Goal: Task Accomplishment & Management: Use online tool/utility

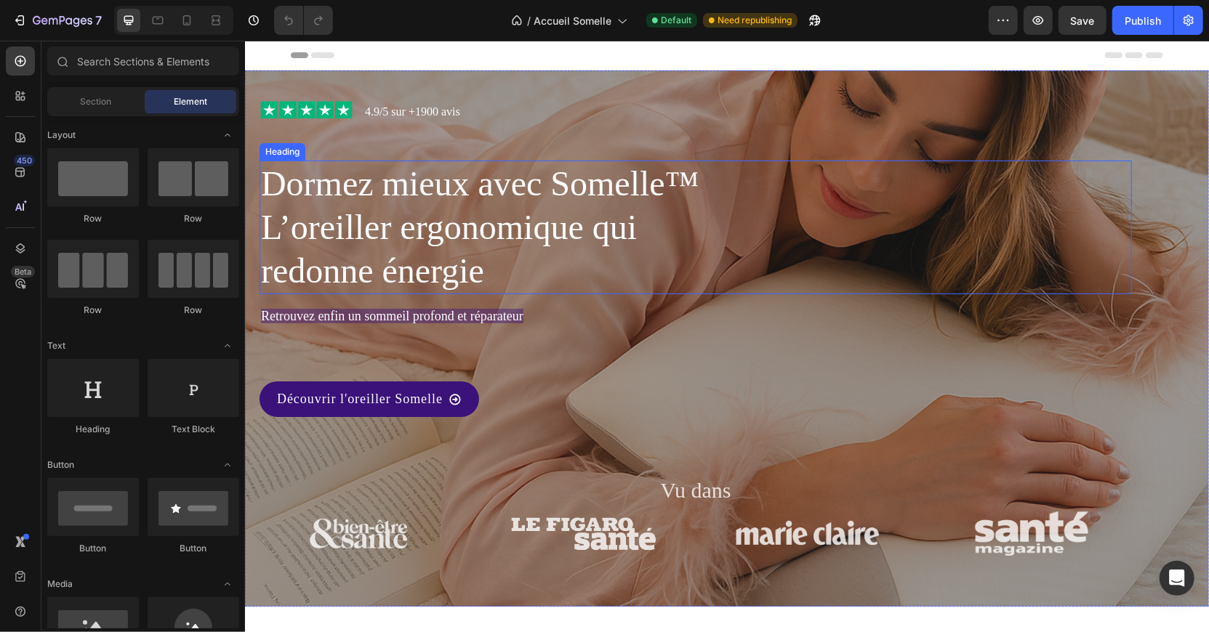
click at [265, 165] on h1 "Dormez mieux avec Somelle™ L’oreiller ergonomique qui redonne énergie" at bounding box center [487, 227] width 457 height 134
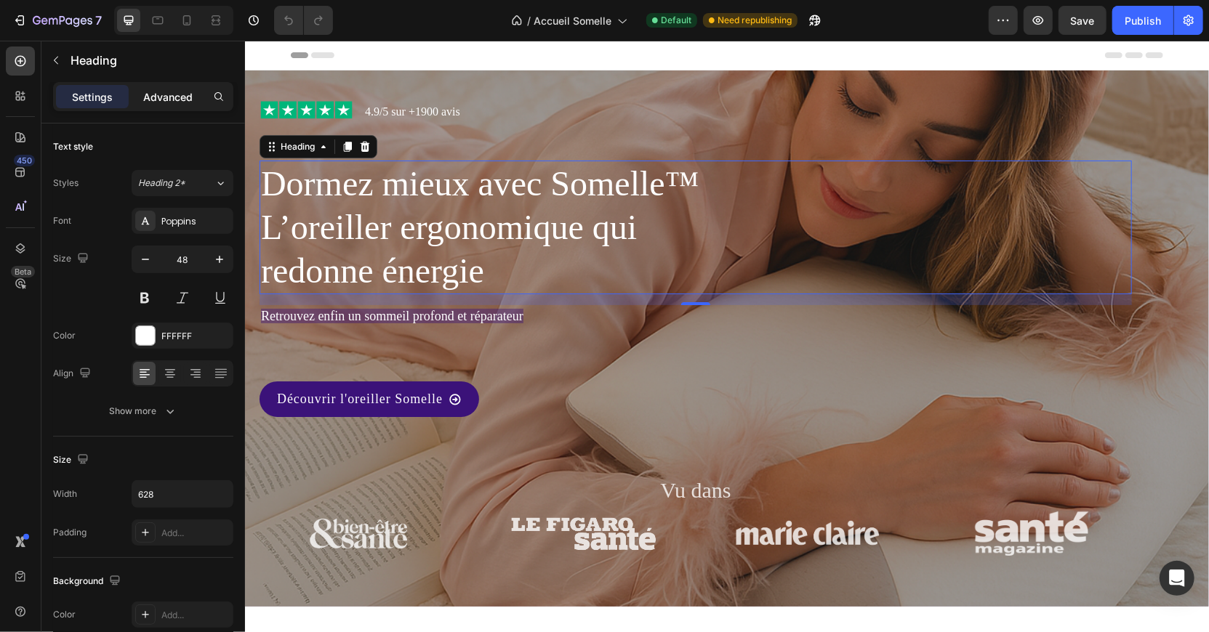
click at [170, 93] on p "Advanced" at bounding box center [167, 96] width 49 height 15
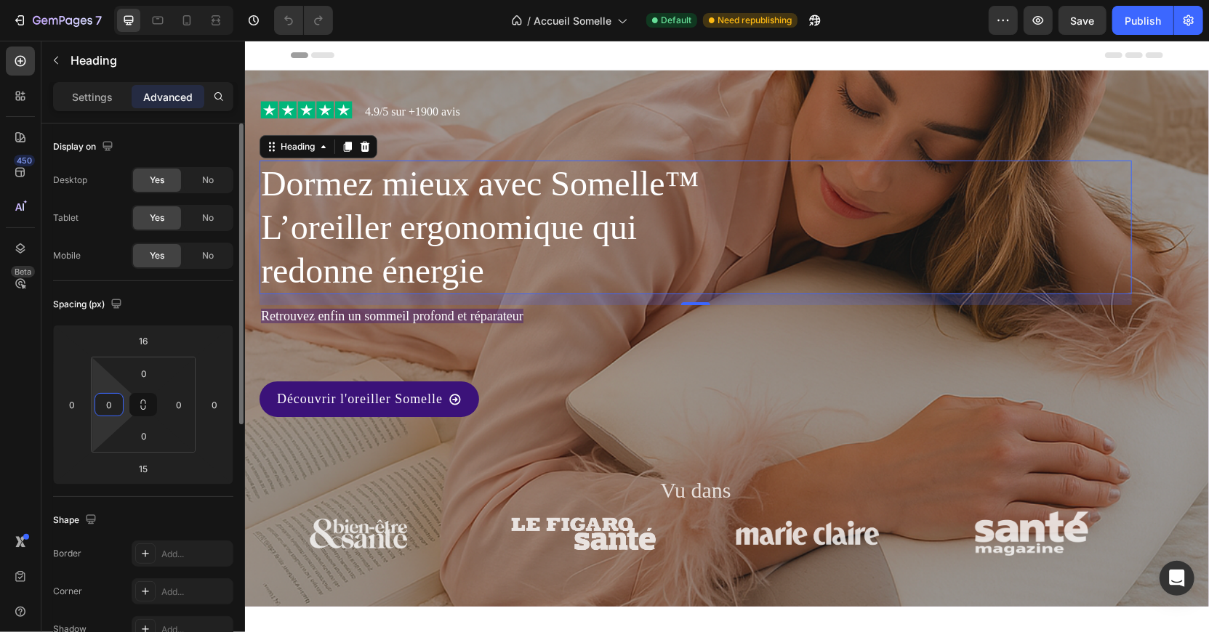
click at [110, 400] on input "0" at bounding box center [109, 405] width 22 height 22
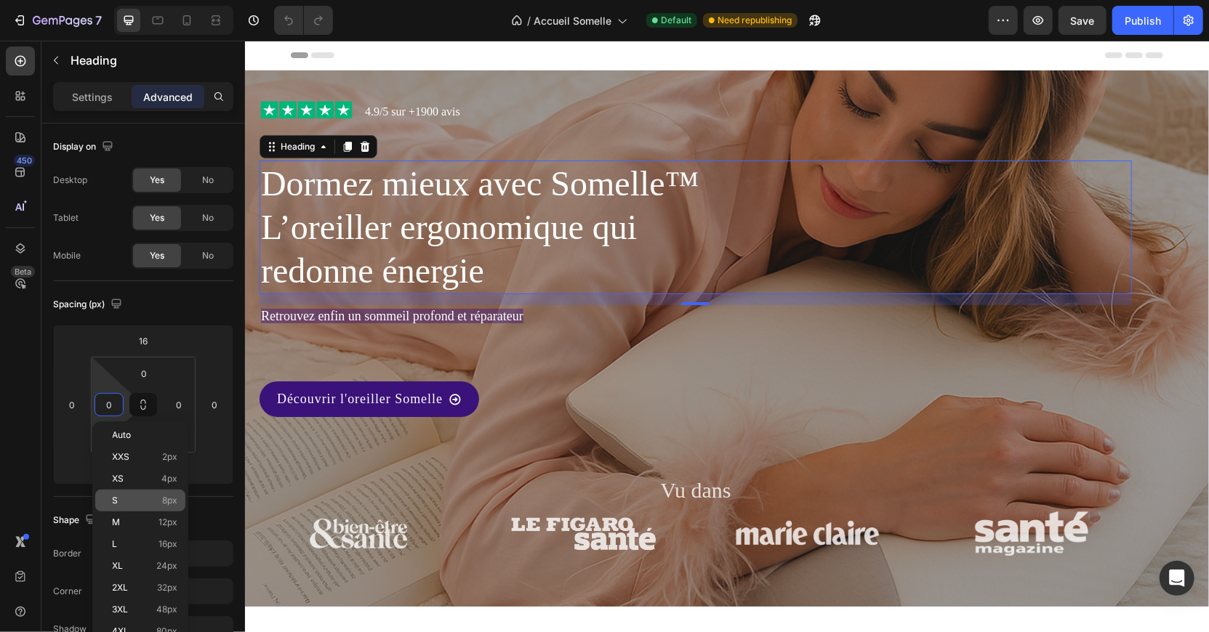
click at [158, 498] on p "S 8px" at bounding box center [145, 501] width 65 height 10
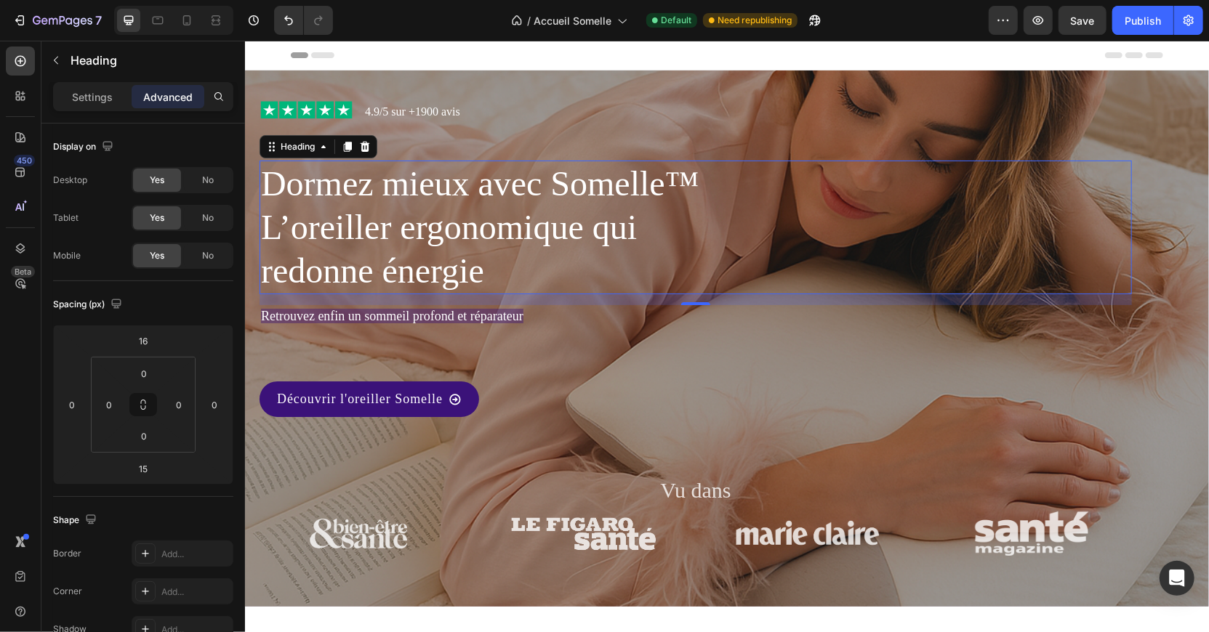
type input "8"
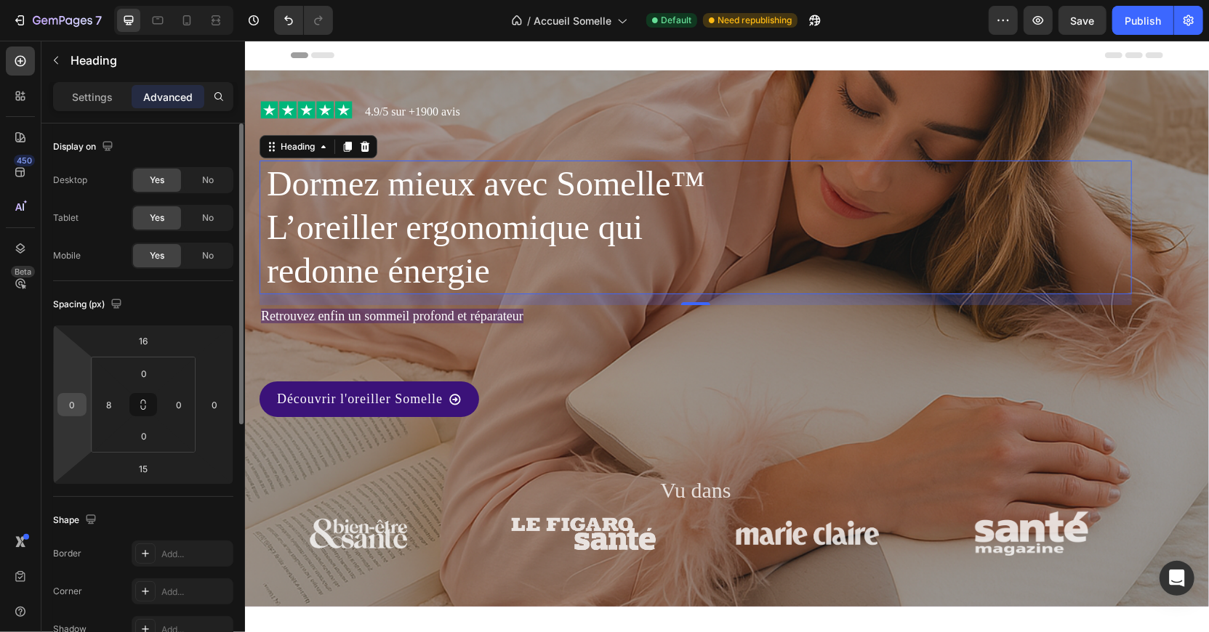
click at [66, 403] on input "0" at bounding box center [72, 405] width 22 height 22
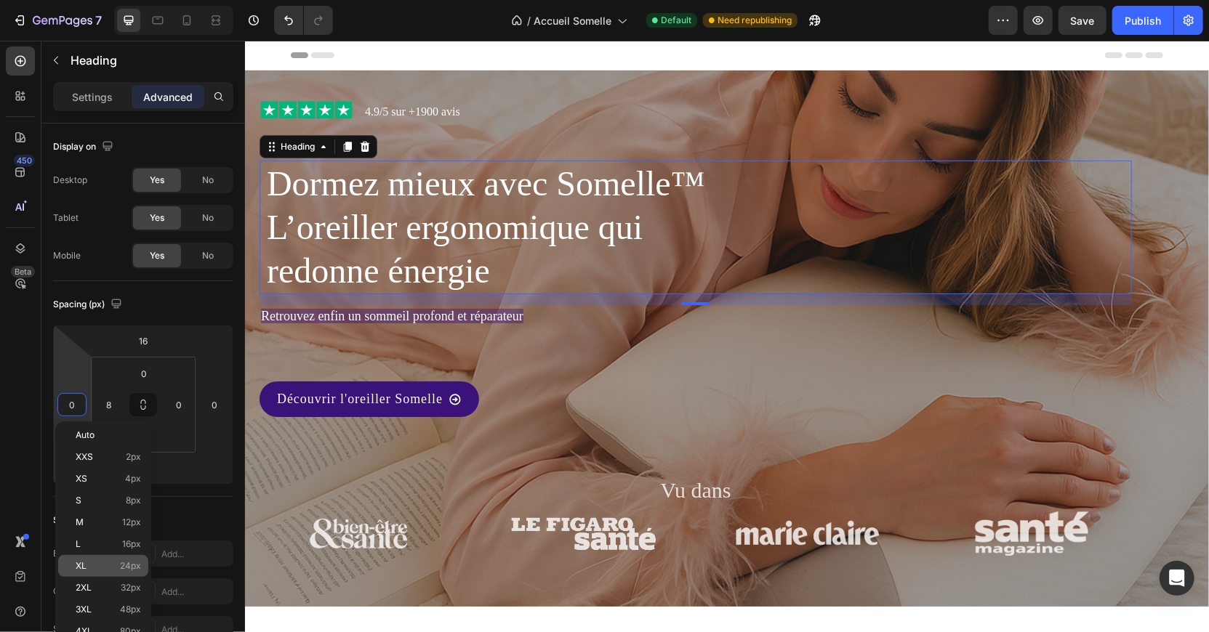
click at [127, 561] on span "24px" at bounding box center [130, 566] width 21 height 10
type input "24"
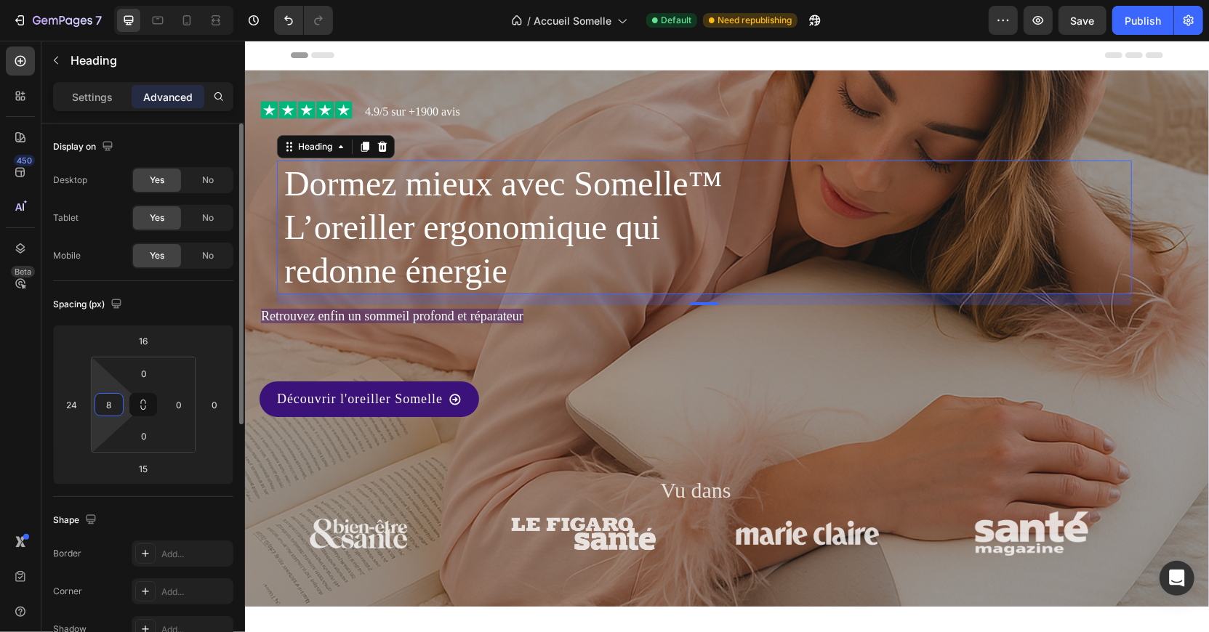
click at [108, 408] on input "8" at bounding box center [109, 405] width 22 height 22
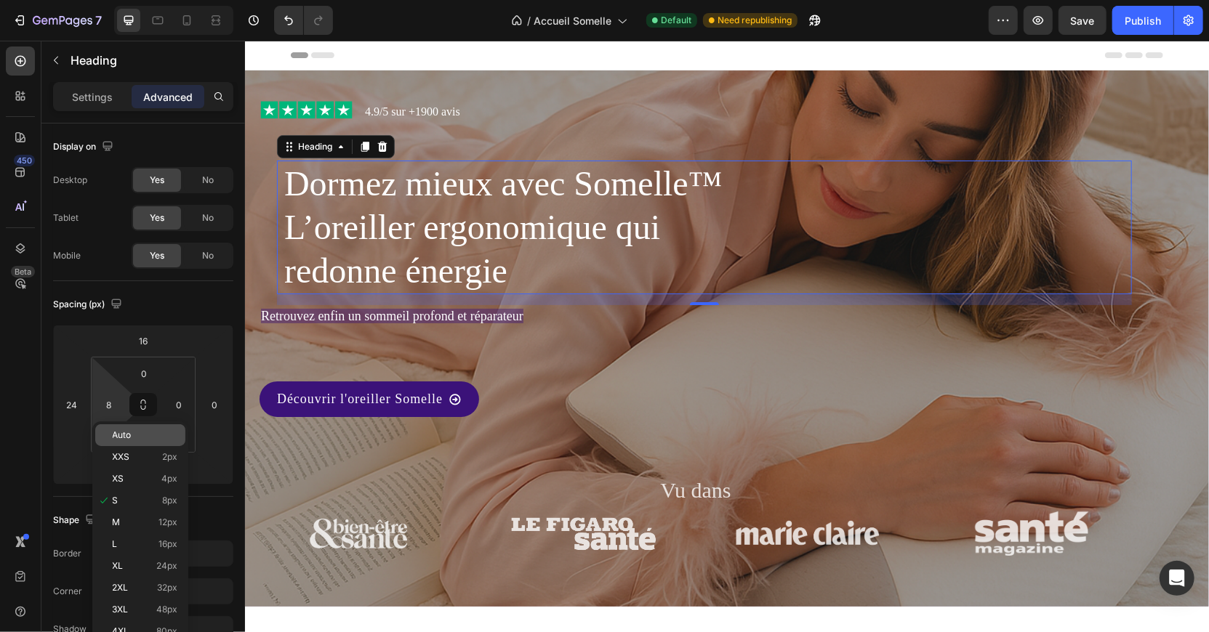
click at [142, 434] on p "Auto" at bounding box center [145, 435] width 65 height 10
type input "Auto"
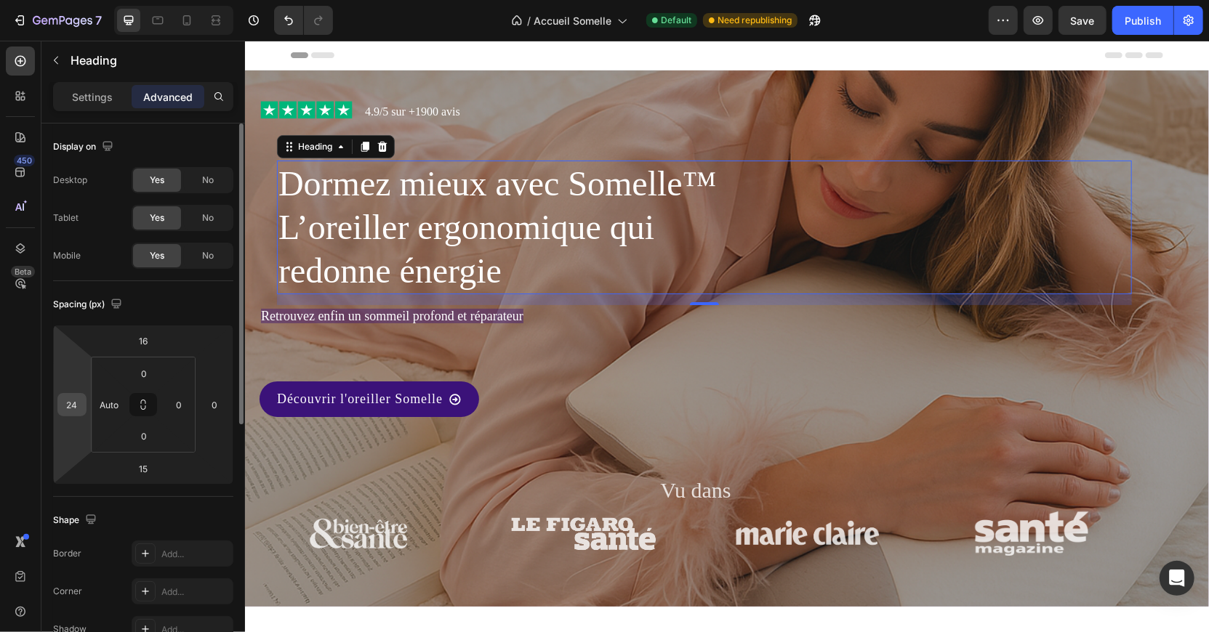
click at [75, 406] on input "24" at bounding box center [72, 405] width 22 height 22
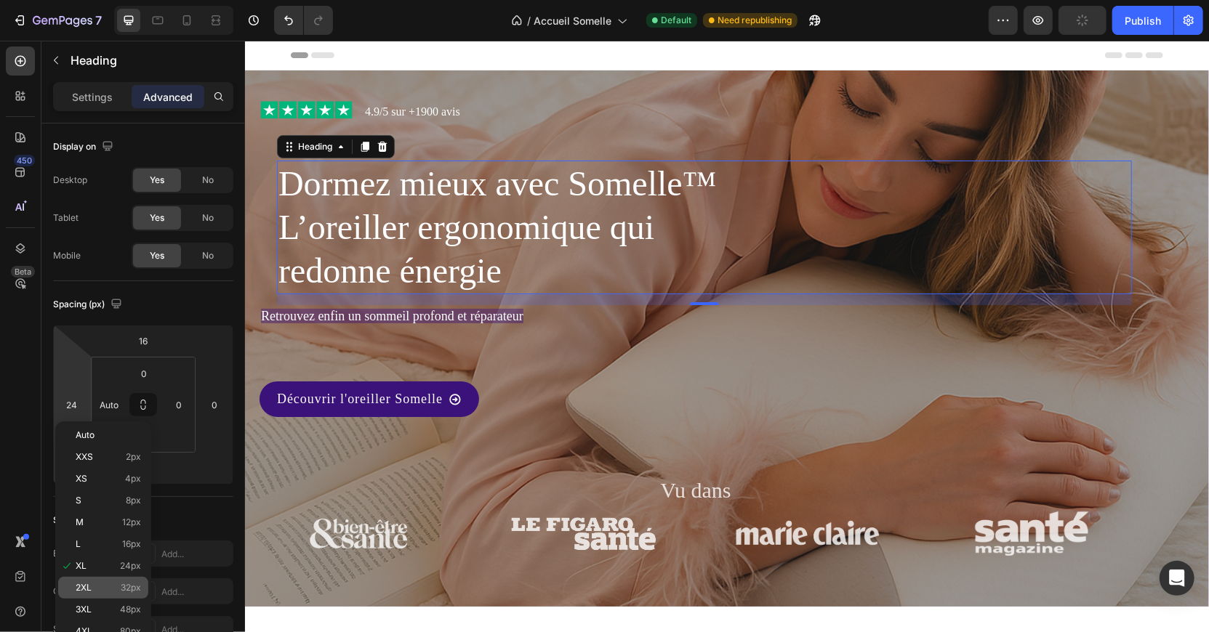
click at [133, 587] on span "32px" at bounding box center [131, 588] width 20 height 10
type input "32"
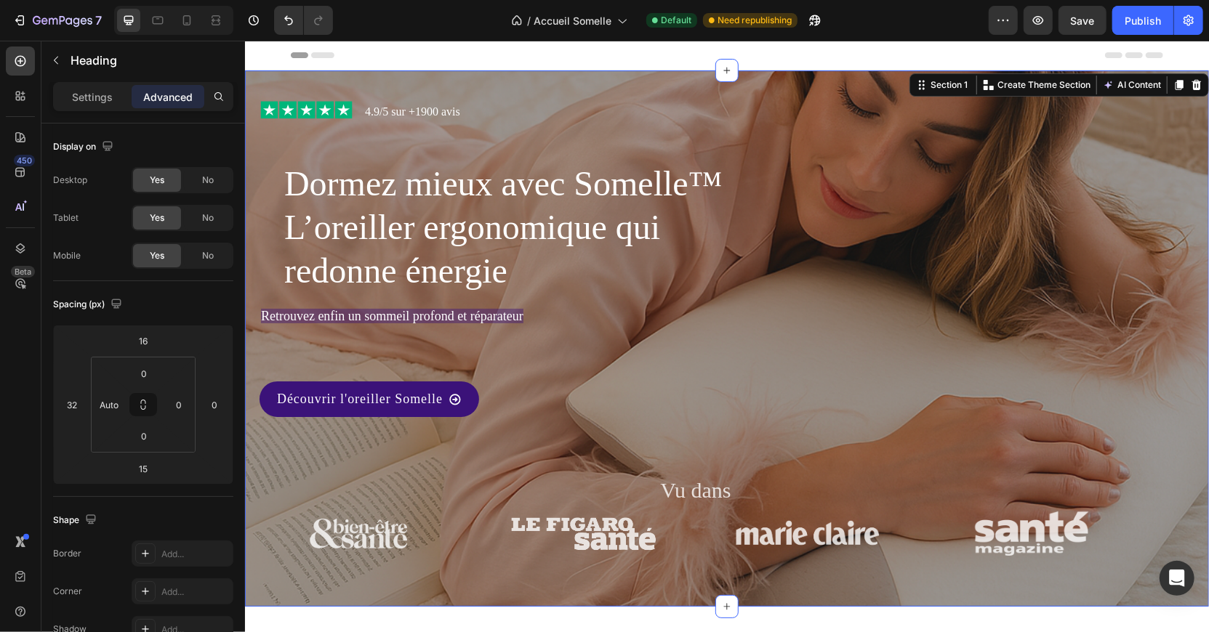
click at [254, 108] on div "Image 4.9/5 sur +1900 avis Text Block Row Dormez mieux avec Somelle™ L’oreiller…" at bounding box center [726, 338] width 964 height 536
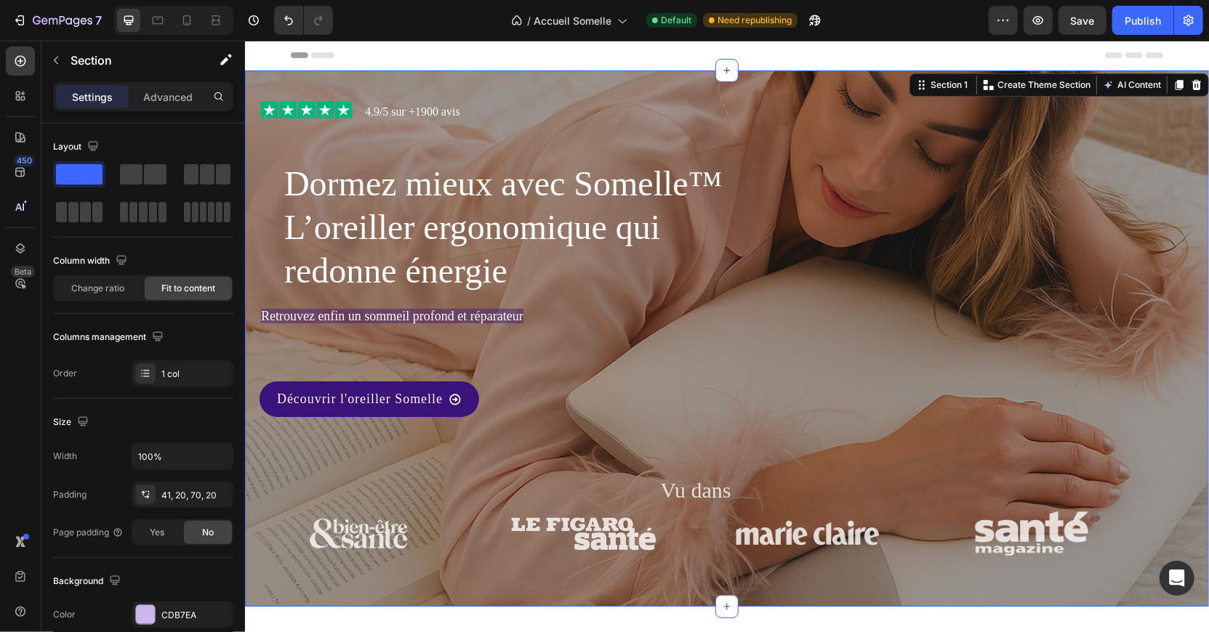
click at [257, 99] on div "Image 4.9/5 sur +1900 avis Text Block Row Dormez mieux avec Somelle™ L’oreiller…" at bounding box center [726, 338] width 964 height 536
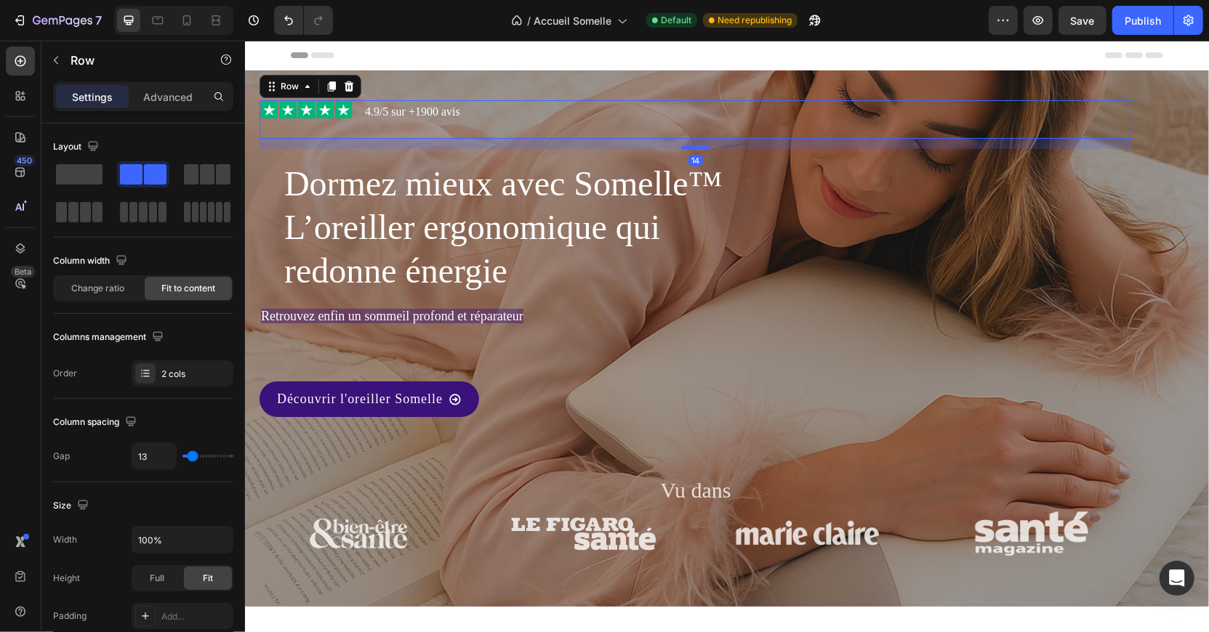
click at [260, 128] on div "Image" at bounding box center [306, 119] width 95 height 39
click at [177, 97] on p "Advanced" at bounding box center [167, 96] width 49 height 15
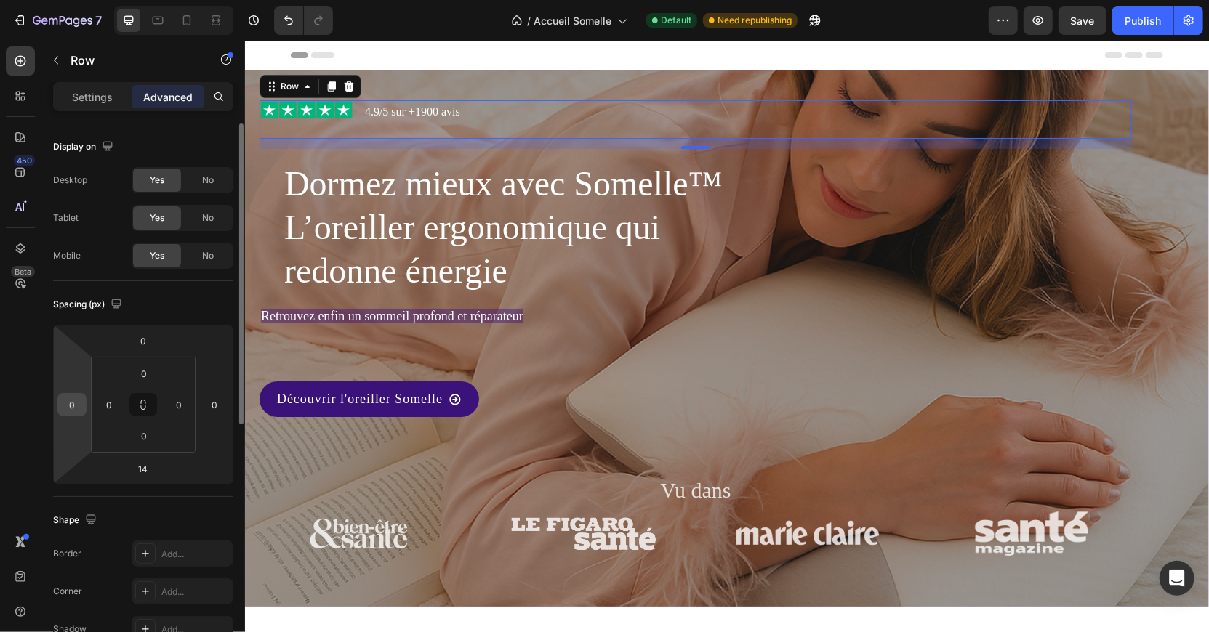
click at [66, 412] on input "0" at bounding box center [72, 405] width 22 height 22
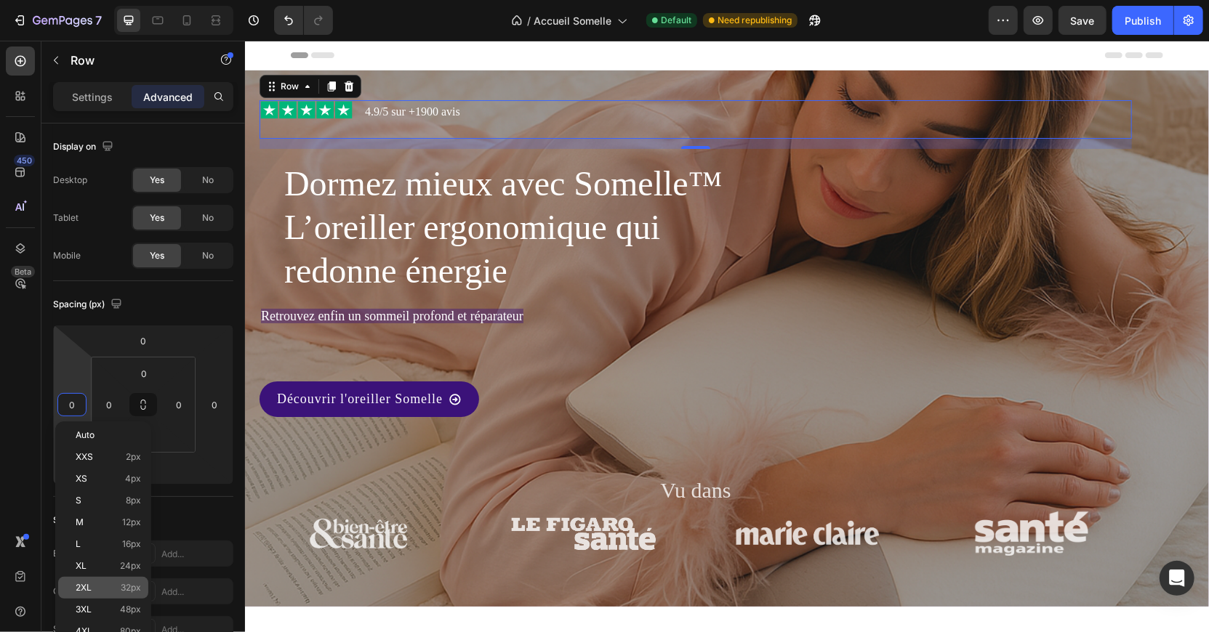
click at [121, 579] on div "2XL 32px" at bounding box center [103, 588] width 90 height 22
type input "32"
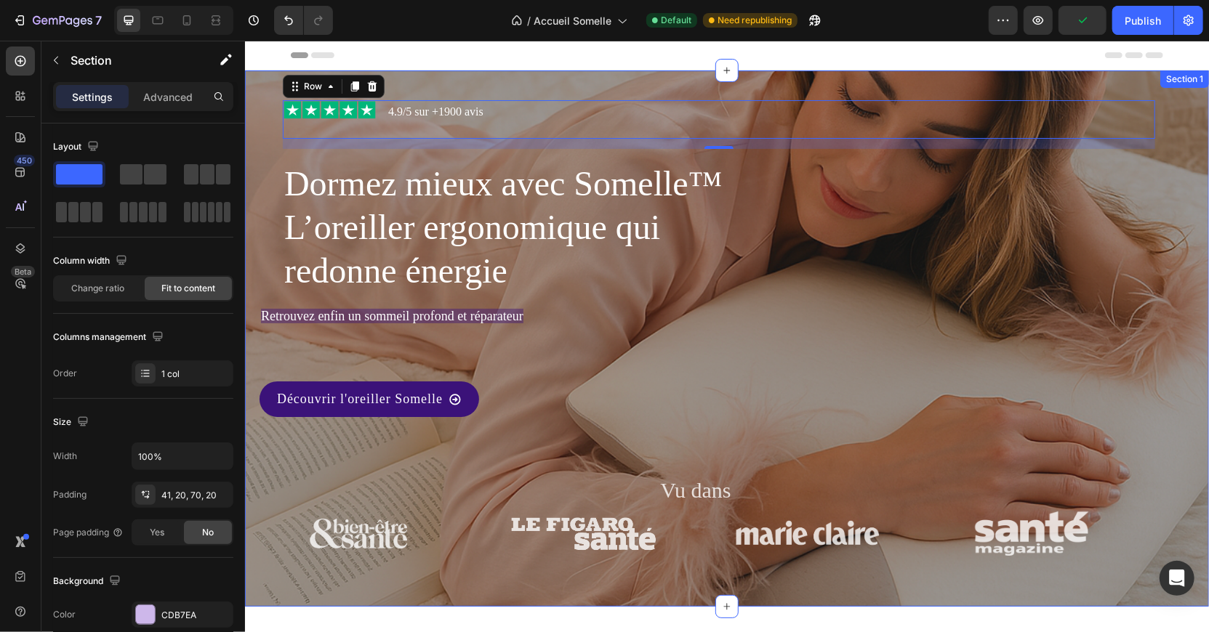
click at [258, 314] on div "Image 4.9/5 sur +1900 avis Text Block Row 14 Dormez mieux avec Somelle™ L’oreil…" at bounding box center [726, 338] width 964 height 536
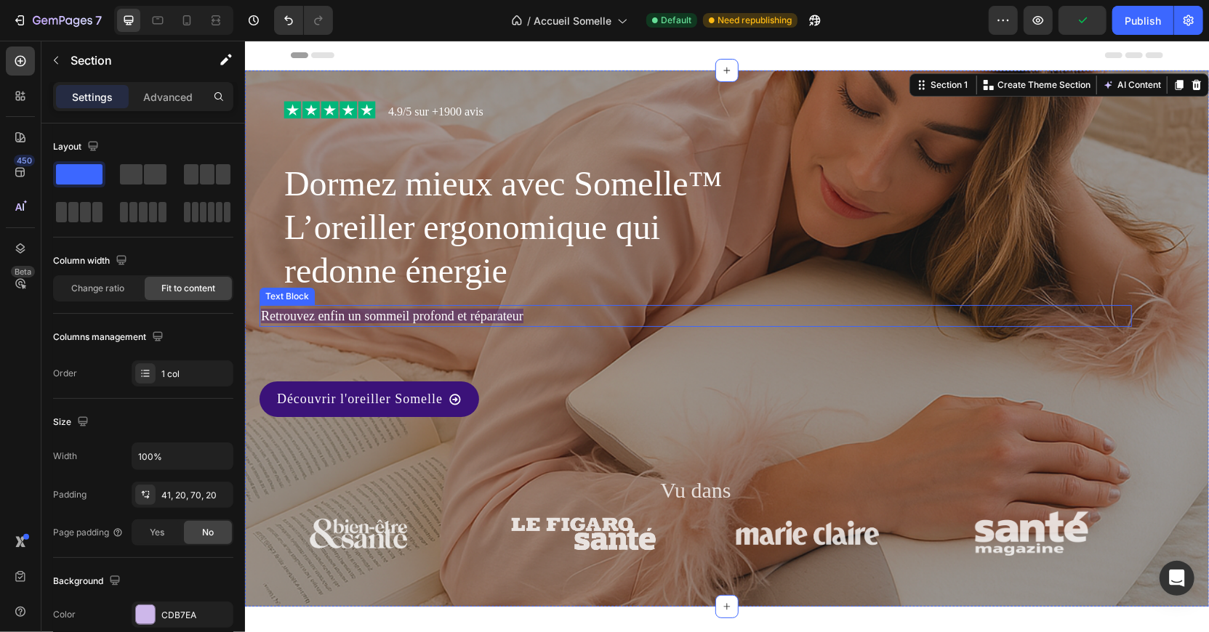
click at [268, 305] on div "Retrouvez enfin un sommeil profond et réparateur" at bounding box center [695, 316] width 872 height 22
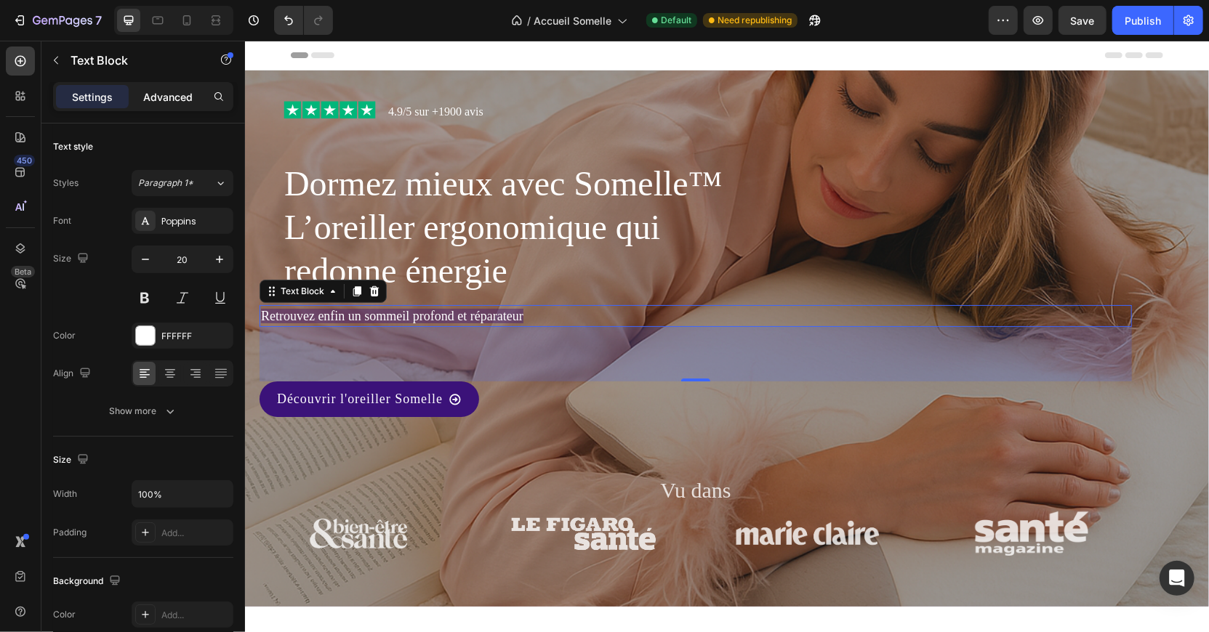
click at [177, 100] on p "Advanced" at bounding box center [167, 96] width 49 height 15
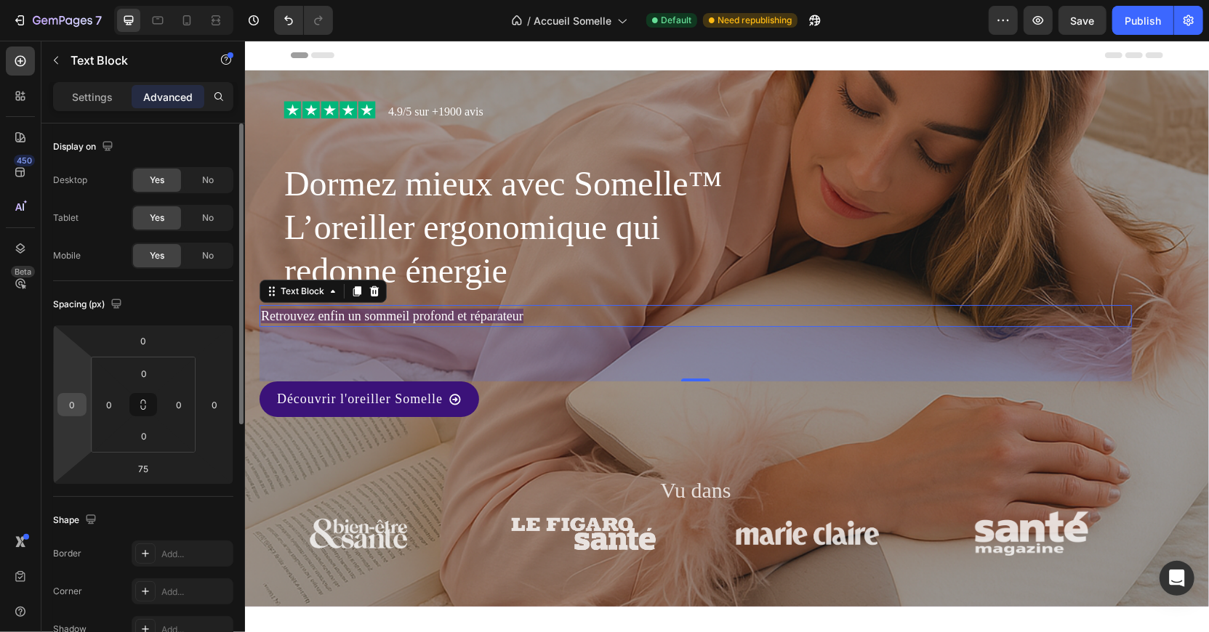
click at [73, 413] on input "0" at bounding box center [72, 405] width 22 height 22
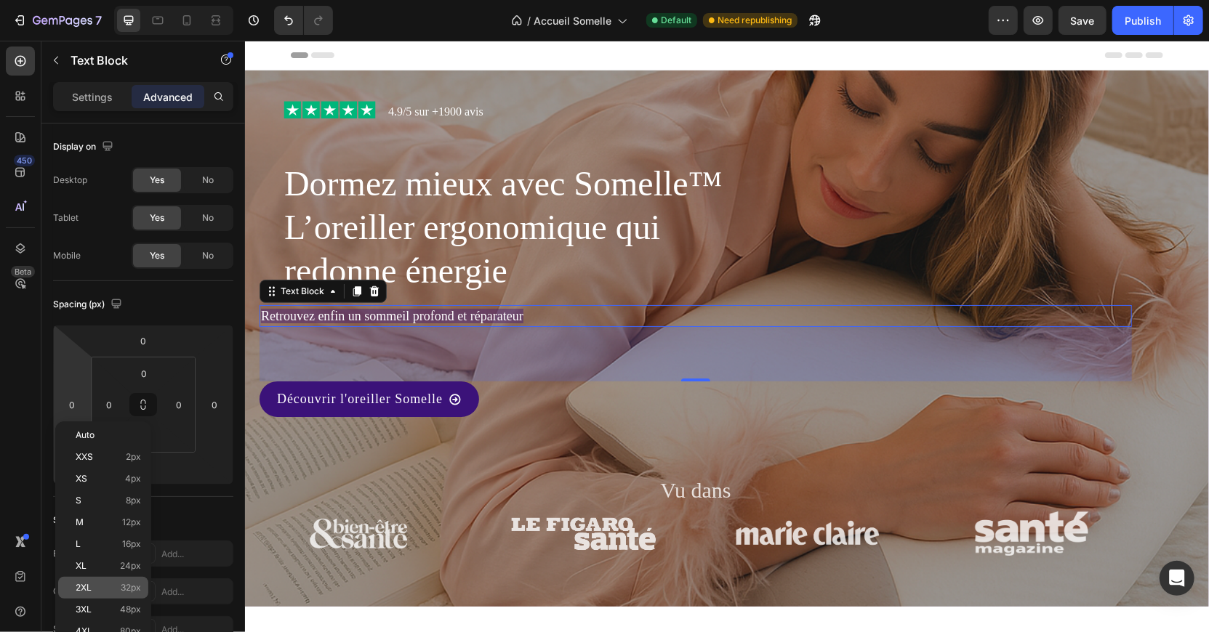
click at [122, 590] on span "32px" at bounding box center [131, 588] width 20 height 10
type input "32"
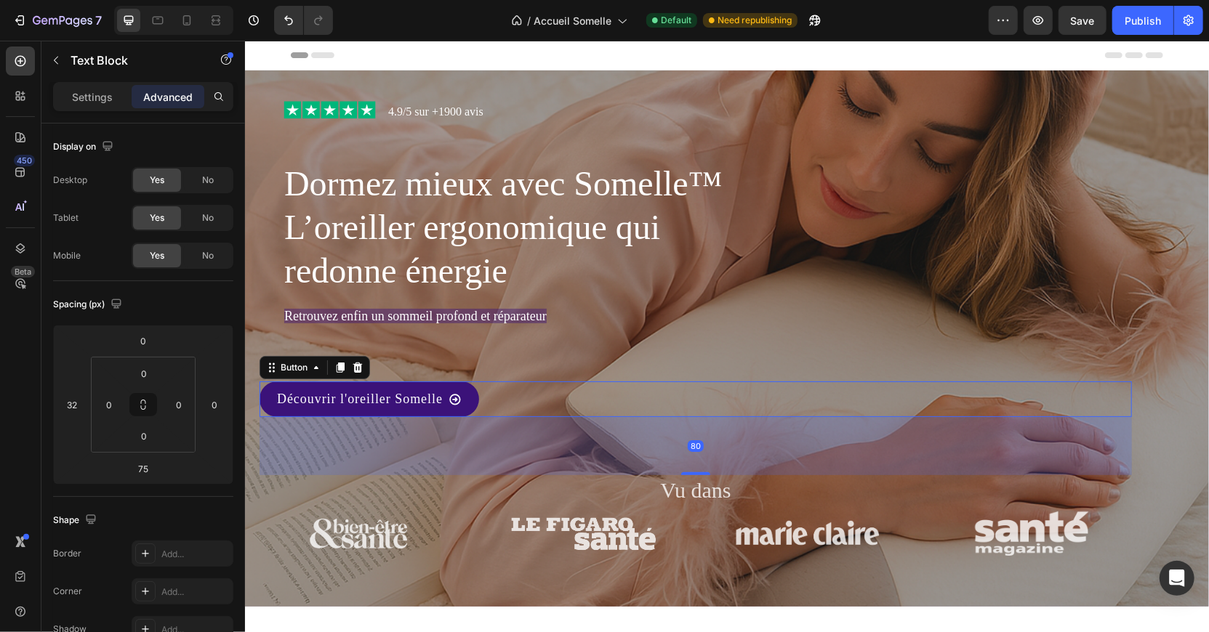
click at [260, 386] on div "Découvrir l'oreiller Somelle Button 80" at bounding box center [695, 399] width 872 height 36
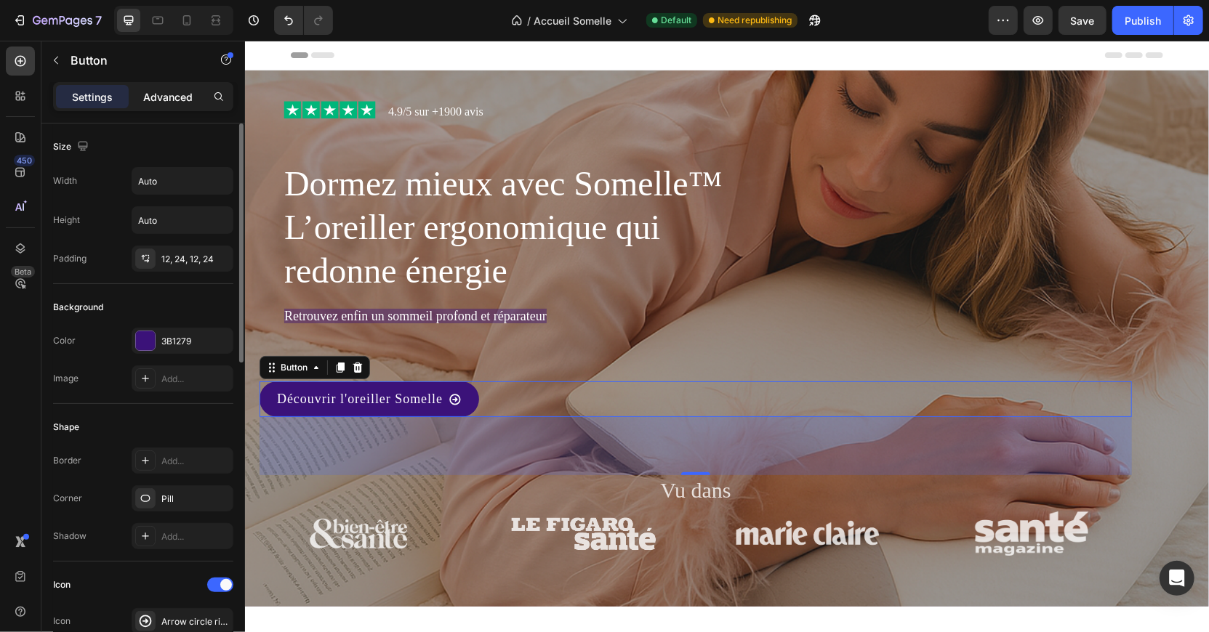
click at [179, 92] on p "Advanced" at bounding box center [167, 96] width 49 height 15
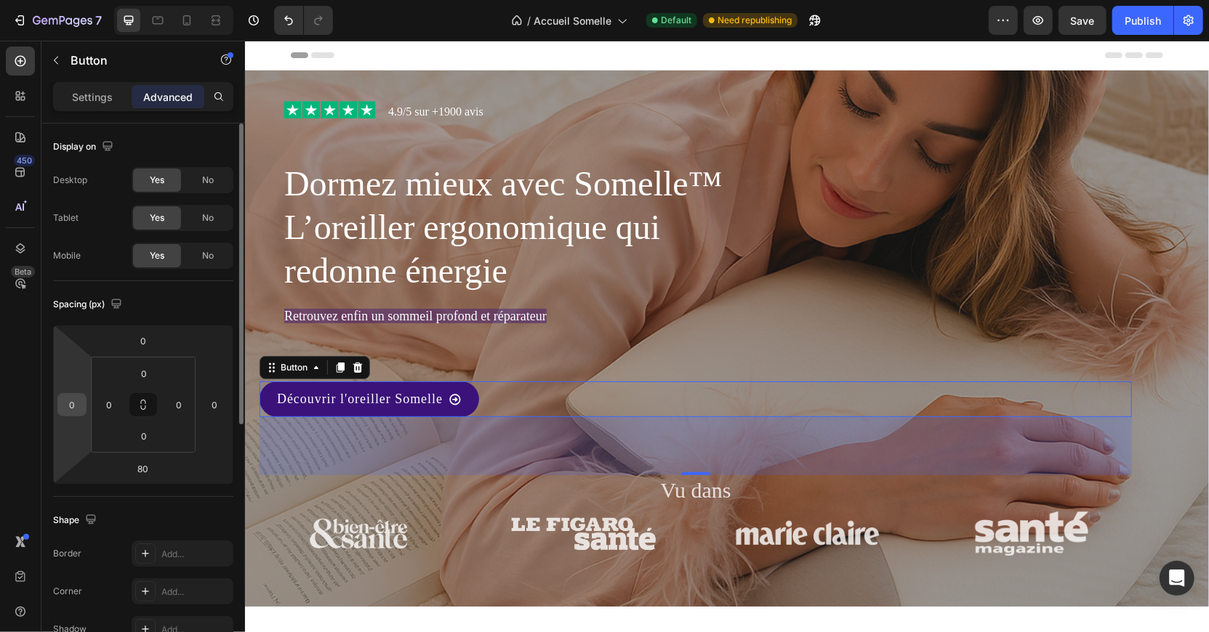
click at [72, 406] on input "0" at bounding box center [72, 405] width 22 height 22
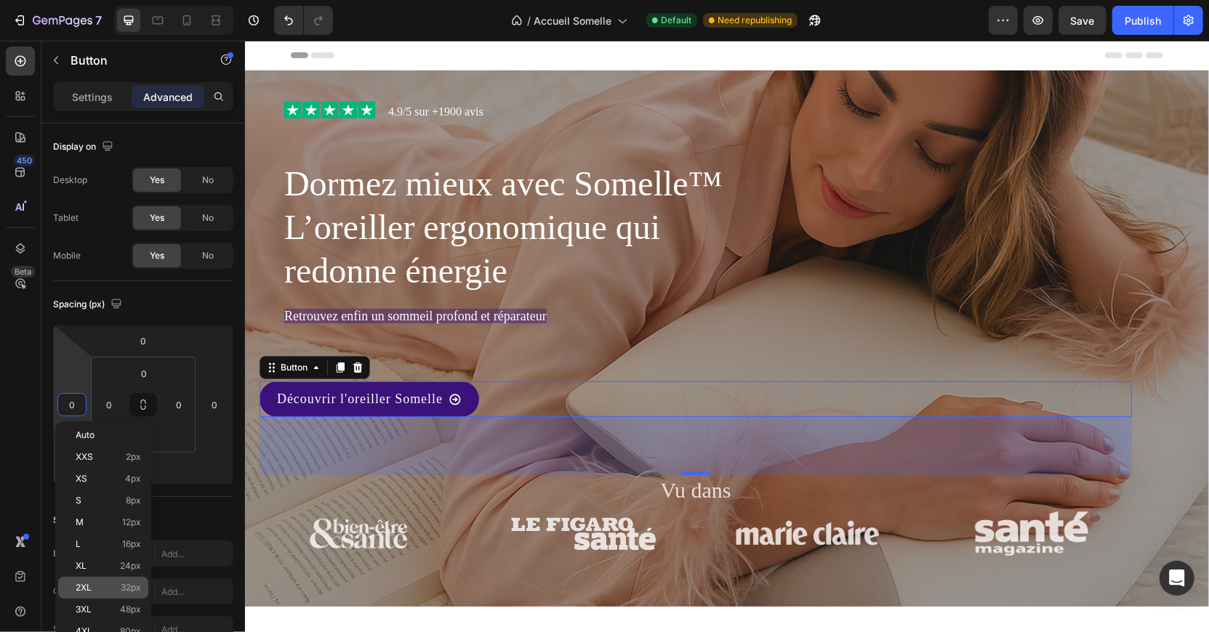
click at [124, 591] on span "32px" at bounding box center [131, 588] width 20 height 10
type input "32"
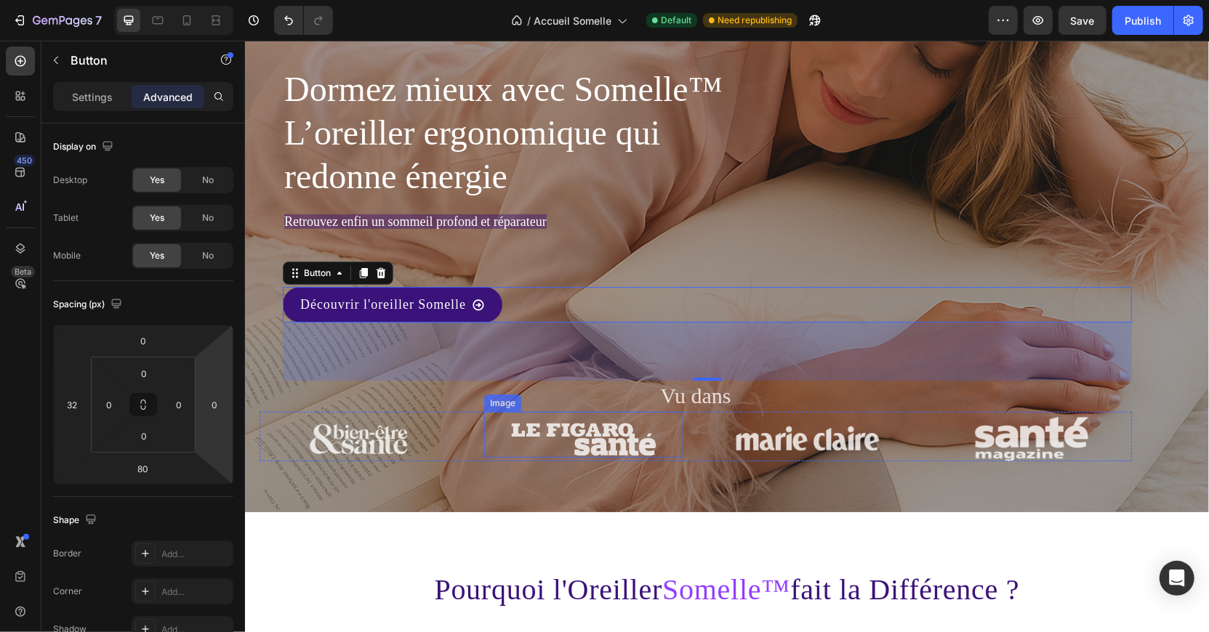
scroll to position [104, 0]
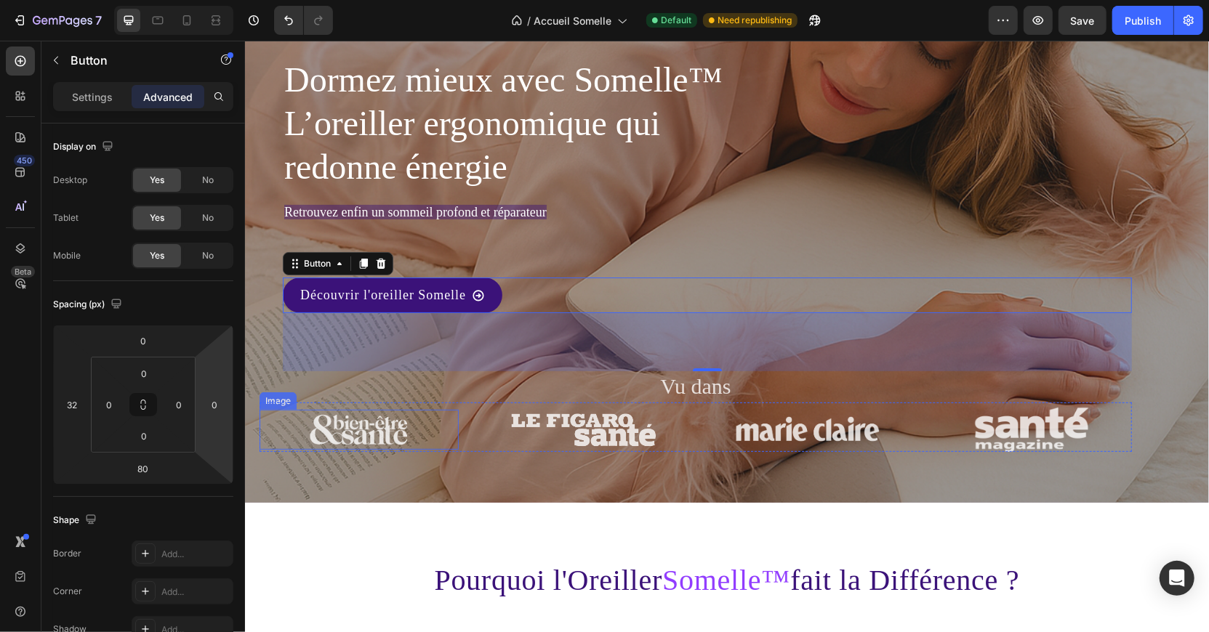
click at [275, 446] on div at bounding box center [358, 429] width 199 height 40
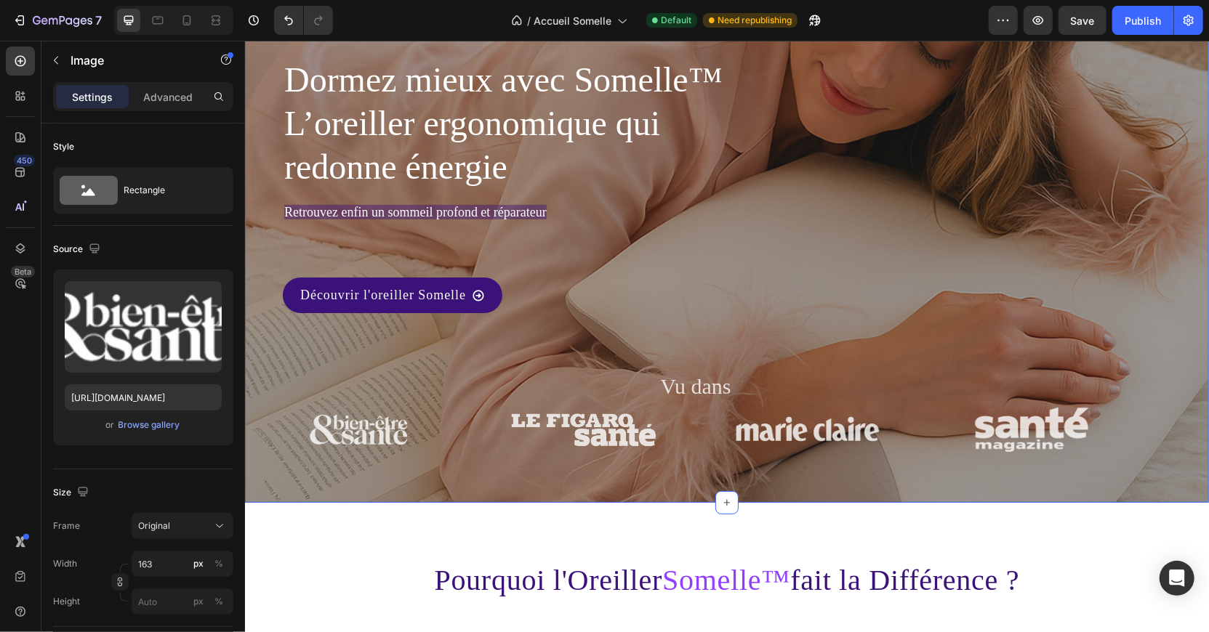
click at [314, 458] on div "Image 4.9/5 sur +1900 avis Text Block Row Dormez mieux avec Somelle™ L’oreiller…" at bounding box center [726, 234] width 964 height 536
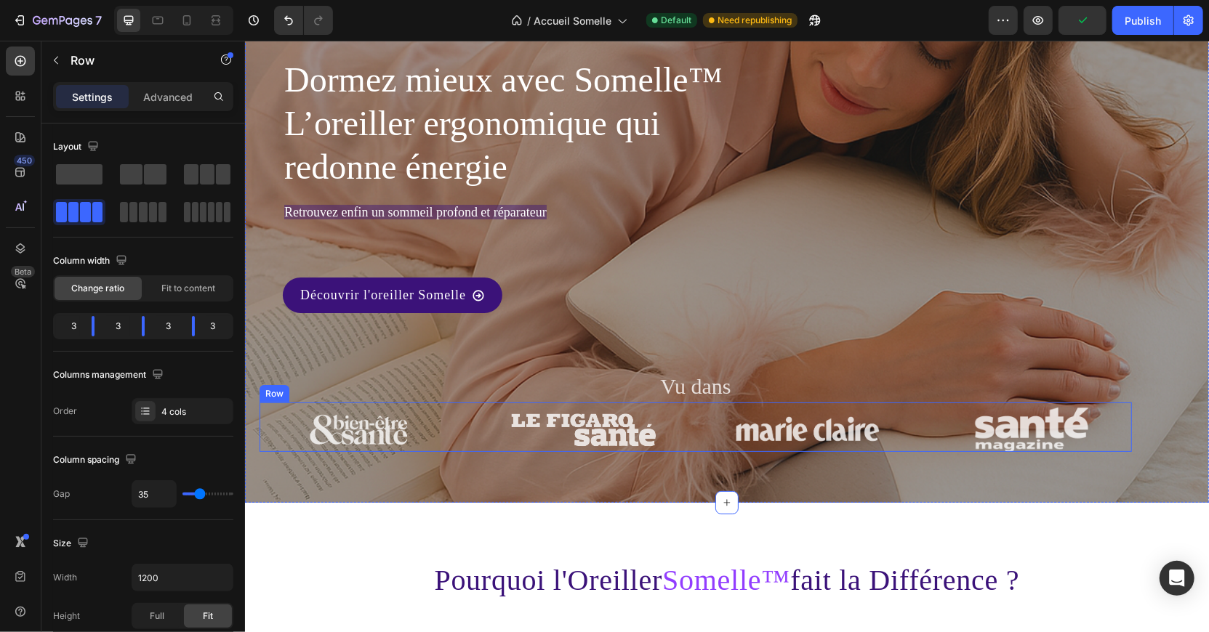
click at [410, 402] on div "Image" at bounding box center [358, 426] width 199 height 49
click at [182, 94] on p "Advanced" at bounding box center [167, 96] width 49 height 15
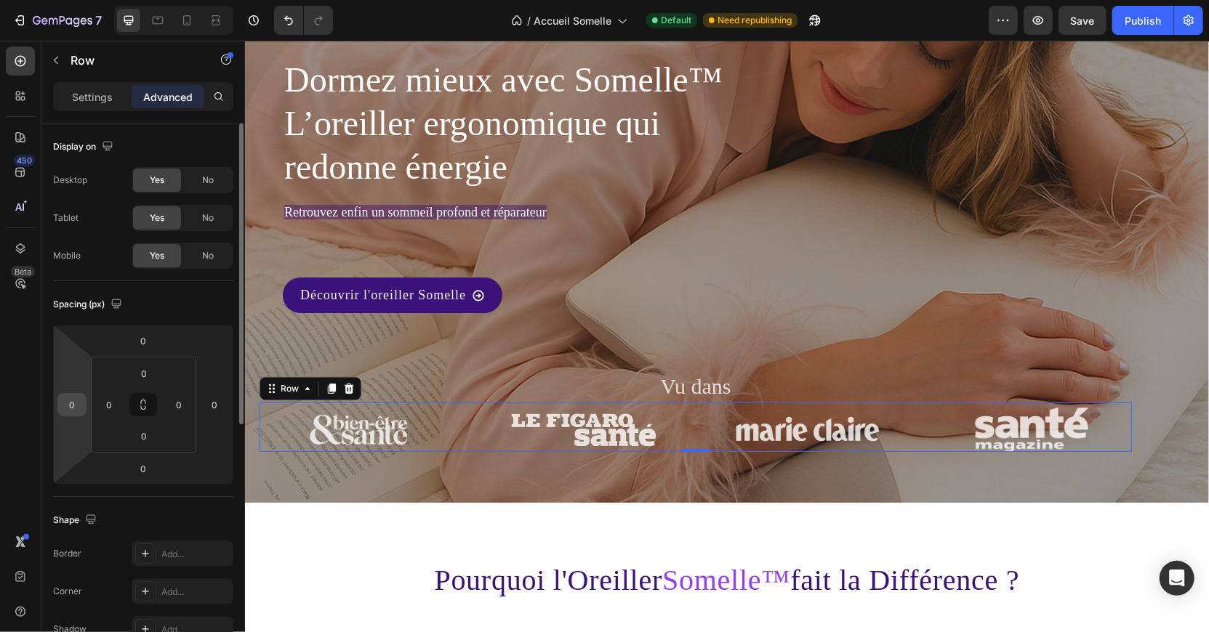
click at [76, 403] on input "0" at bounding box center [72, 405] width 22 height 22
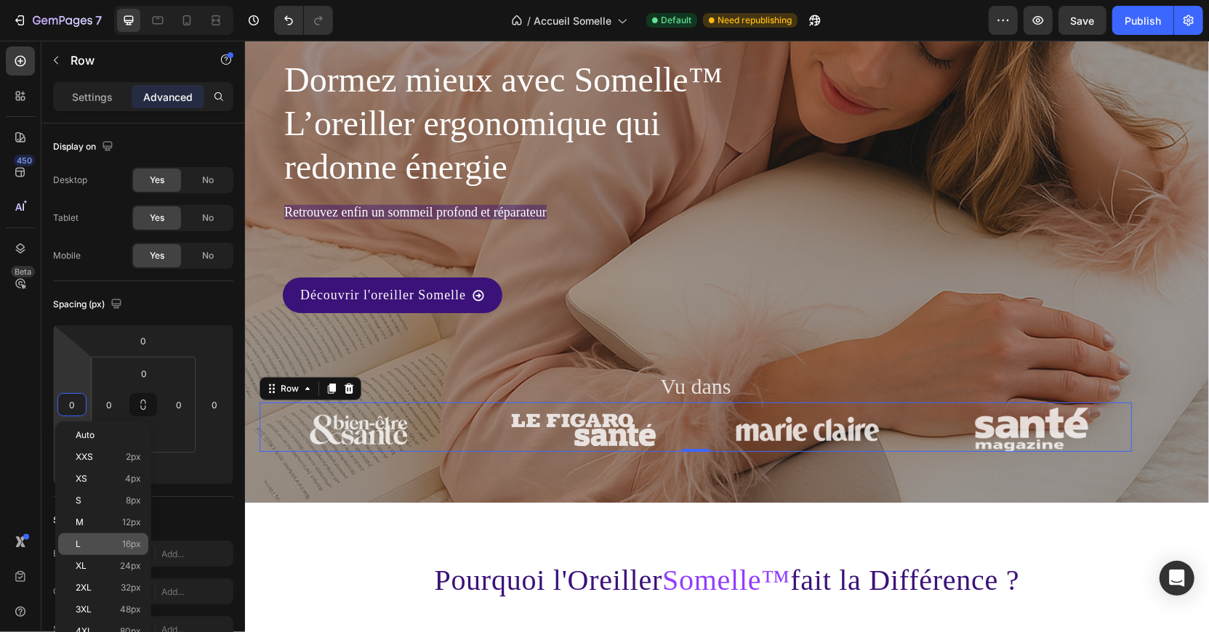
click at [111, 539] on p "L 16px" at bounding box center [108, 544] width 65 height 10
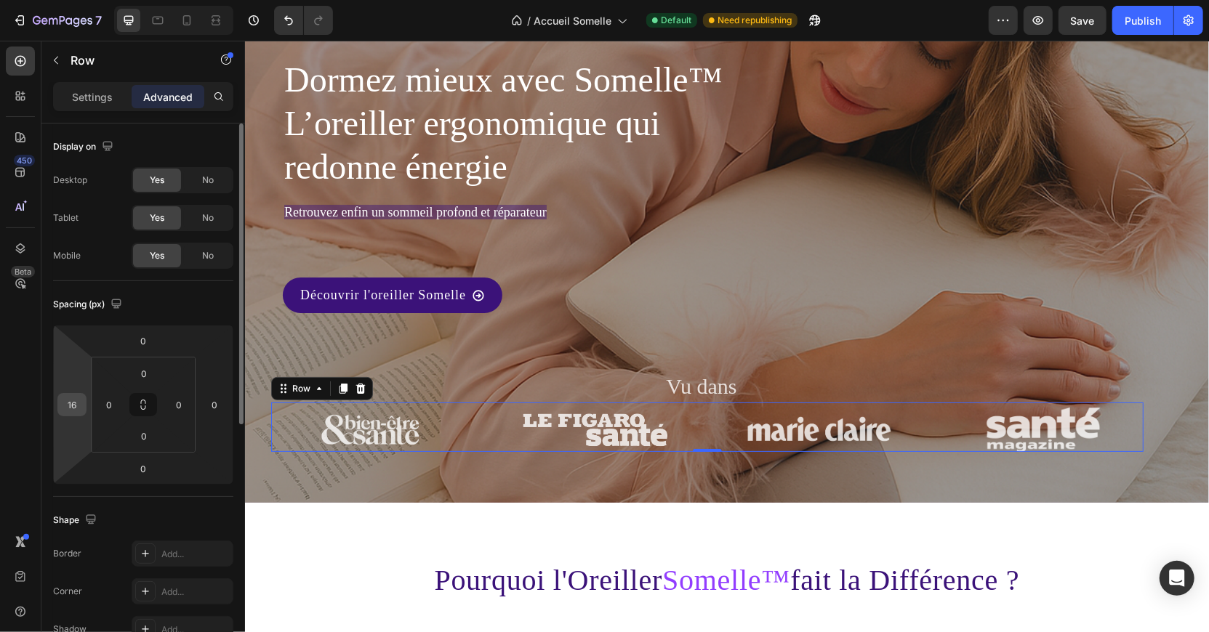
click at [72, 409] on input "16" at bounding box center [72, 405] width 22 height 22
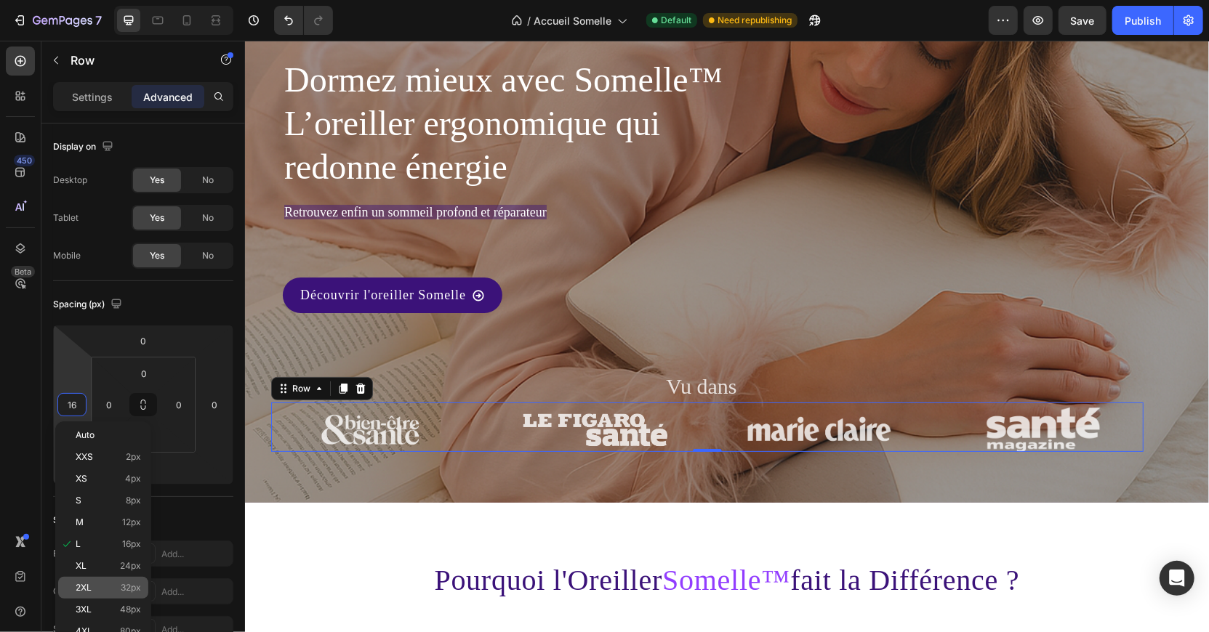
click at [126, 588] on span "32px" at bounding box center [131, 588] width 20 height 10
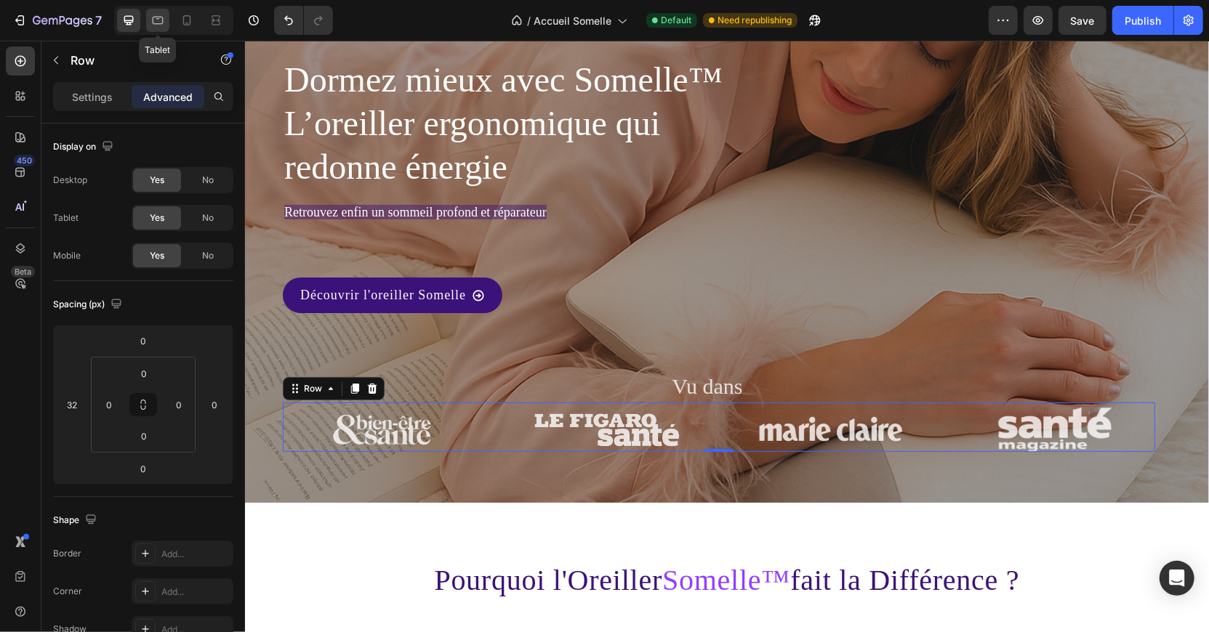
click at [165, 20] on div at bounding box center [157, 20] width 23 height 23
type input "0"
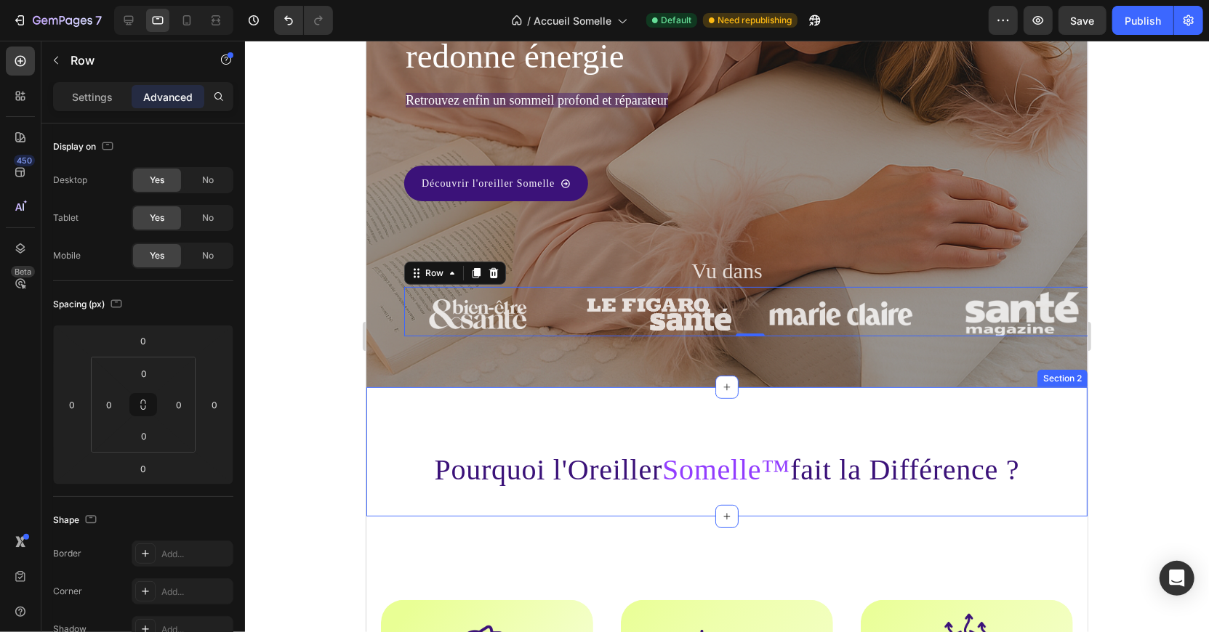
scroll to position [138, 0]
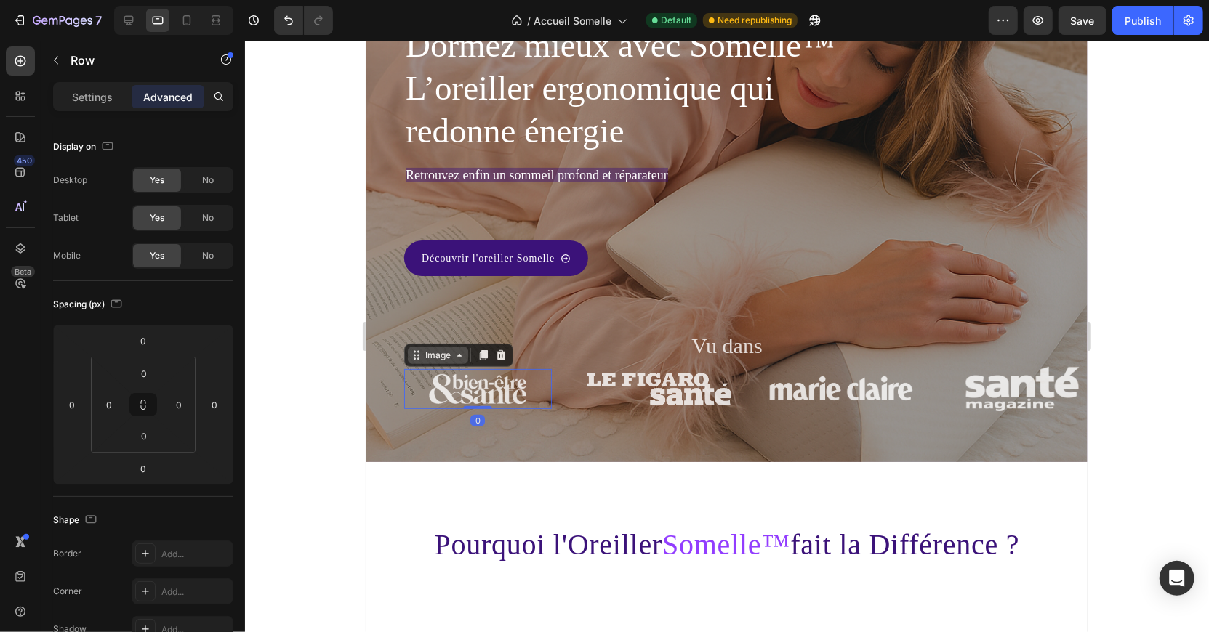
click at [410, 363] on div "Image" at bounding box center [457, 354] width 109 height 23
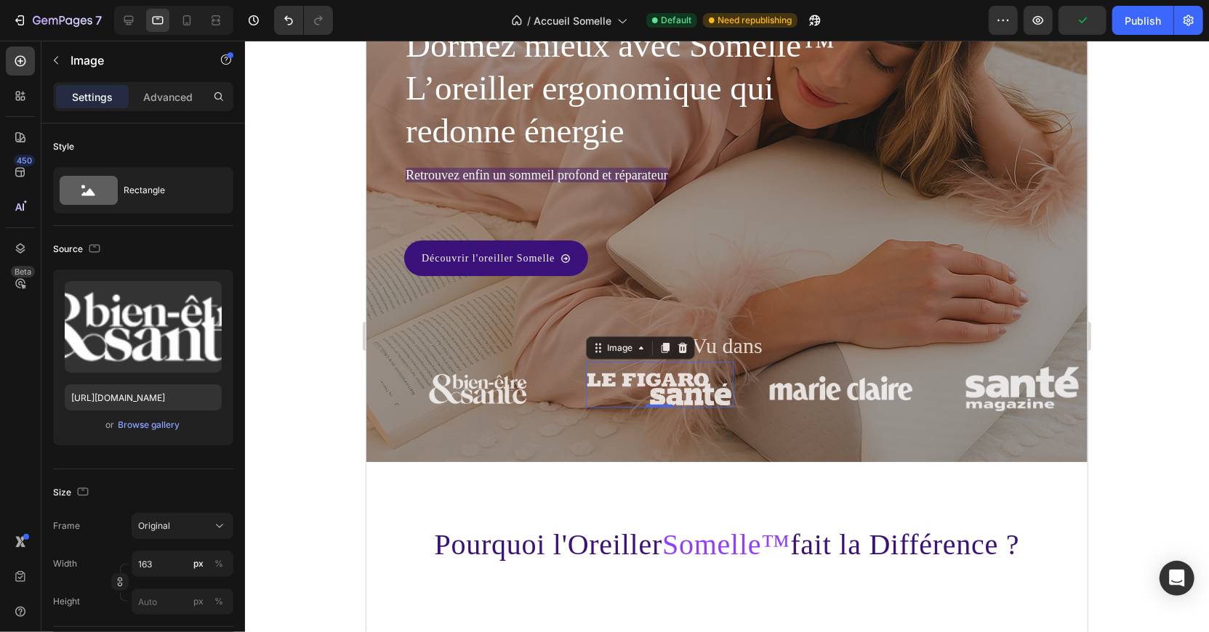
click at [616, 358] on div "Image 4.9/5 sur +1900 avis Text Block Row Dormez mieux avec Somelle™ L’oreiller…" at bounding box center [726, 185] width 692 height 449
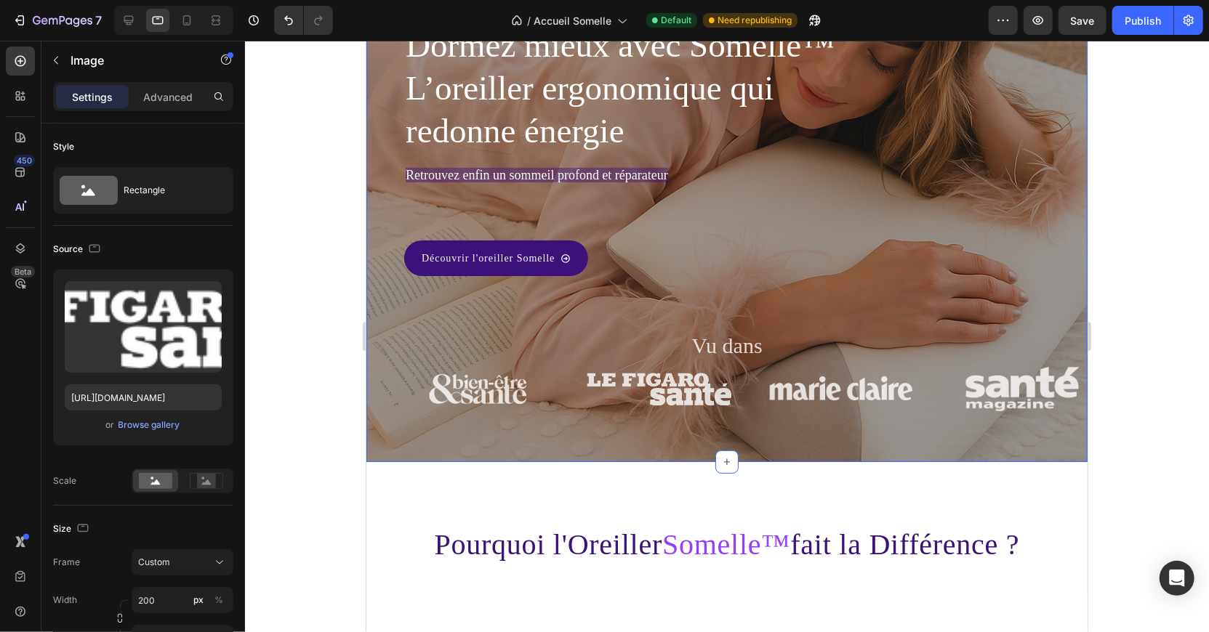
click at [390, 378] on div "Image 4.9/5 sur +1900 avis Text Block Row Dormez mieux avec Somelle™ L’oreiller…" at bounding box center [726, 185] width 692 height 449
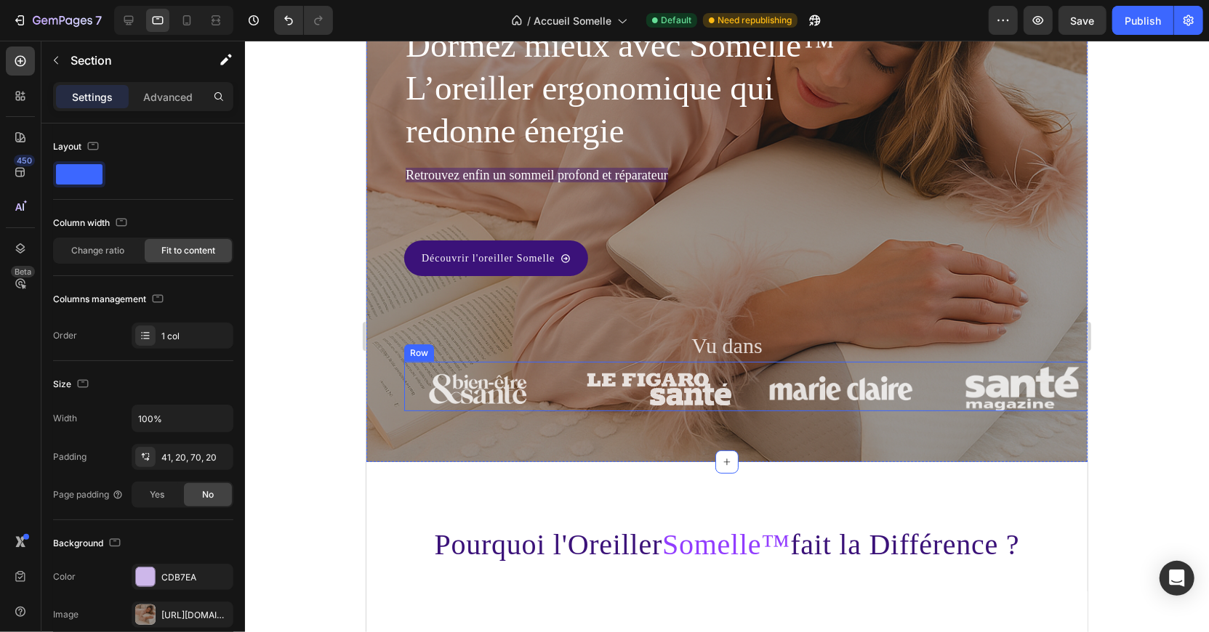
click at [406, 358] on div "Image 4.9/5 sur +1900 avis Text Block Row Dormez mieux avec Somelle™ L’oreiller…" at bounding box center [726, 185] width 692 height 449
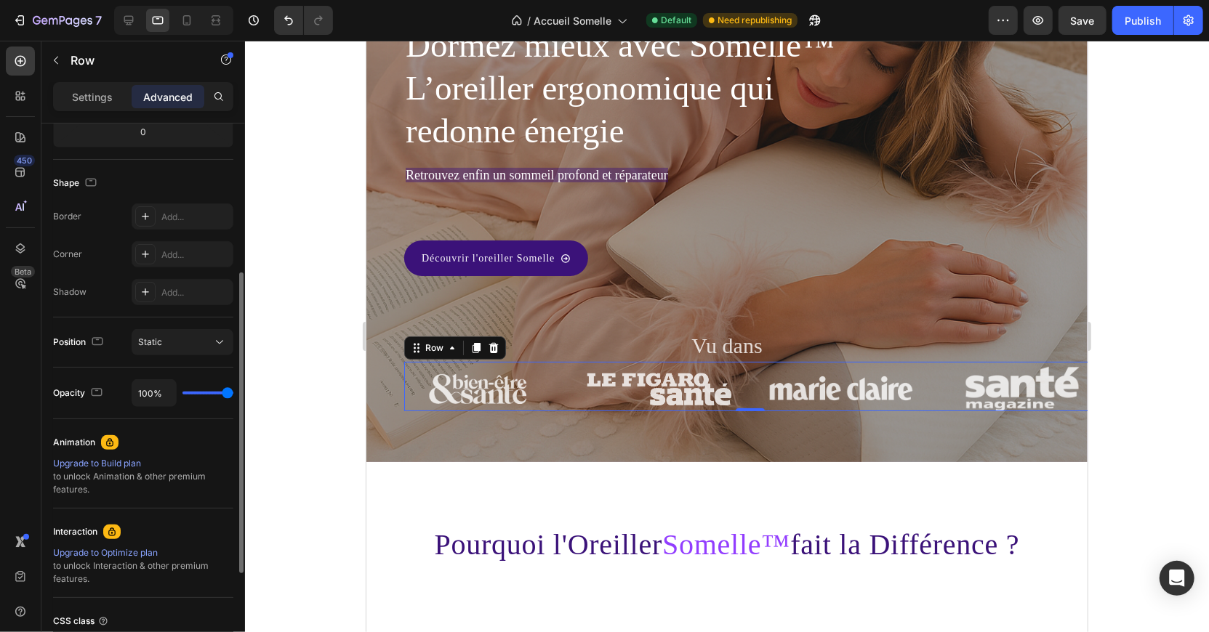
scroll to position [0, 0]
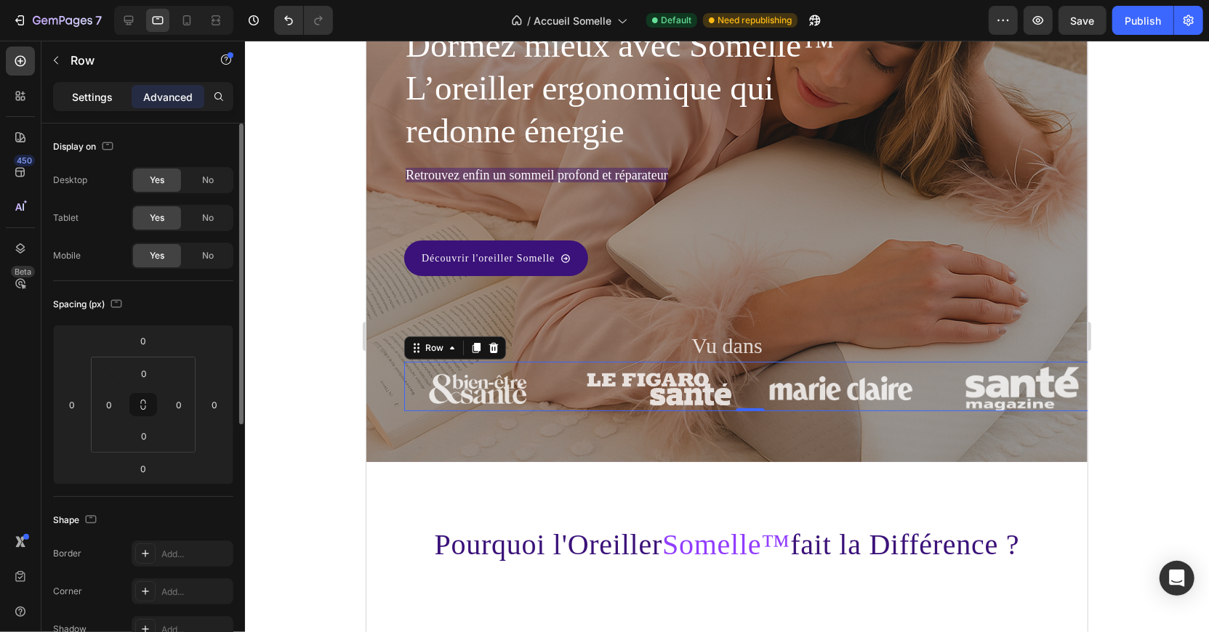
click at [97, 93] on p "Settings" at bounding box center [92, 96] width 41 height 15
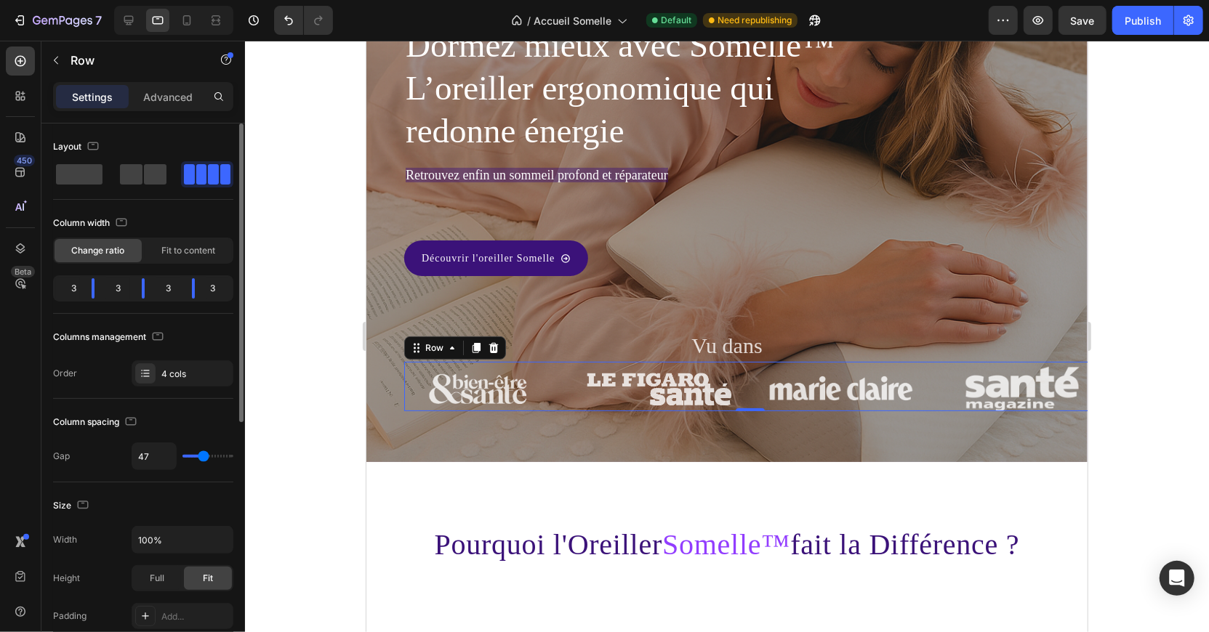
type input "28"
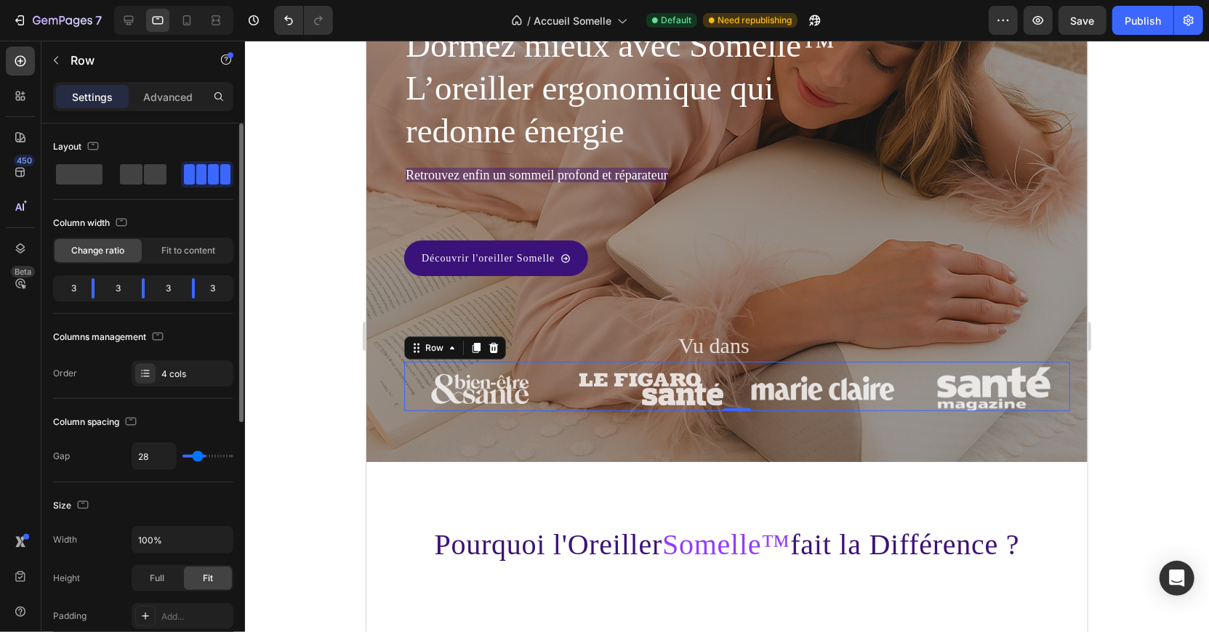
type input "27"
type input "26"
type input "24"
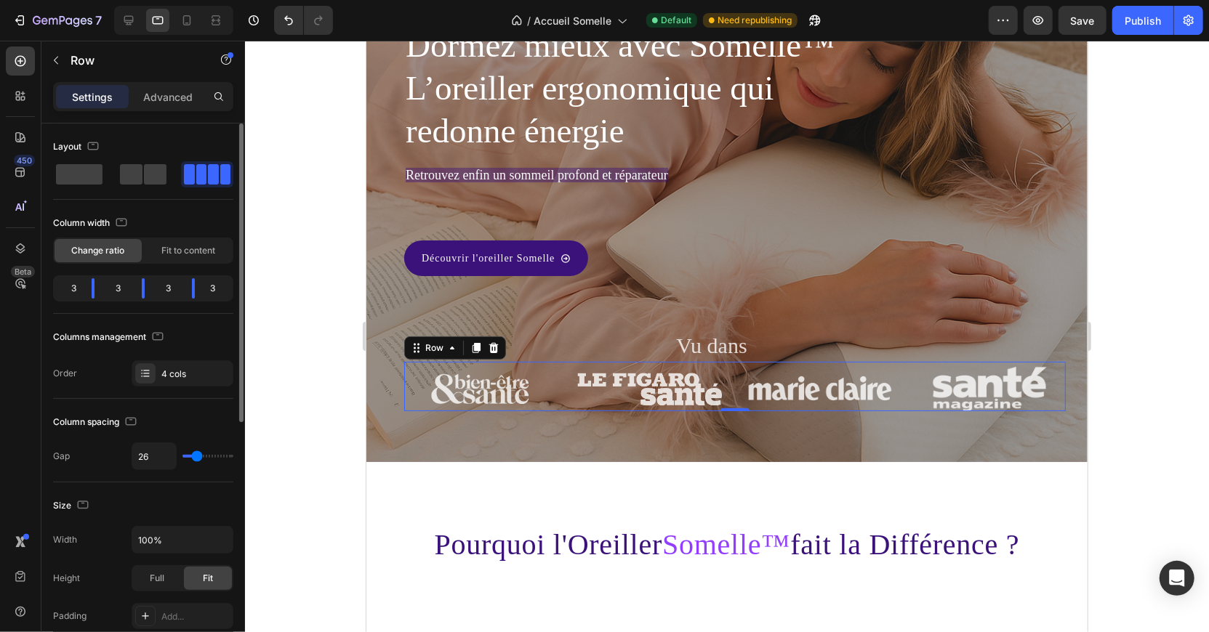
type input "24"
type input "22"
type input "21"
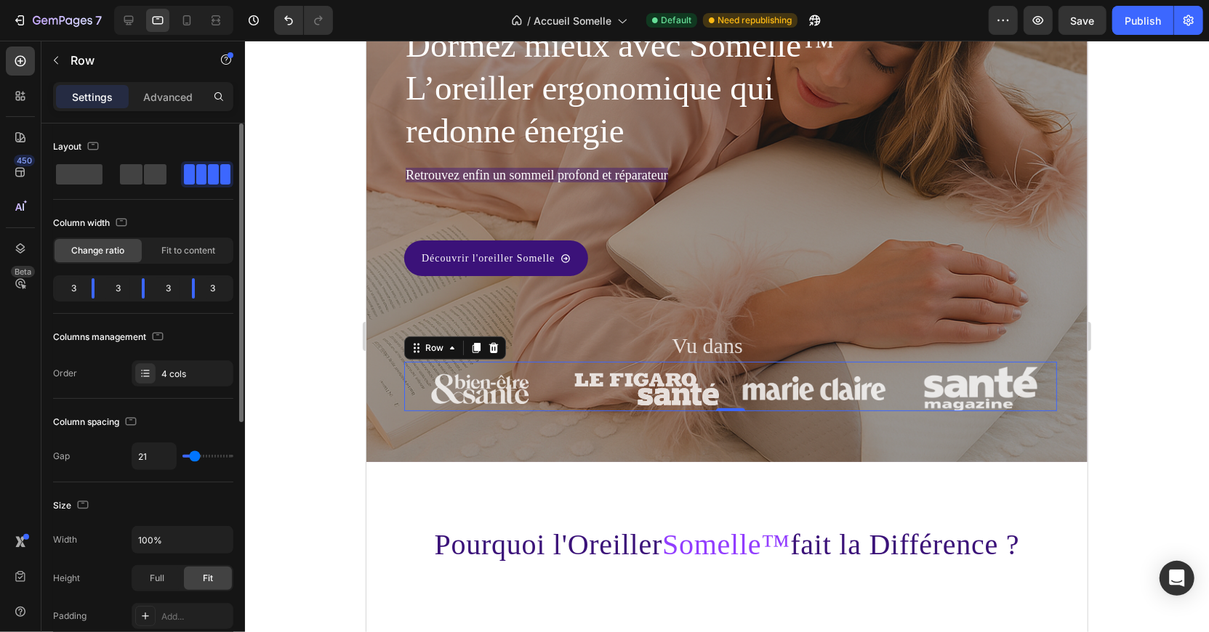
type input "20"
type input "19"
type input "18"
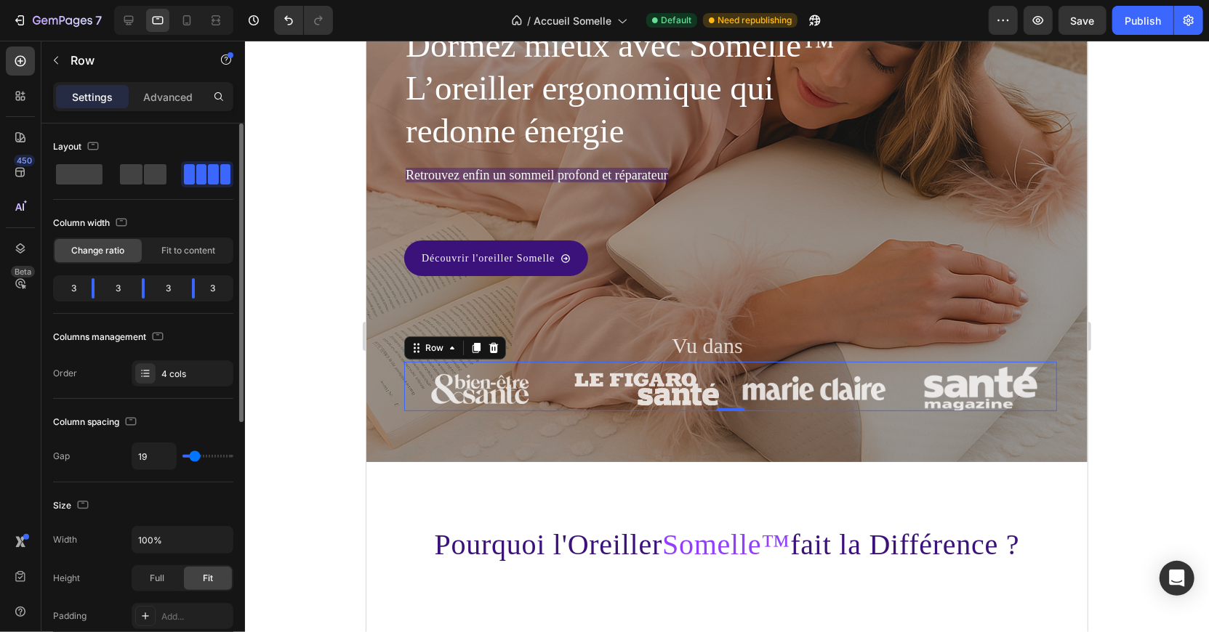
type input "18"
type input "19"
type input "20"
drag, startPoint x: 204, startPoint y: 456, endPoint x: 194, endPoint y: 454, distance: 10.4
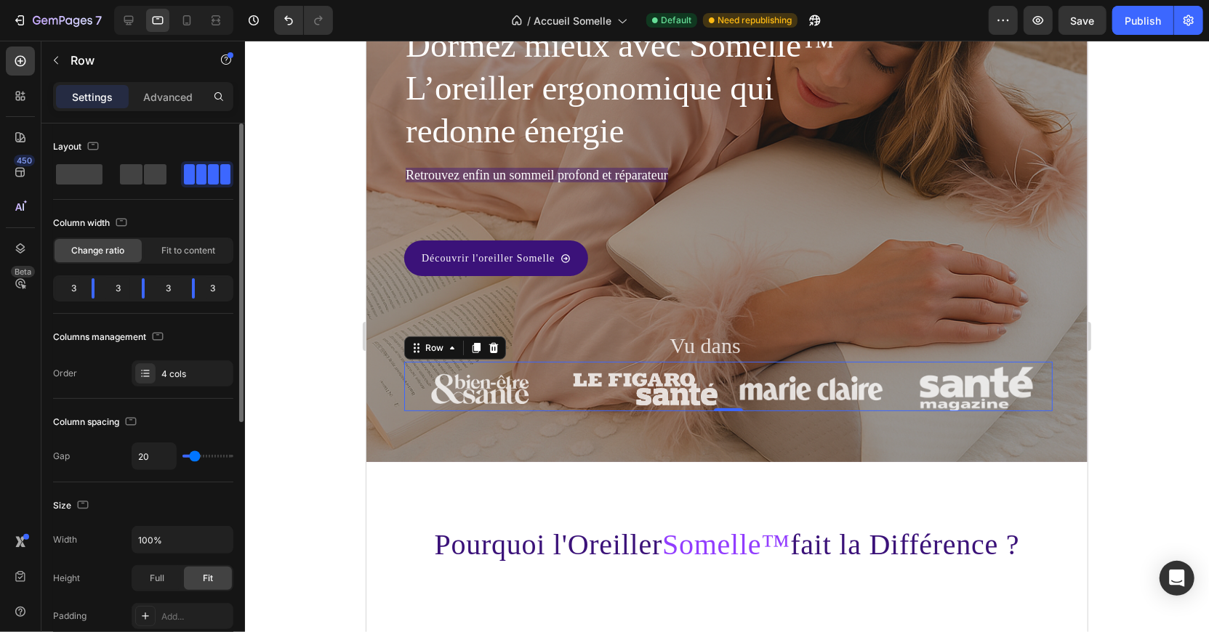
type input "20"
click at [194, 455] on input "range" at bounding box center [207, 456] width 51 height 3
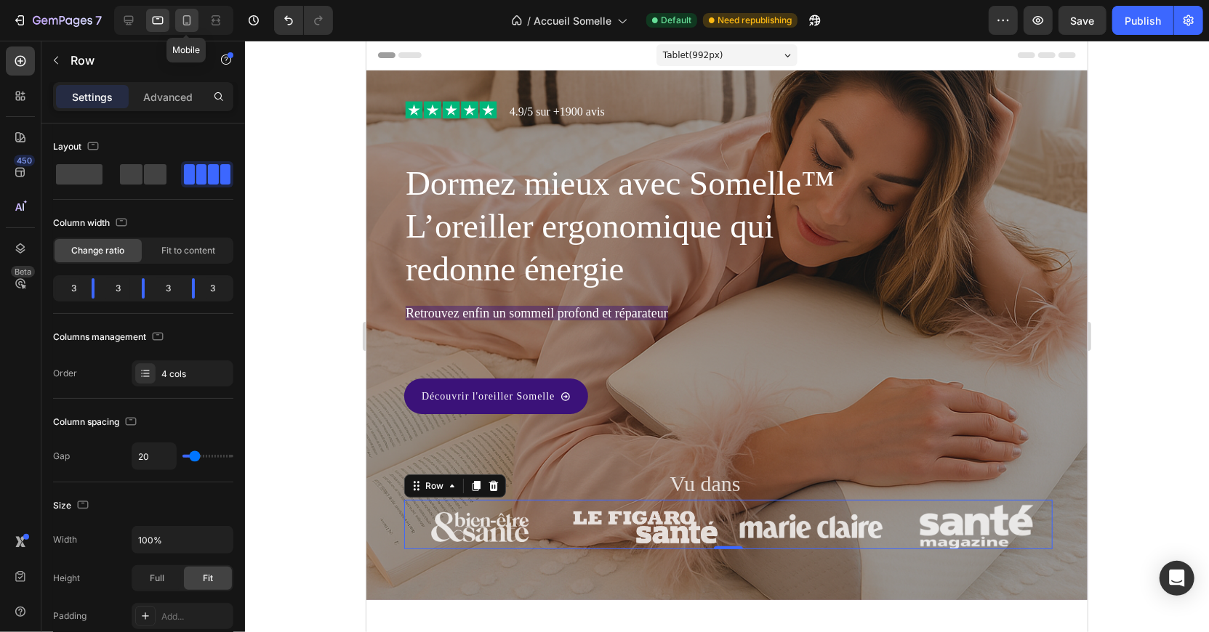
click at [181, 28] on div at bounding box center [186, 20] width 23 height 23
type input "30"
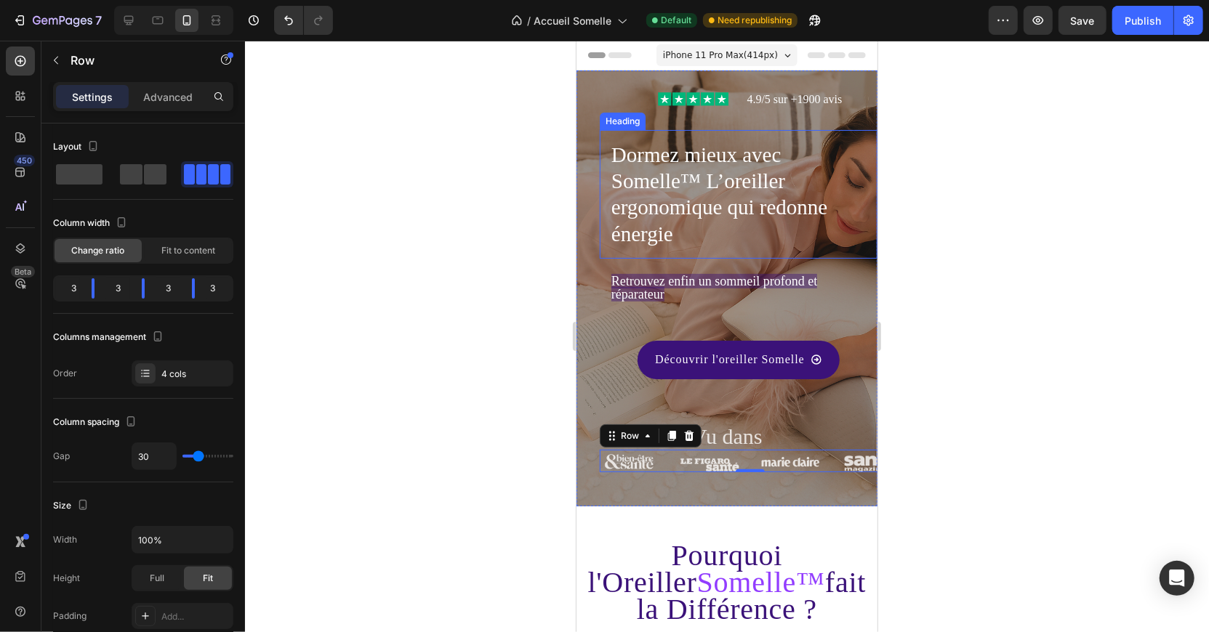
click at [608, 209] on h1 "Dormez mieux avec Somelle™ L’oreiller ergonomique qui redonne énergie" at bounding box center [738, 193] width 278 height 129
click at [604, 445] on div "Row" at bounding box center [650, 435] width 102 height 23
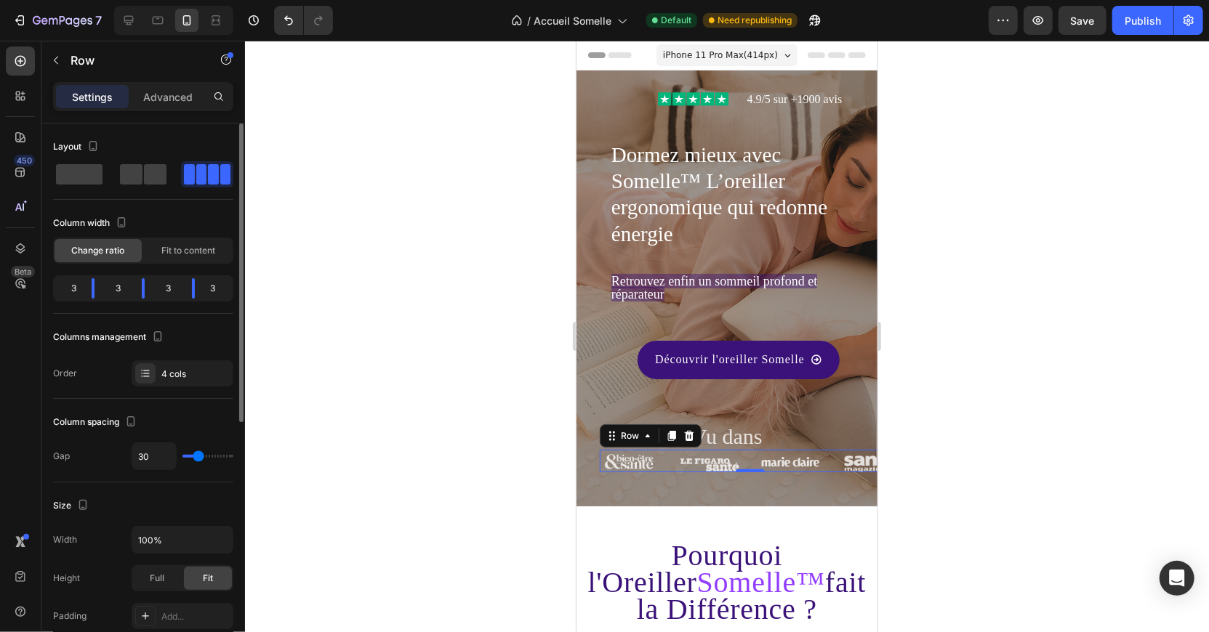
type input "18"
type input "8"
type input "7"
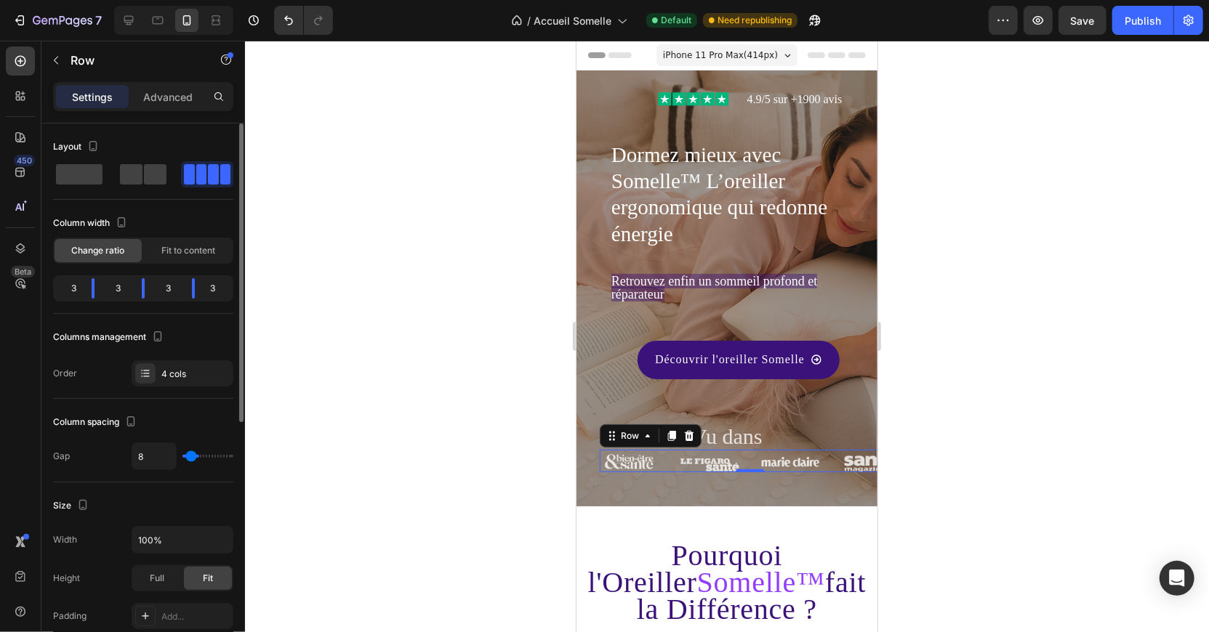
type input "7"
type input "6"
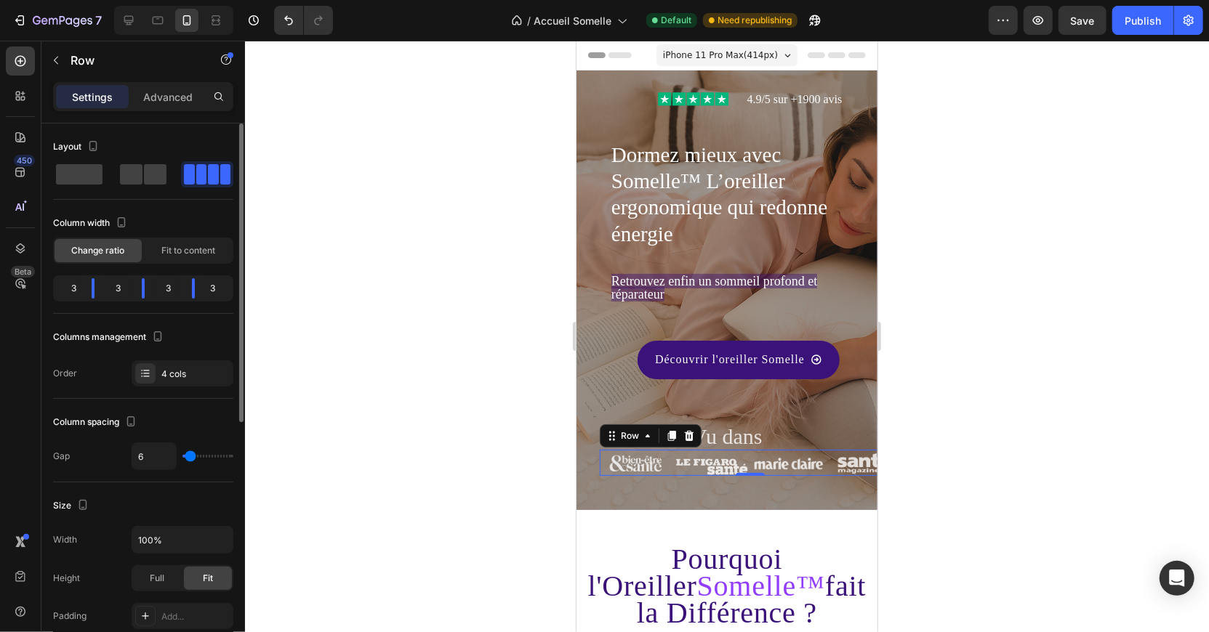
type input "7"
type input "8"
type input "9"
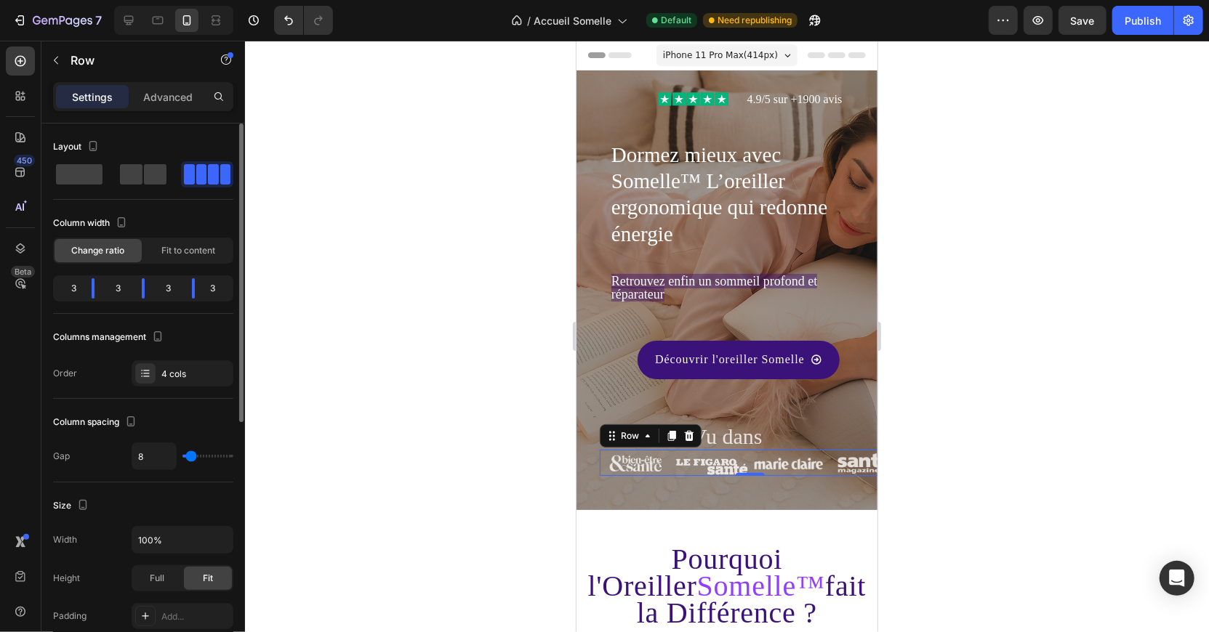
type input "9"
type input "8"
type input "0"
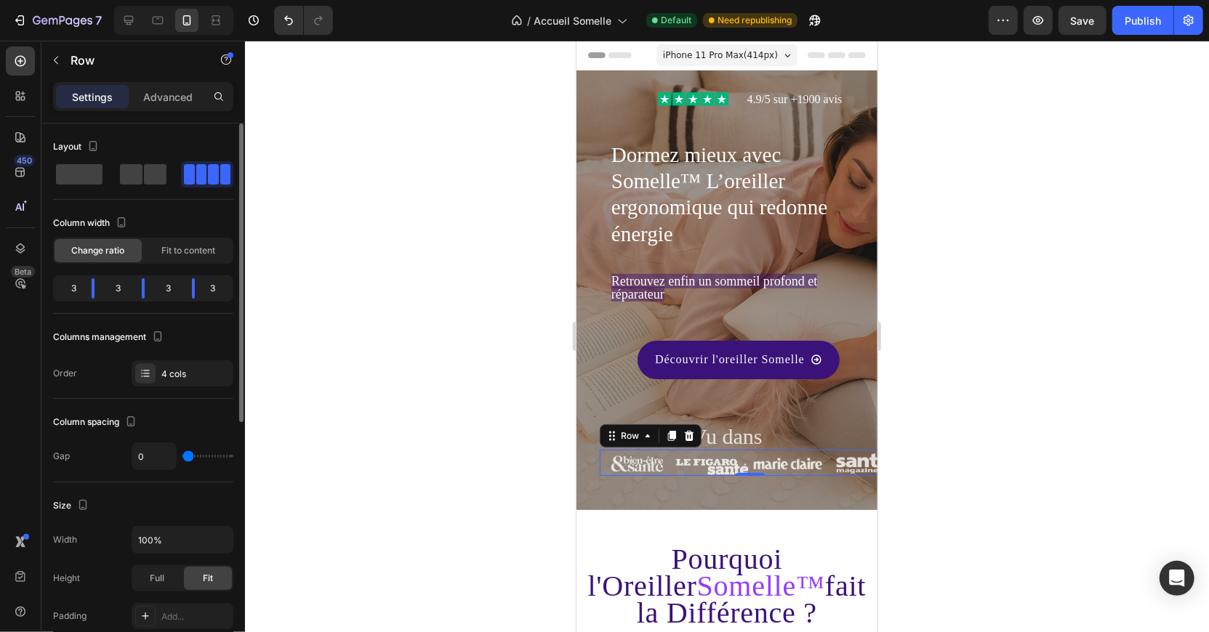
click at [183, 456] on input "range" at bounding box center [207, 456] width 51 height 3
click at [166, 97] on p "Advanced" at bounding box center [167, 96] width 49 height 15
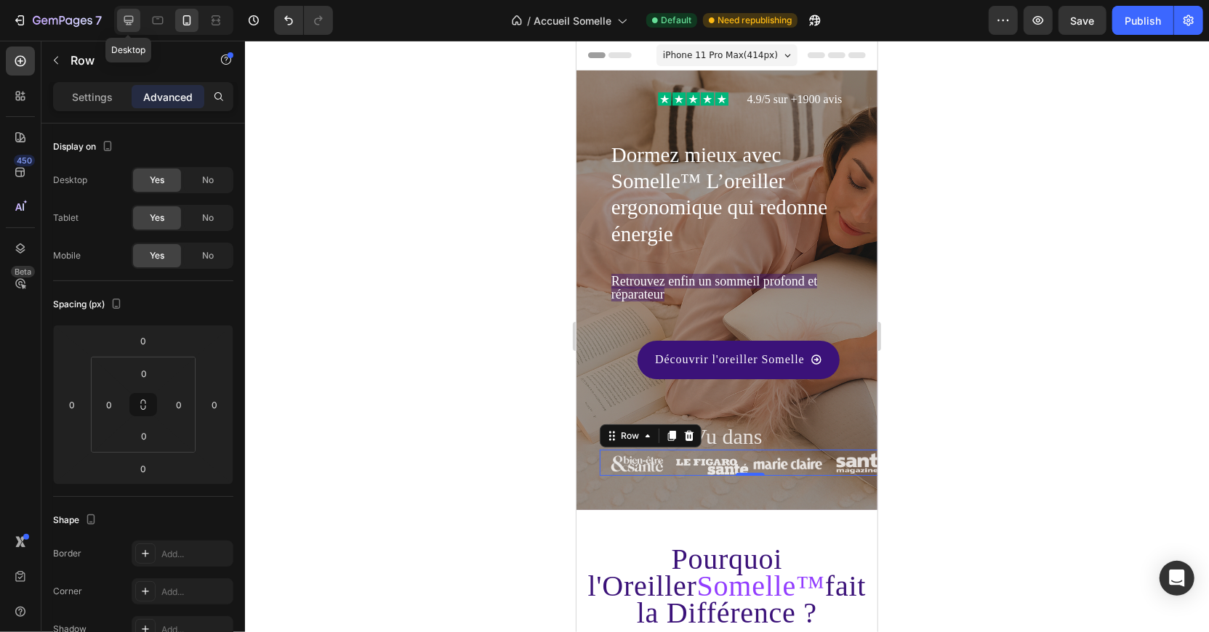
click at [131, 20] on icon at bounding box center [128, 20] width 15 height 15
type input "32"
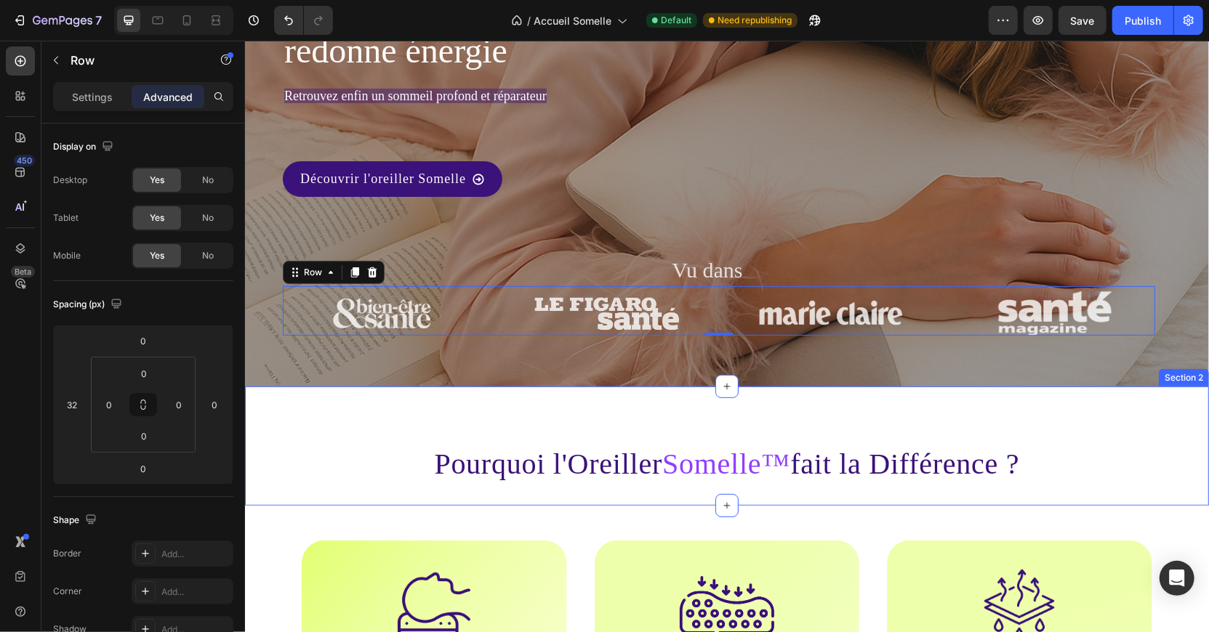
scroll to position [102, 0]
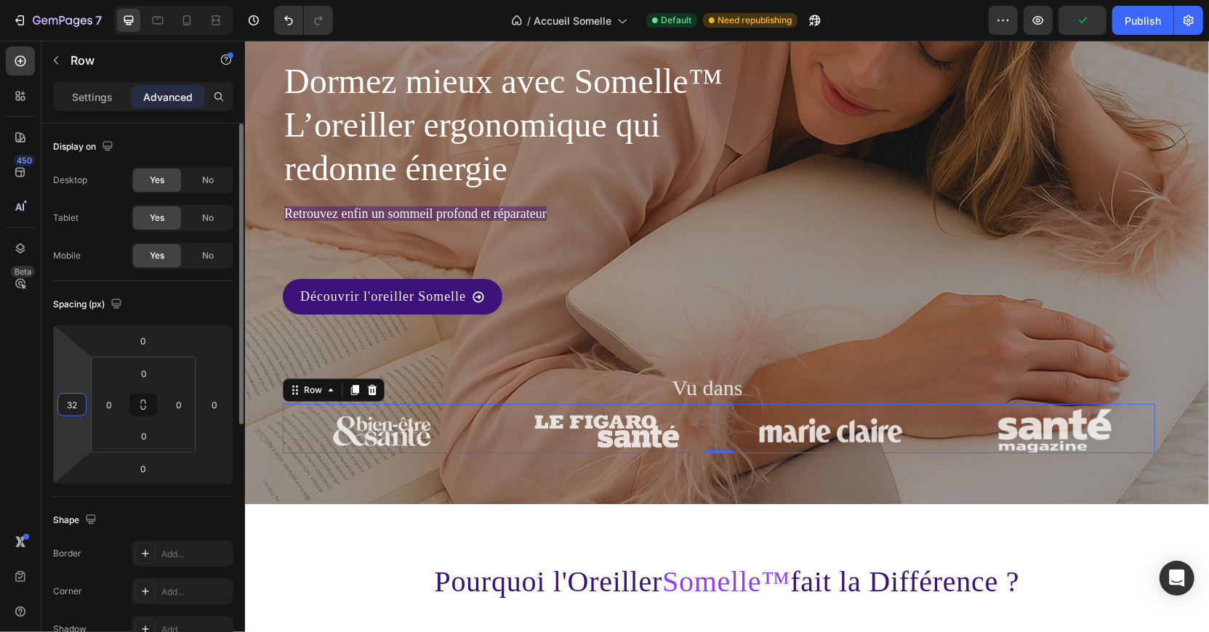
click at [79, 410] on input "32" at bounding box center [72, 405] width 22 height 22
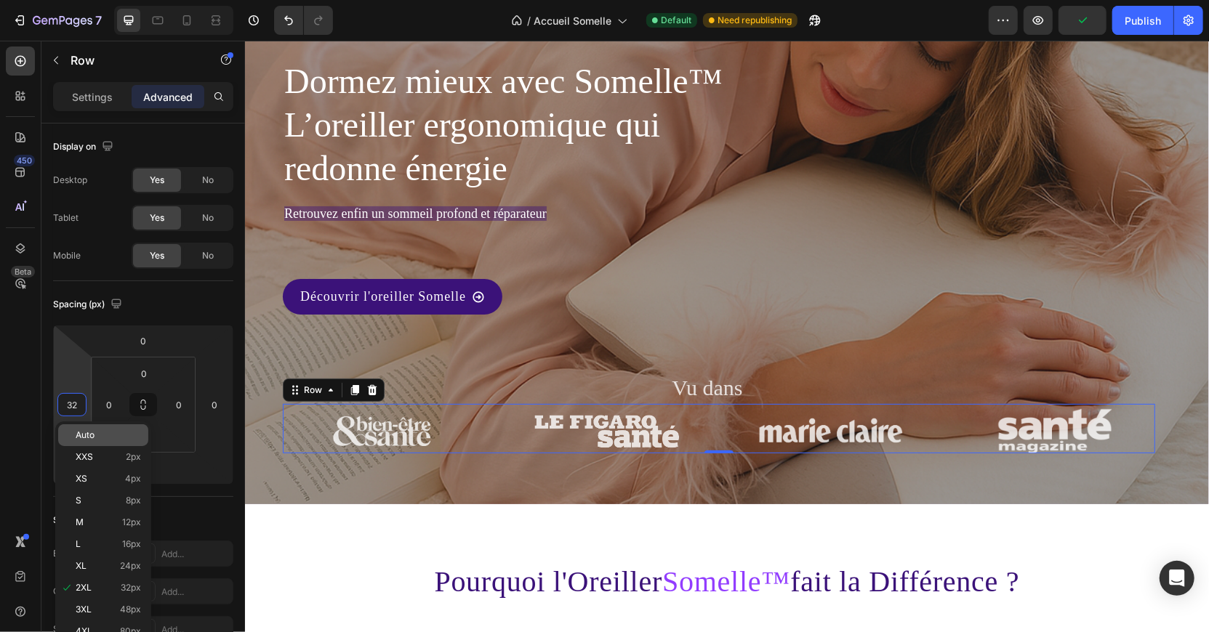
click at [110, 435] on p "Auto" at bounding box center [108, 435] width 65 height 10
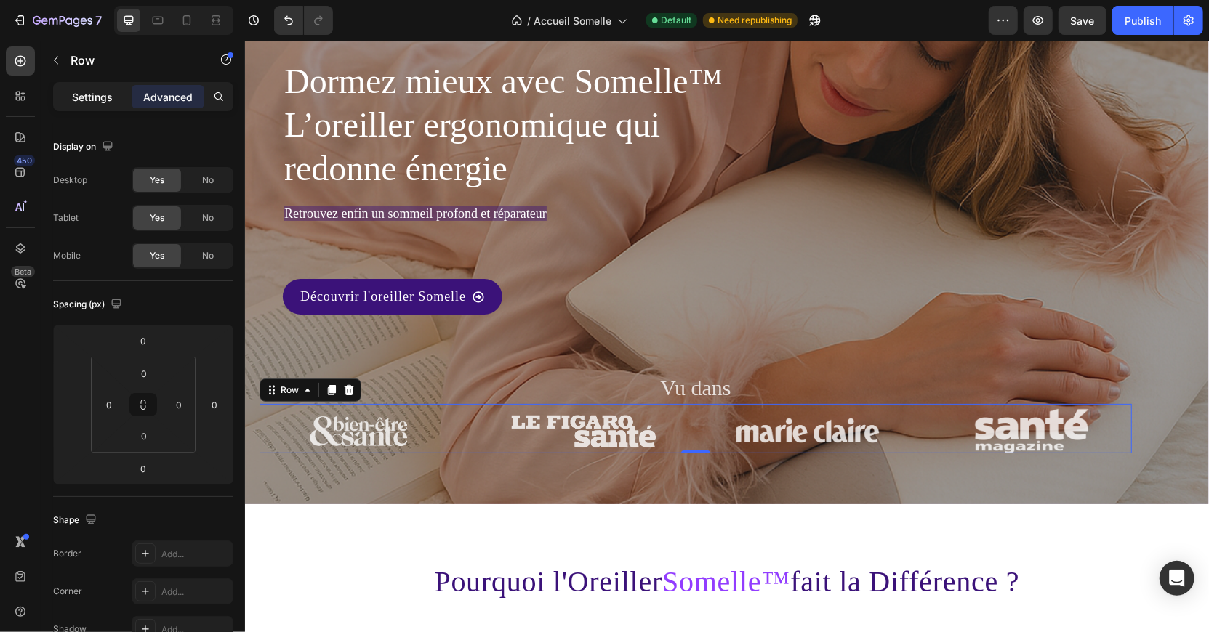
click at [102, 94] on p "Settings" at bounding box center [92, 96] width 41 height 15
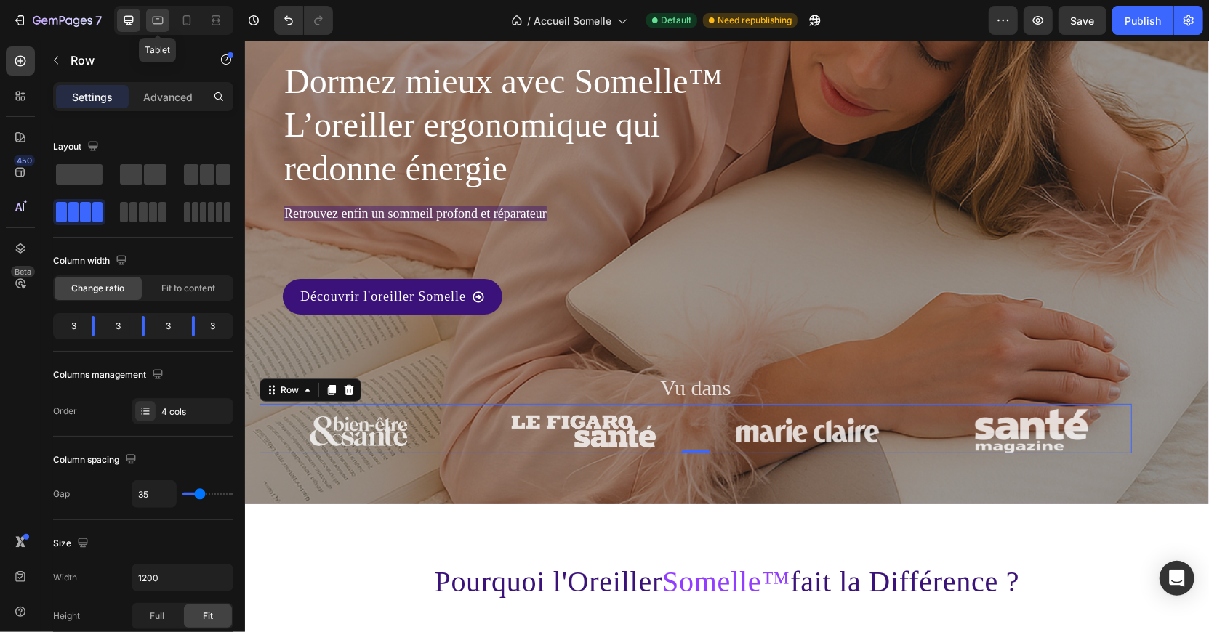
click at [162, 17] on icon at bounding box center [157, 20] width 15 height 15
type input "20"
type input "100%"
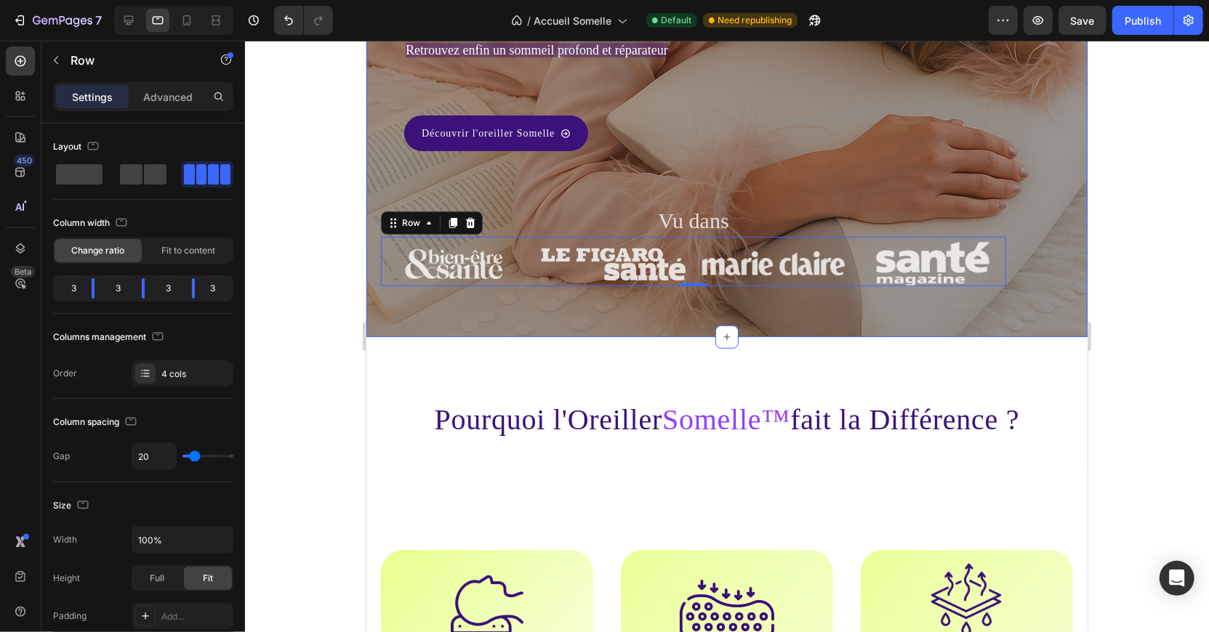
scroll to position [222, 0]
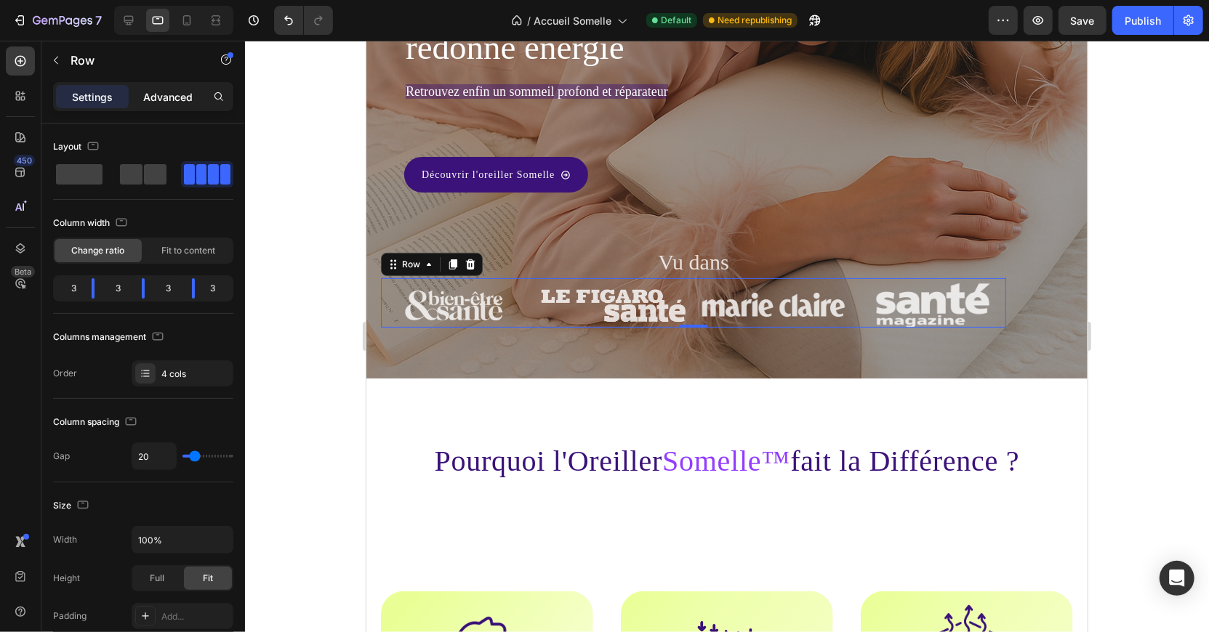
click at [187, 102] on p "Advanced" at bounding box center [167, 96] width 49 height 15
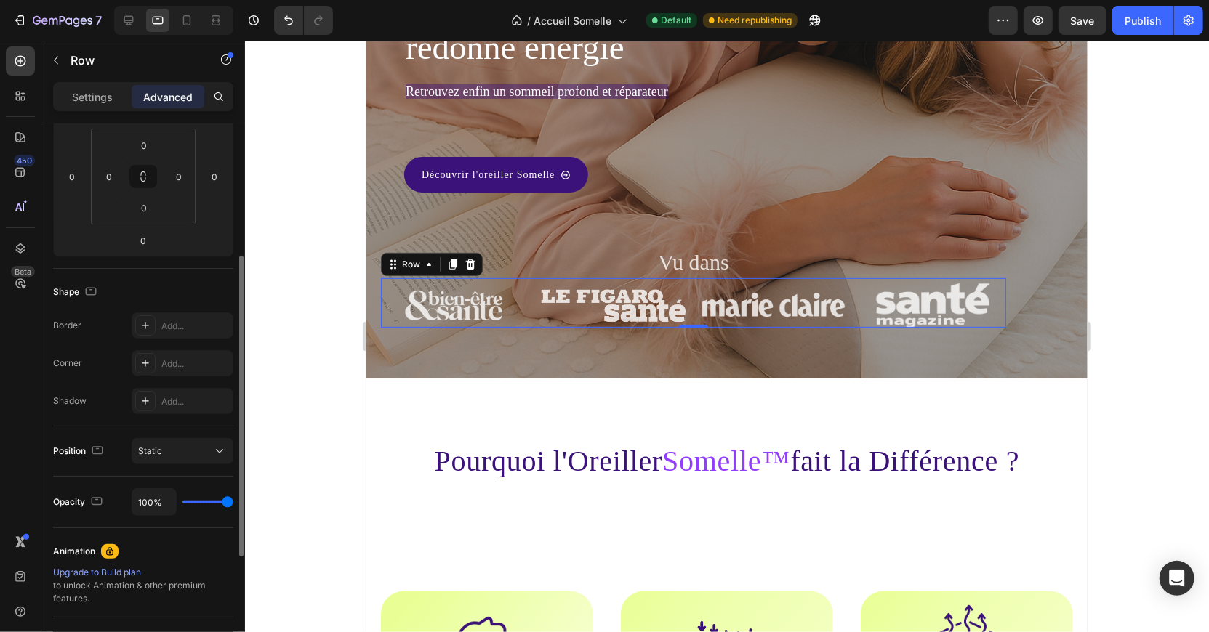
scroll to position [249, 0]
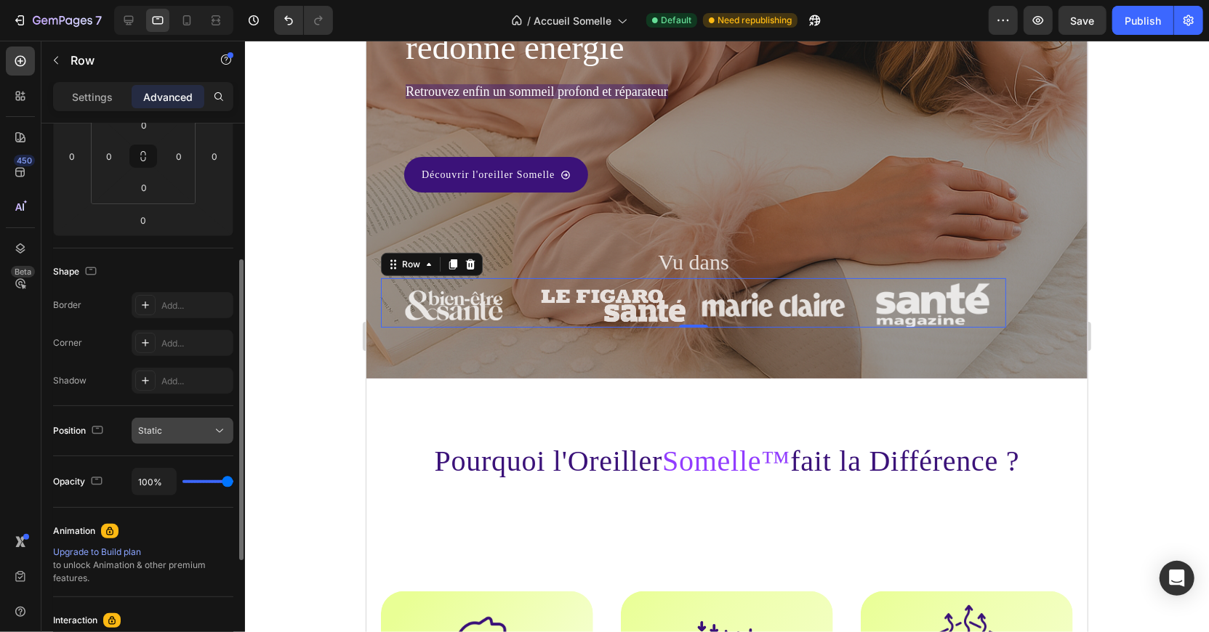
click at [198, 426] on div "Static" at bounding box center [175, 431] width 74 height 13
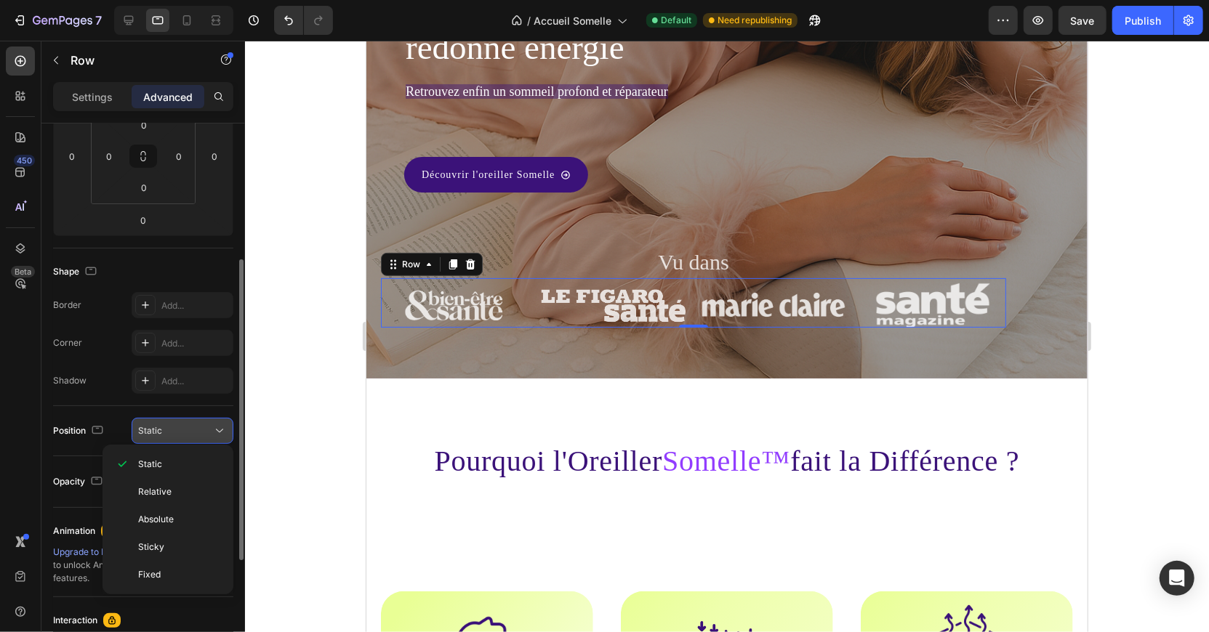
click at [198, 426] on div "Static" at bounding box center [175, 431] width 74 height 13
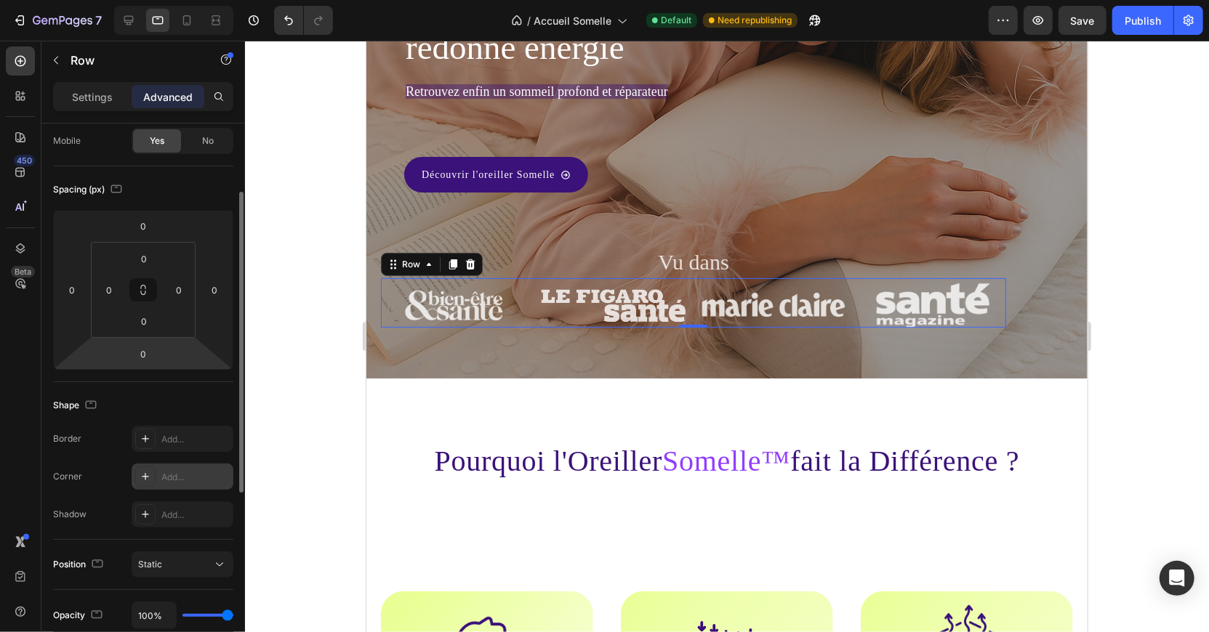
scroll to position [0, 0]
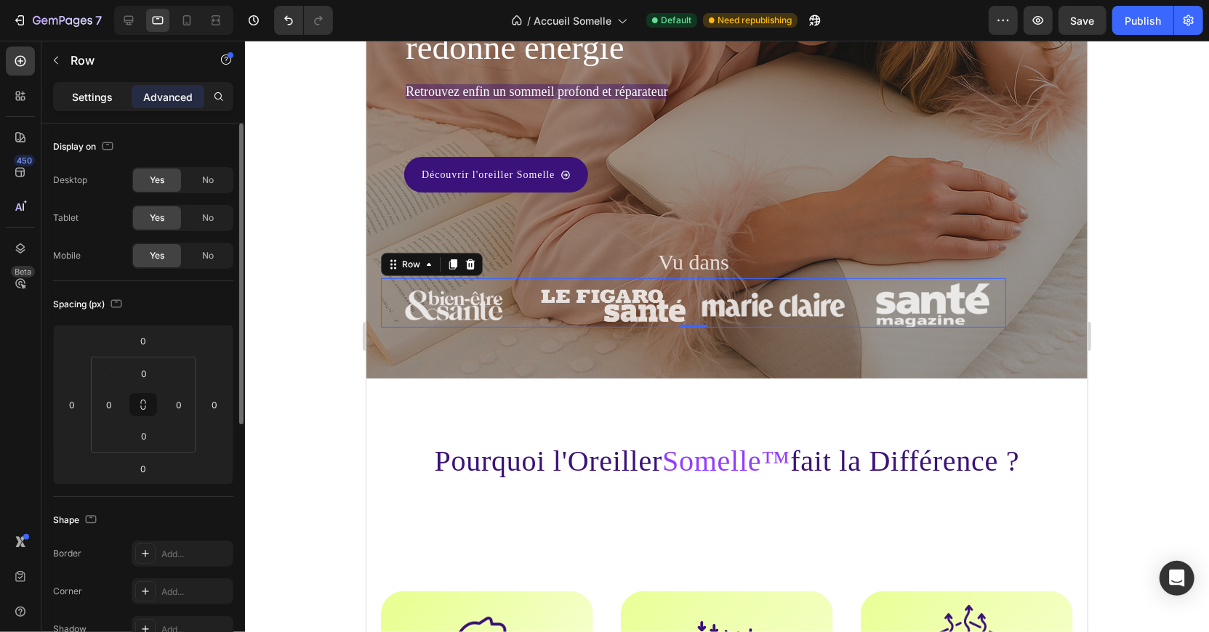
click at [101, 100] on p "Settings" at bounding box center [92, 96] width 41 height 15
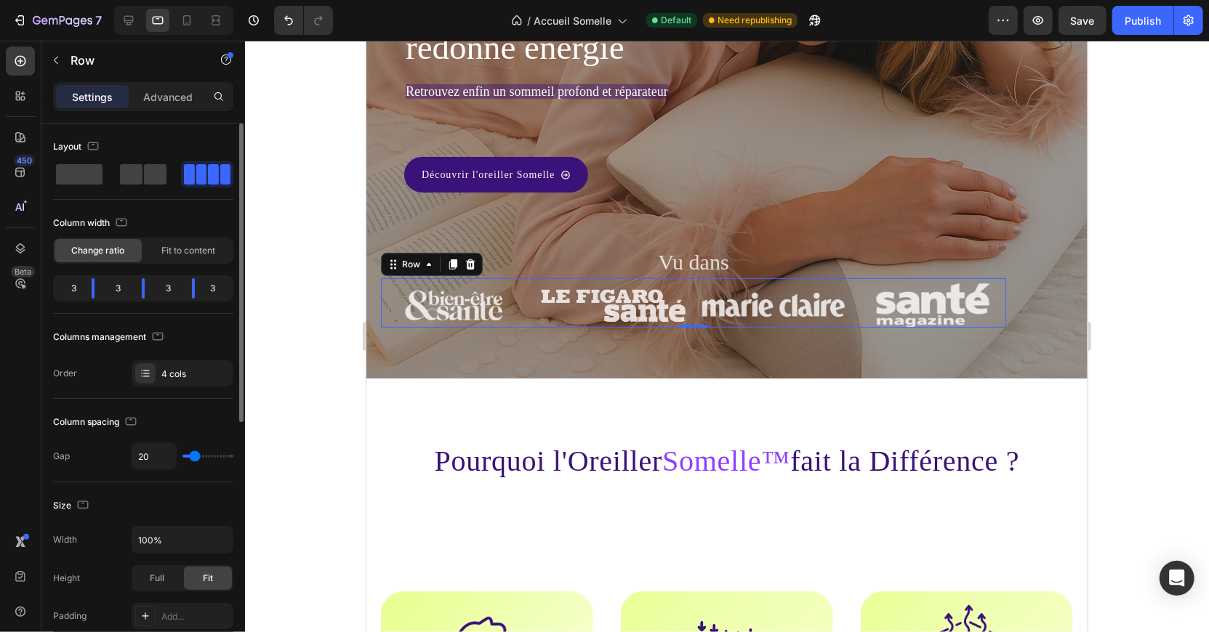
type input "47"
type input "49"
type input "50"
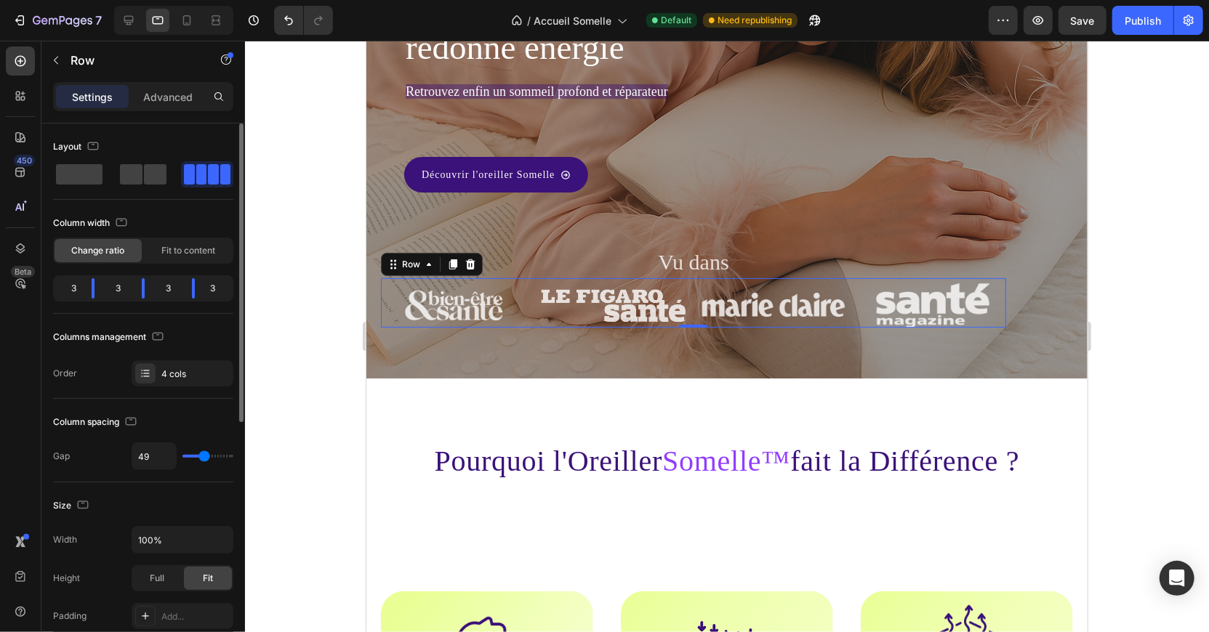
type input "50"
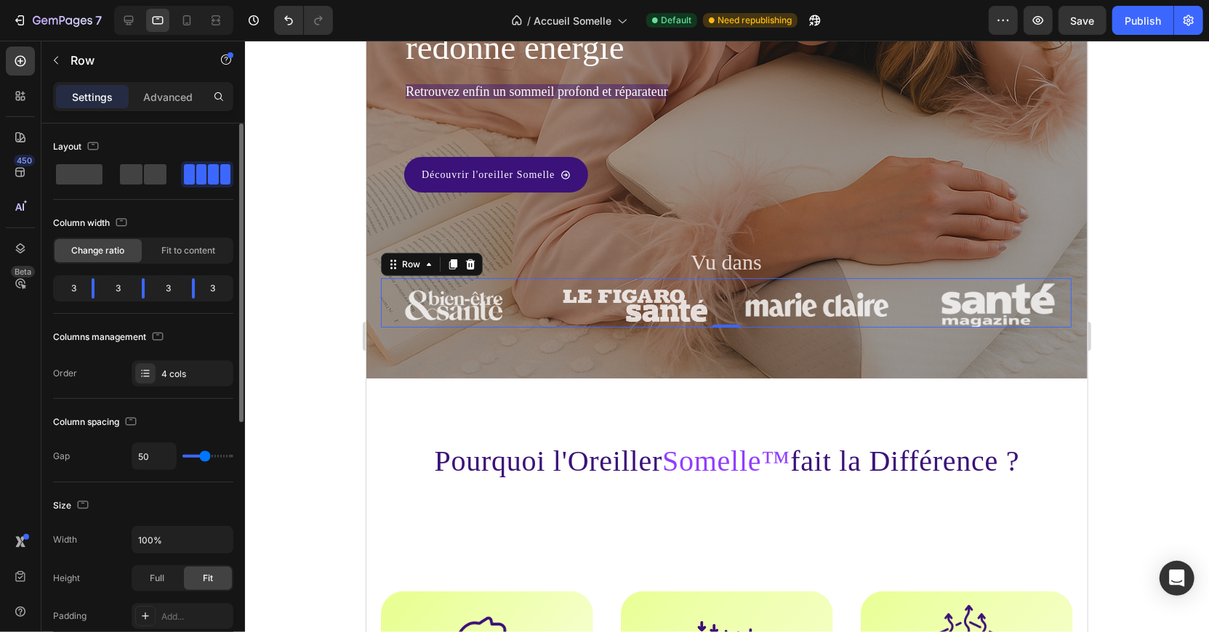
type input "51"
type input "50"
type input "49"
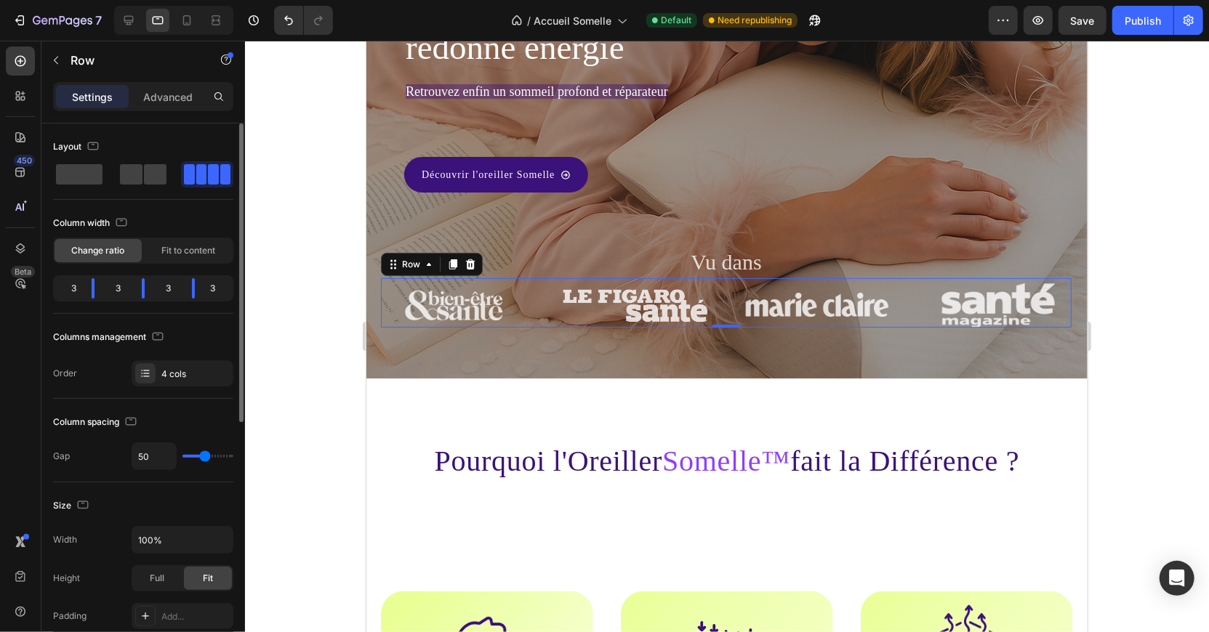
type input "49"
type input "48"
type input "47"
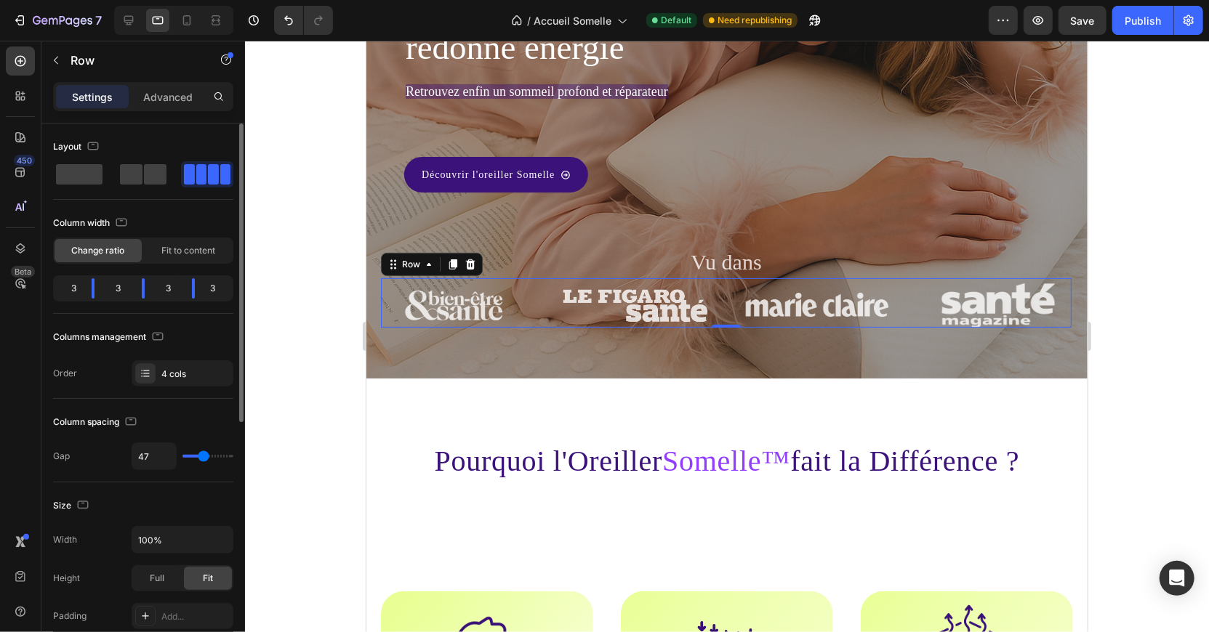
type input "46"
type input "45"
type input "44"
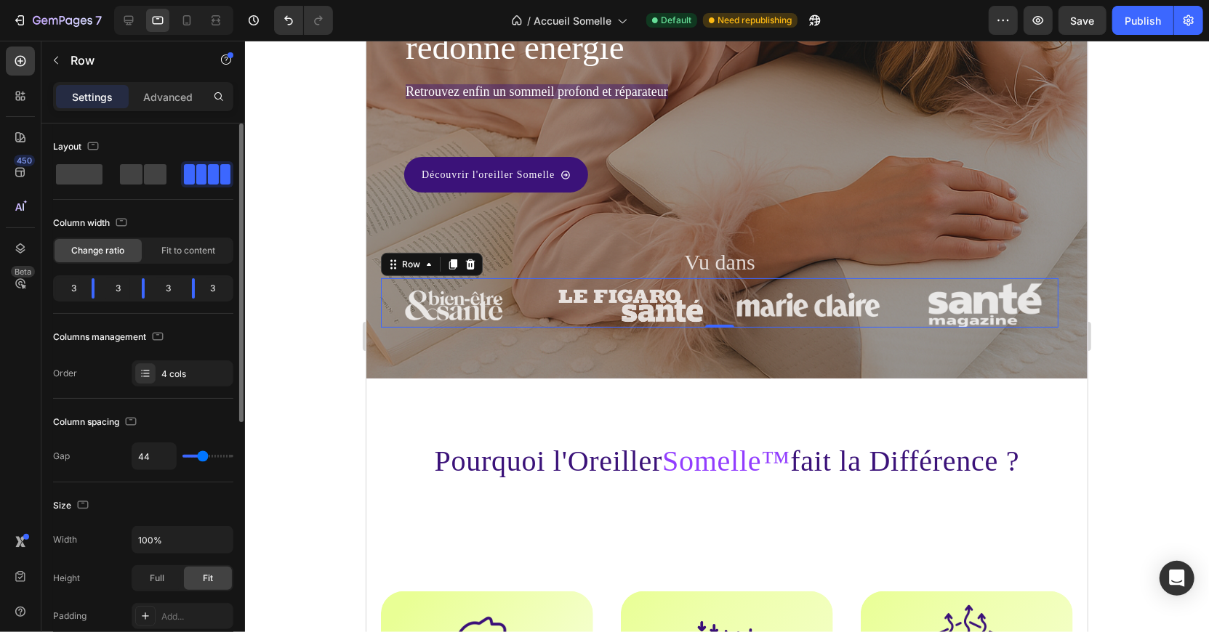
drag, startPoint x: 195, startPoint y: 459, endPoint x: 202, endPoint y: 459, distance: 7.3
type input "44"
click at [202, 458] on input "range" at bounding box center [207, 456] width 51 height 3
type input "43"
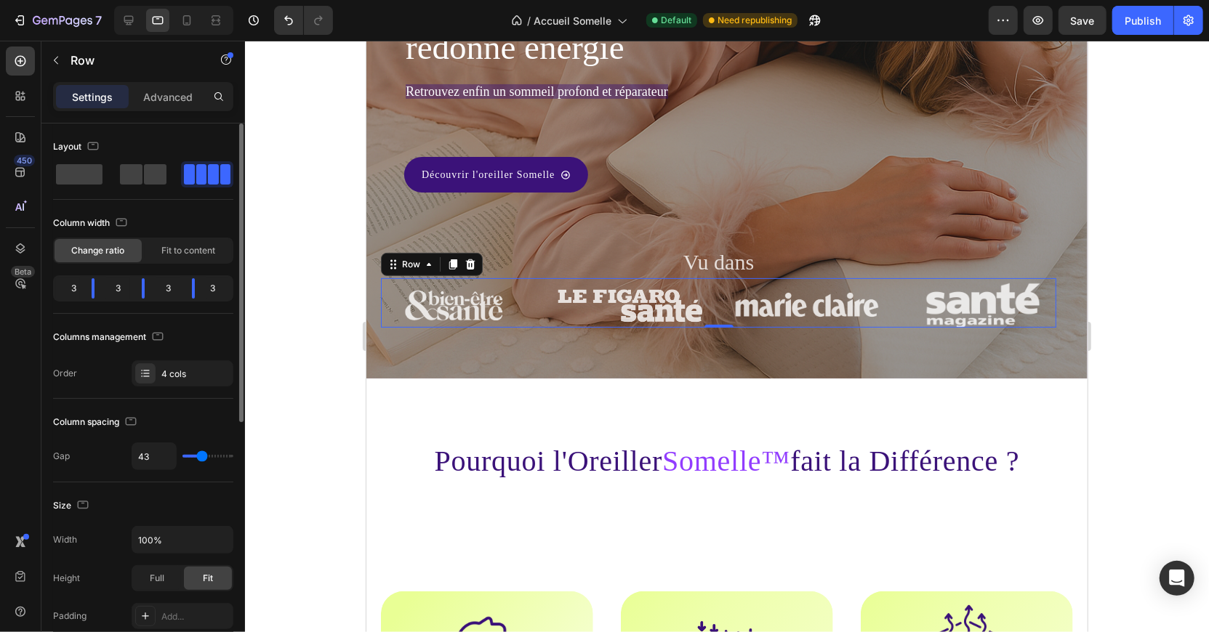
type input "42"
type input "41"
type input "40"
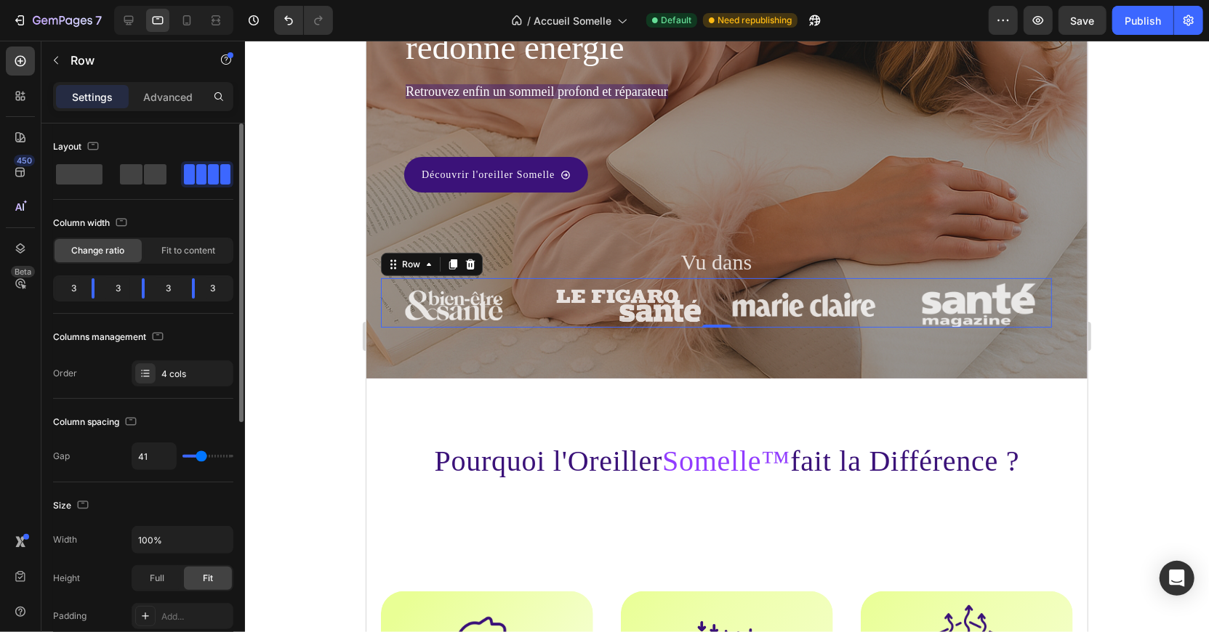
type input "40"
type input "39"
type input "38"
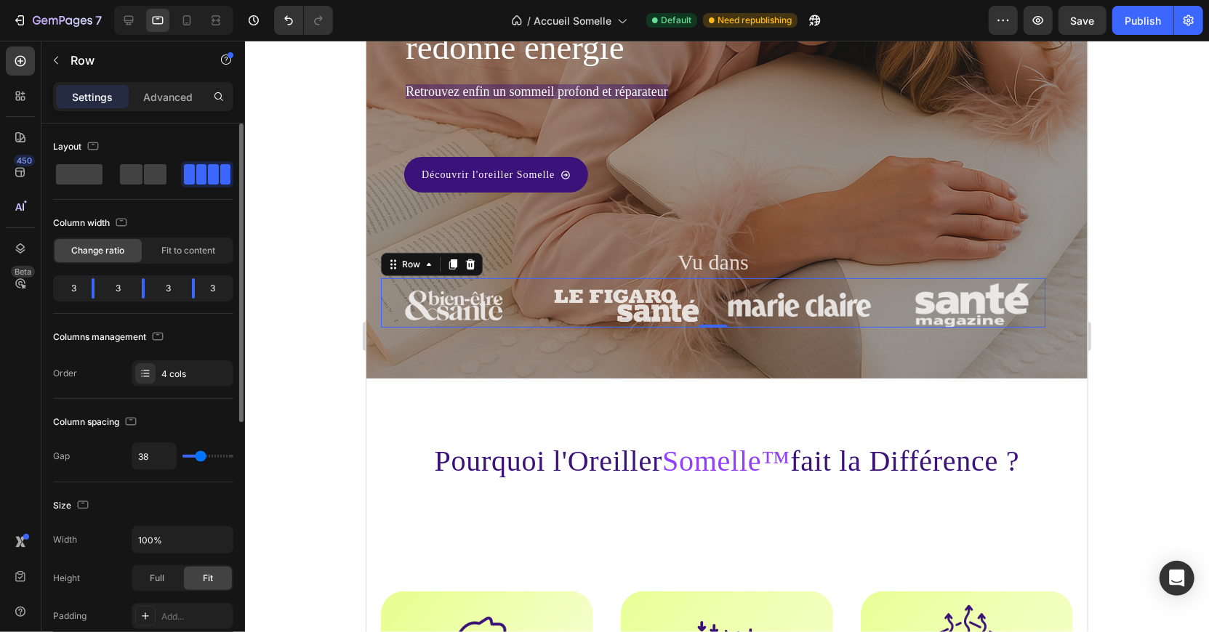
type input "39"
type input "40"
type input "41"
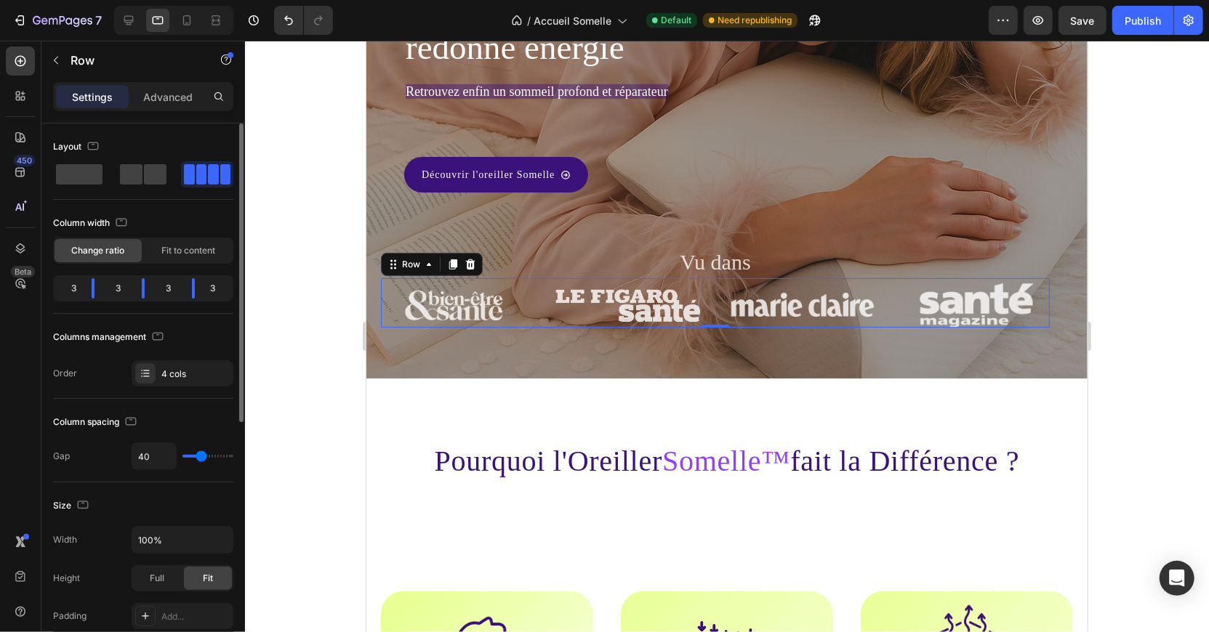
type input "41"
type input "42"
type input "43"
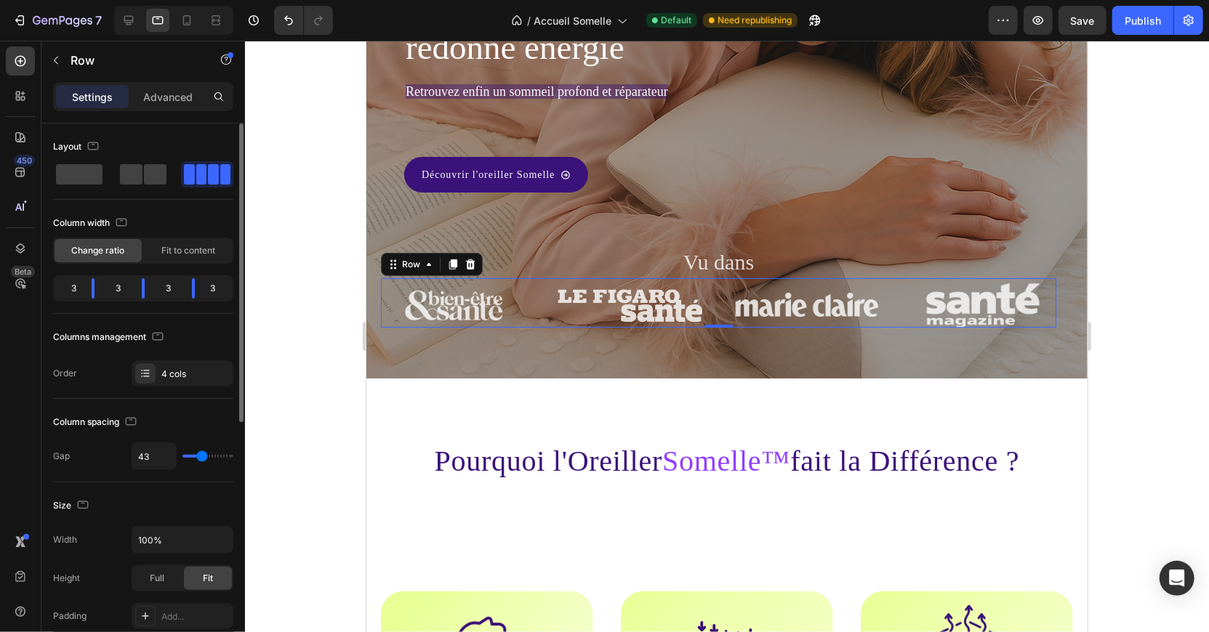
click at [202, 457] on input "range" at bounding box center [207, 456] width 51 height 3
click at [181, 31] on div at bounding box center [186, 20] width 23 height 23
type input "0"
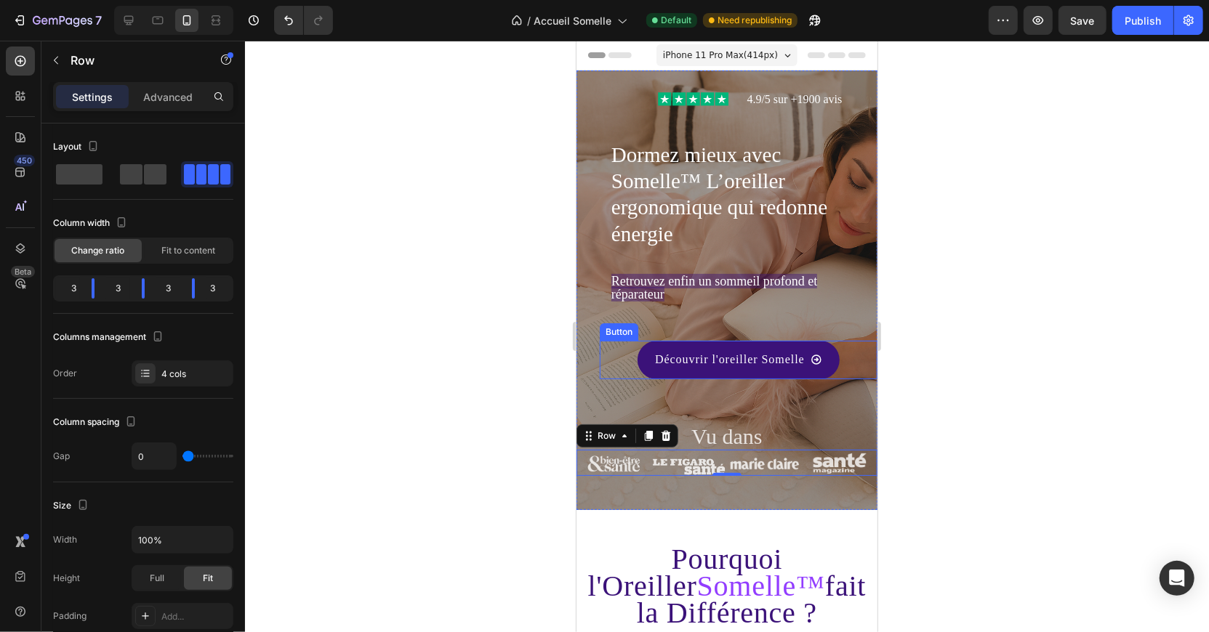
click at [608, 341] on div "Découvrir l'oreiller Somelle Button" at bounding box center [738, 359] width 278 height 39
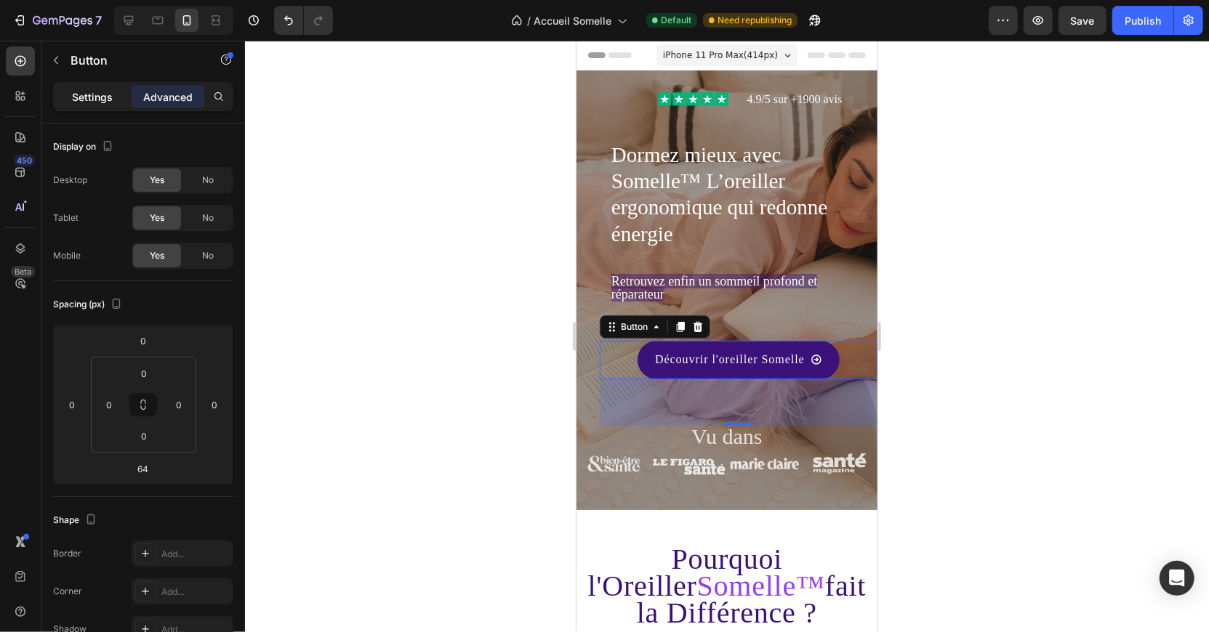
click at [99, 104] on div "Settings" at bounding box center [92, 96] width 73 height 23
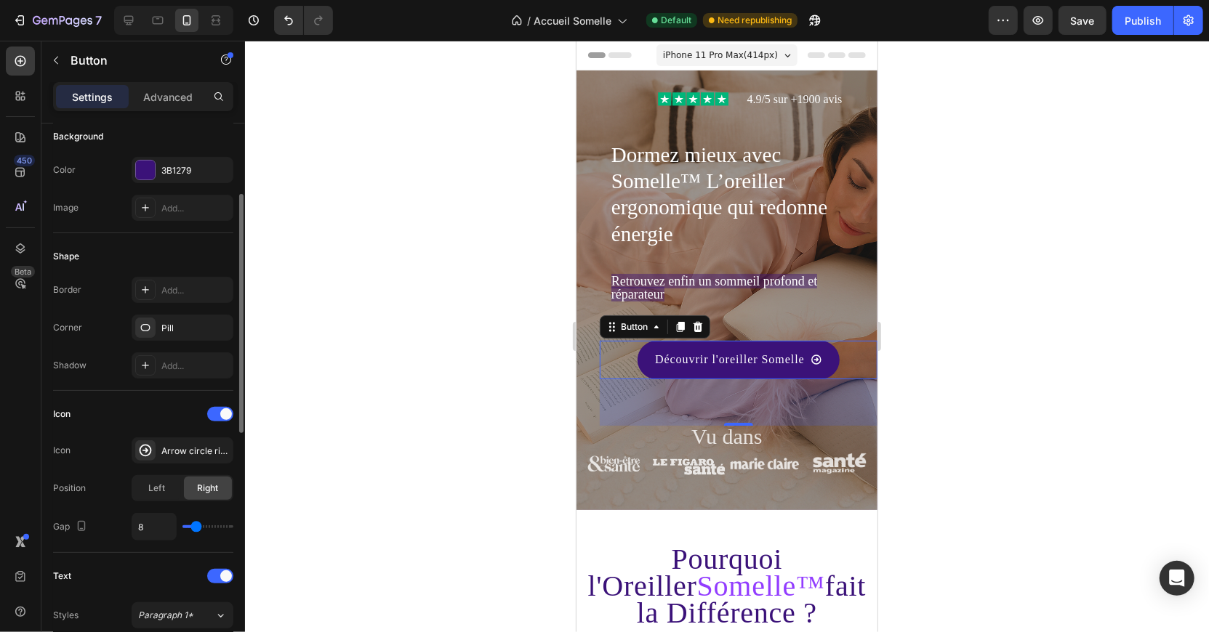
scroll to position [175, 0]
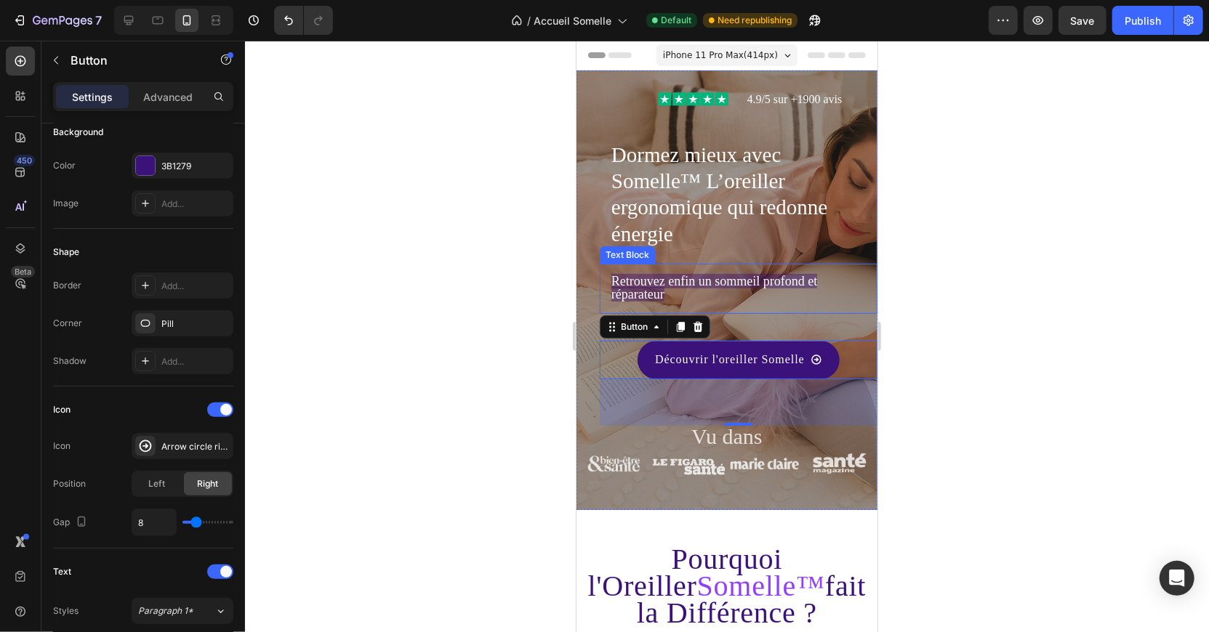
click at [959, 345] on div at bounding box center [727, 337] width 964 height 592
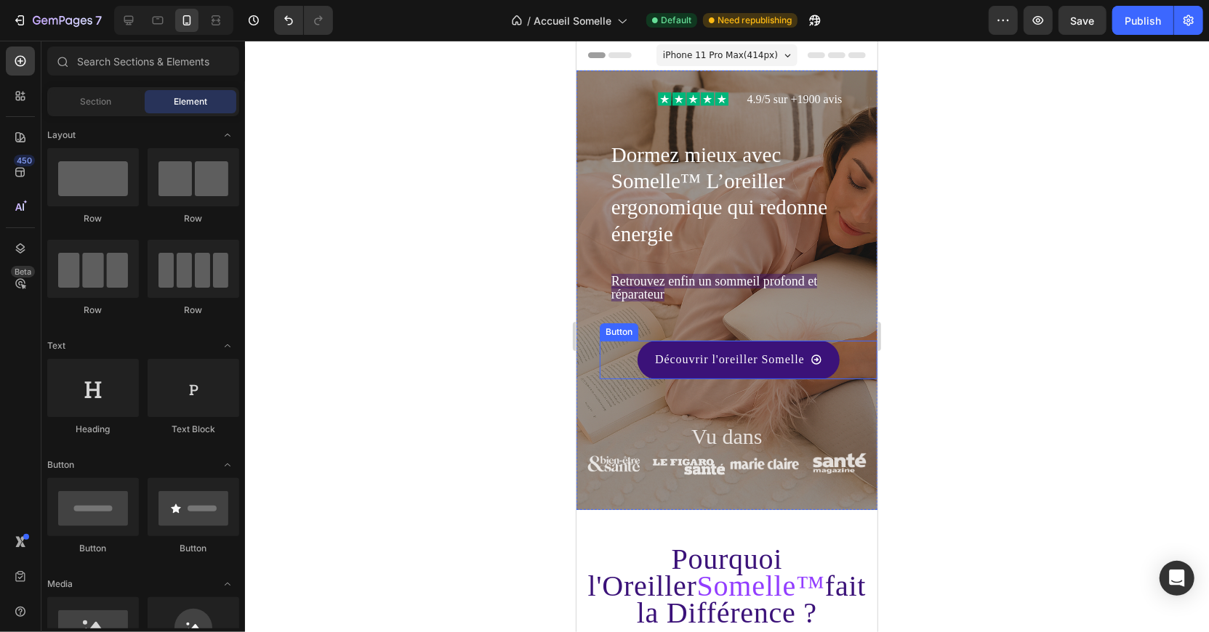
click at [620, 369] on div "Découvrir l'oreiller Somelle Button" at bounding box center [738, 359] width 278 height 39
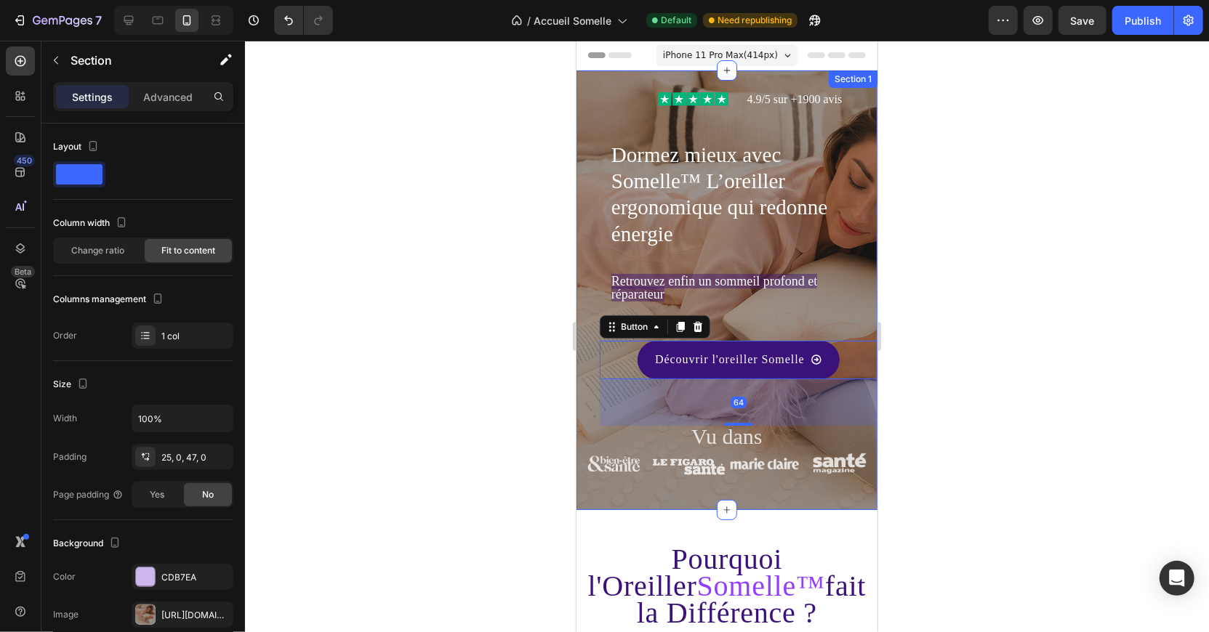
click at [582, 358] on div "Découvrir l'oreiller Somelle Button 64" at bounding box center [726, 382] width 301 height 85
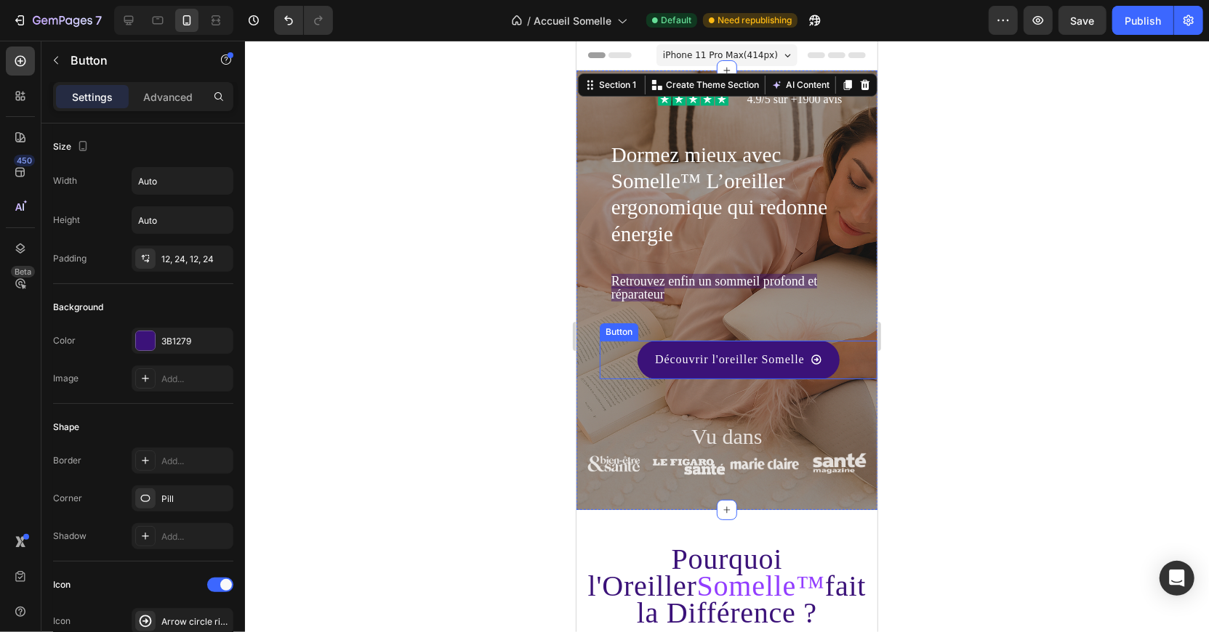
click at [621, 341] on div "Découvrir l'oreiller Somelle Button" at bounding box center [738, 359] width 278 height 39
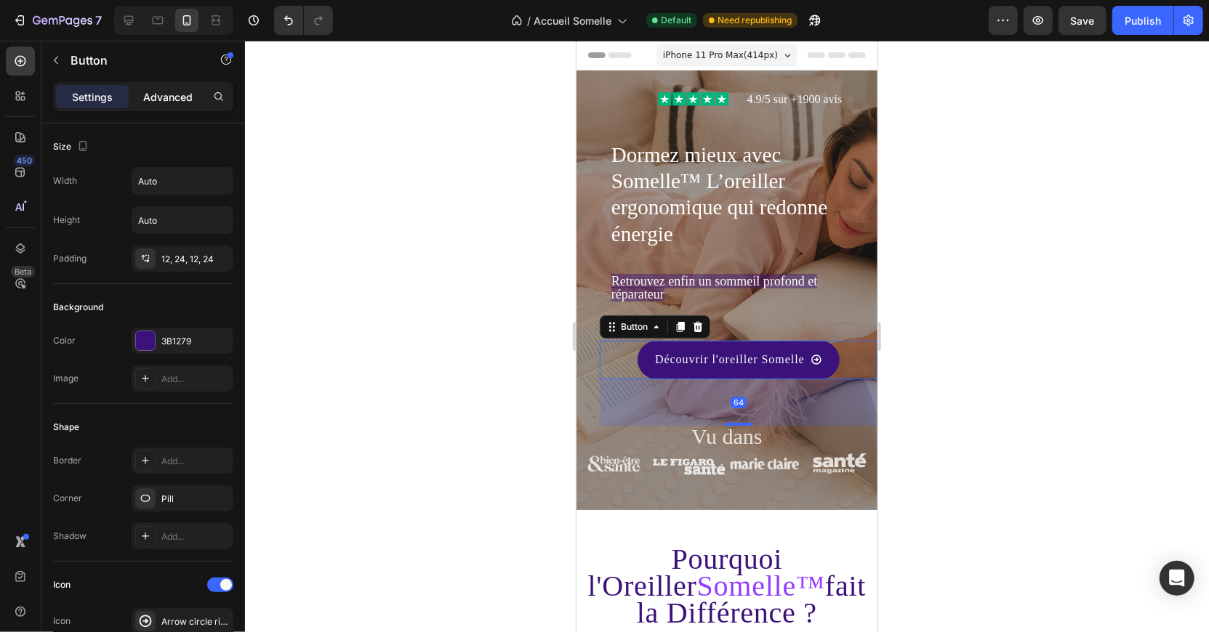
click at [174, 90] on p "Advanced" at bounding box center [167, 96] width 49 height 15
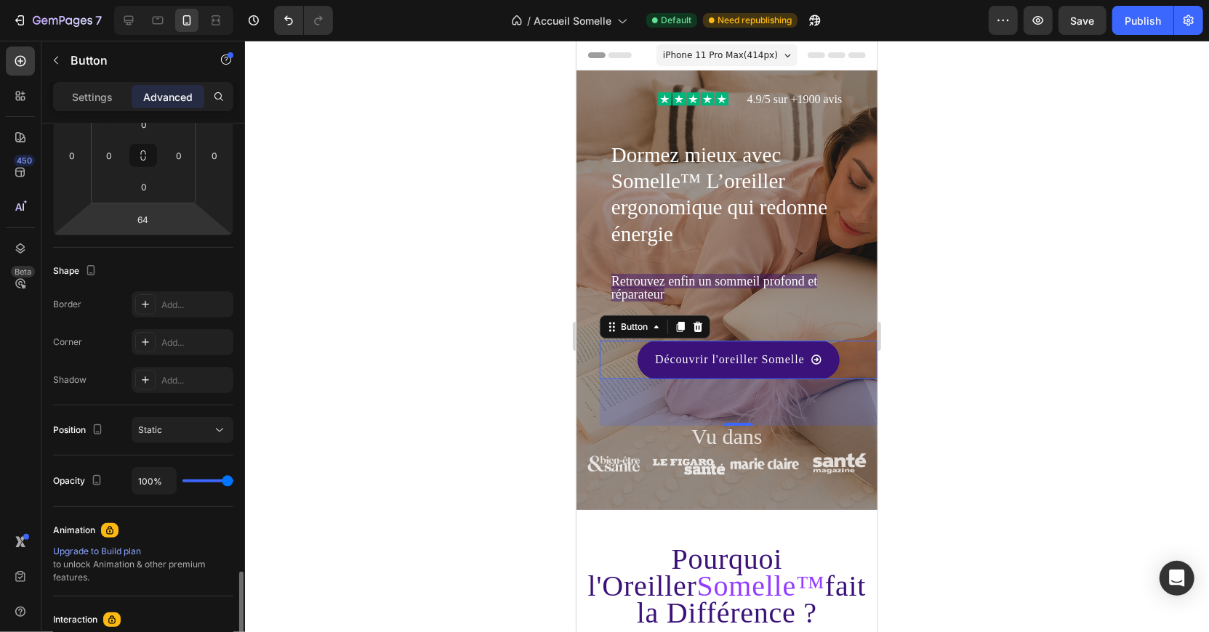
scroll to position [0, 0]
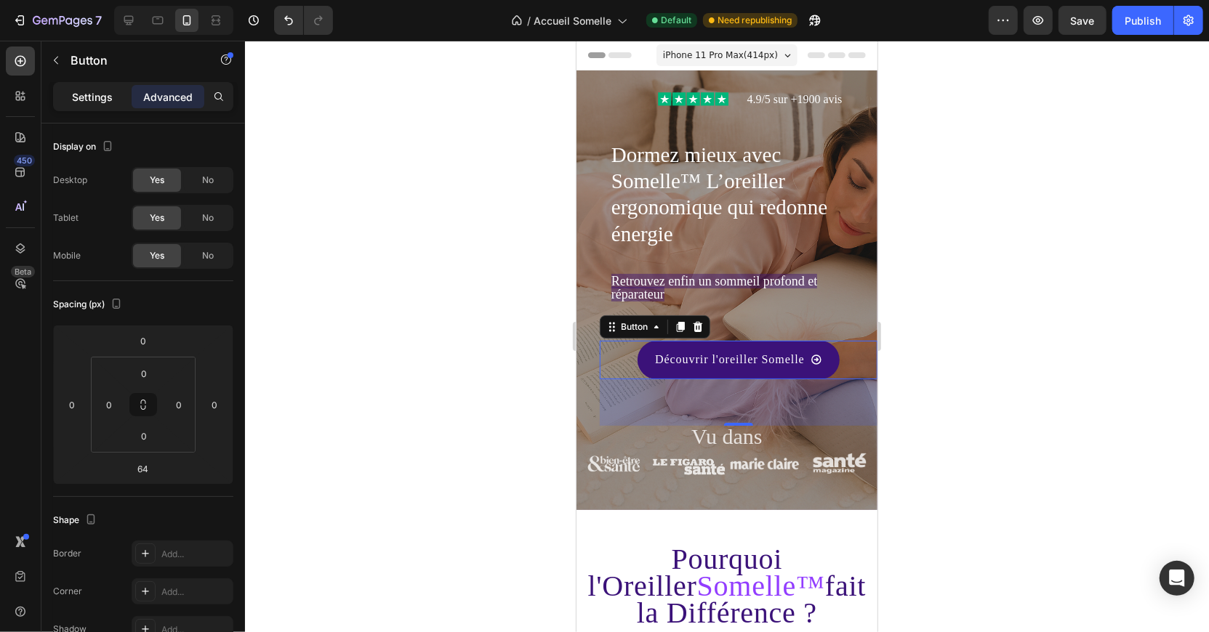
click at [93, 89] on p "Settings" at bounding box center [92, 96] width 41 height 15
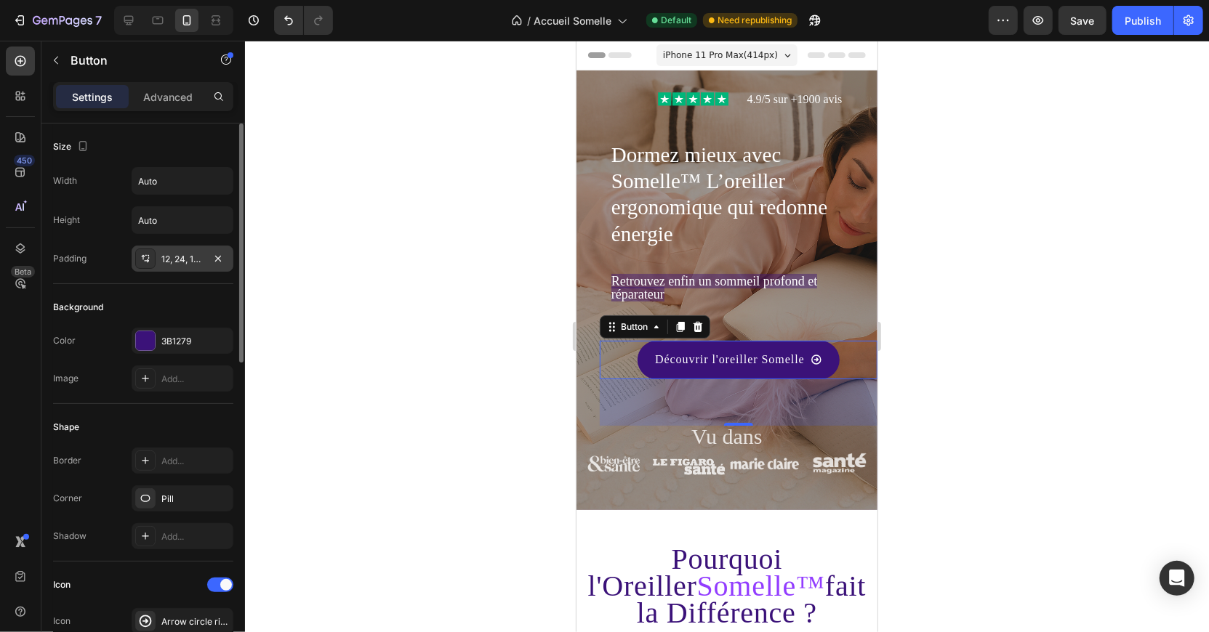
click at [198, 259] on div "12, 24, 12, 24" at bounding box center [182, 259] width 42 height 13
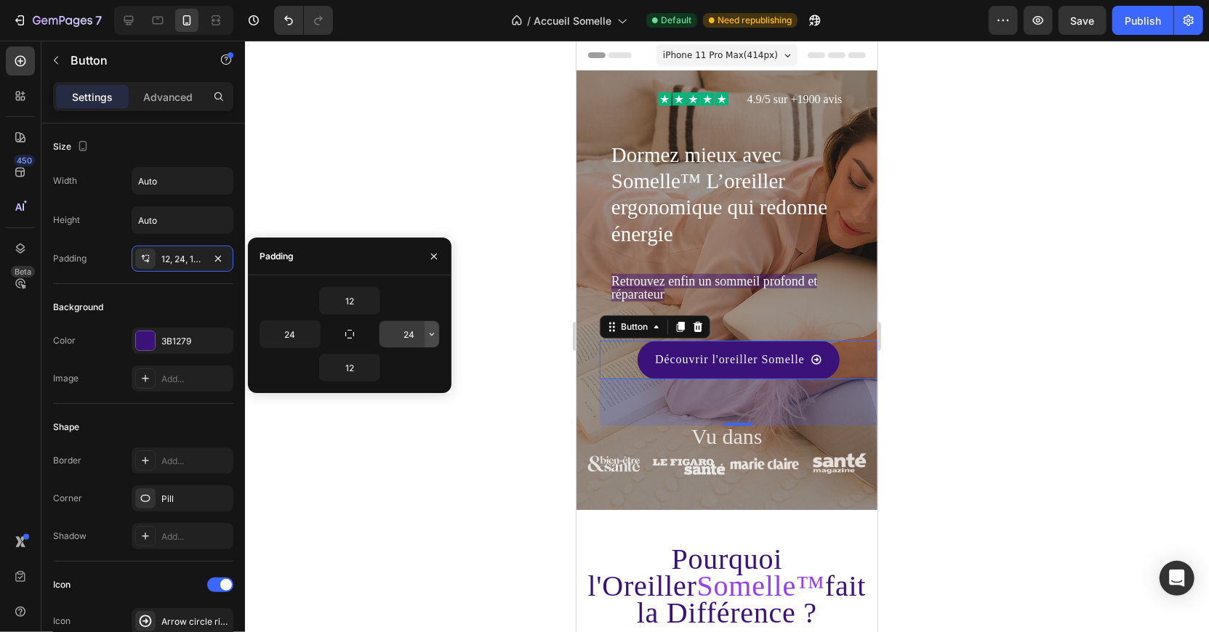
click at [428, 338] on icon "button" at bounding box center [432, 335] width 12 height 12
click at [337, 318] on div "12 24 24 12" at bounding box center [350, 334] width 180 height 95
click at [347, 331] on icon "button" at bounding box center [350, 335] width 12 height 12
type input "12"
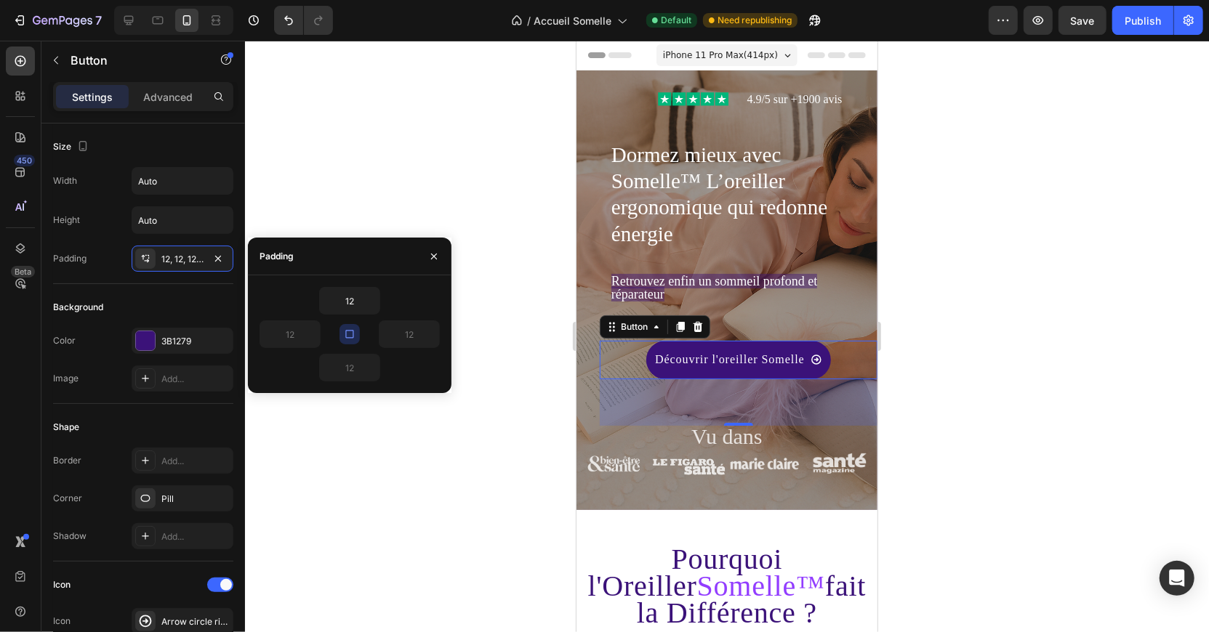
click at [347, 331] on icon "button" at bounding box center [350, 335] width 12 height 12
click at [284, 25] on icon "Undo/Redo" at bounding box center [288, 20] width 15 height 15
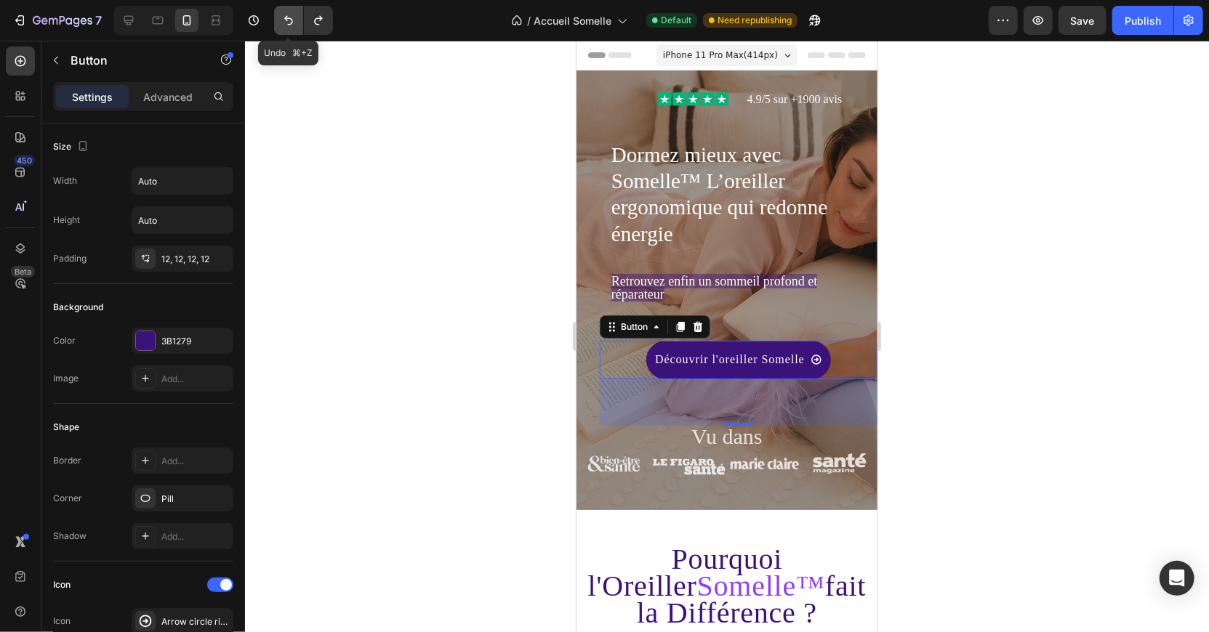
click at [286, 12] on button "Undo/Redo" at bounding box center [288, 20] width 29 height 29
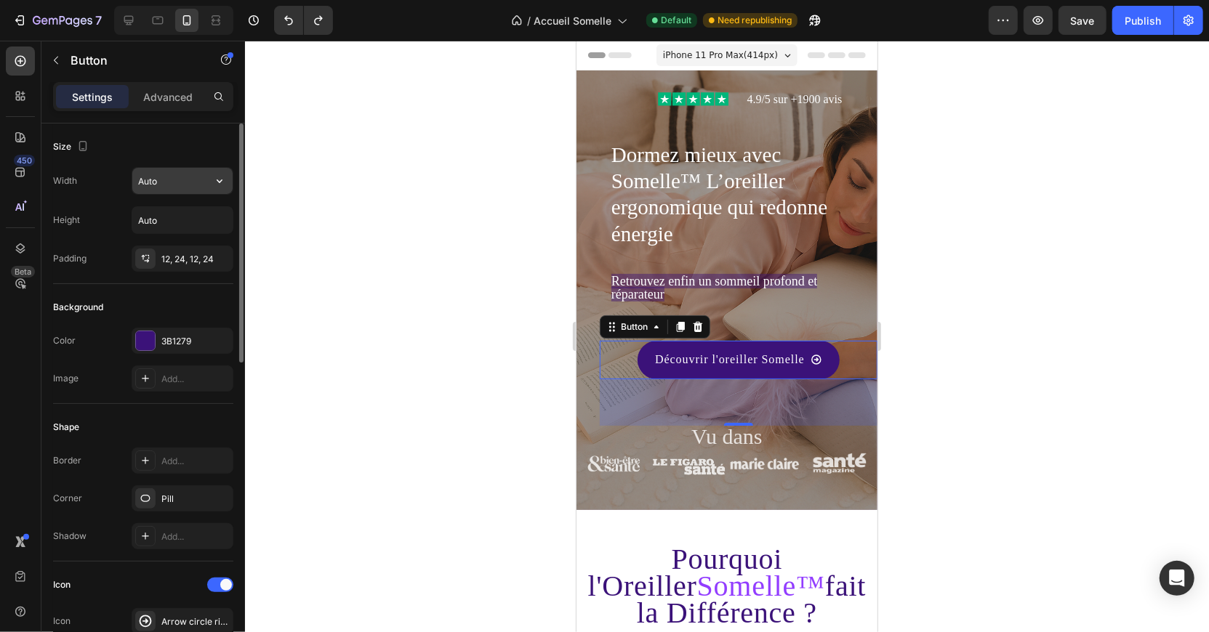
click at [188, 177] on input "Auto" at bounding box center [182, 181] width 100 height 26
click at [217, 180] on icon "button" at bounding box center [219, 181] width 15 height 15
click at [59, 55] on icon "button" at bounding box center [56, 61] width 12 height 12
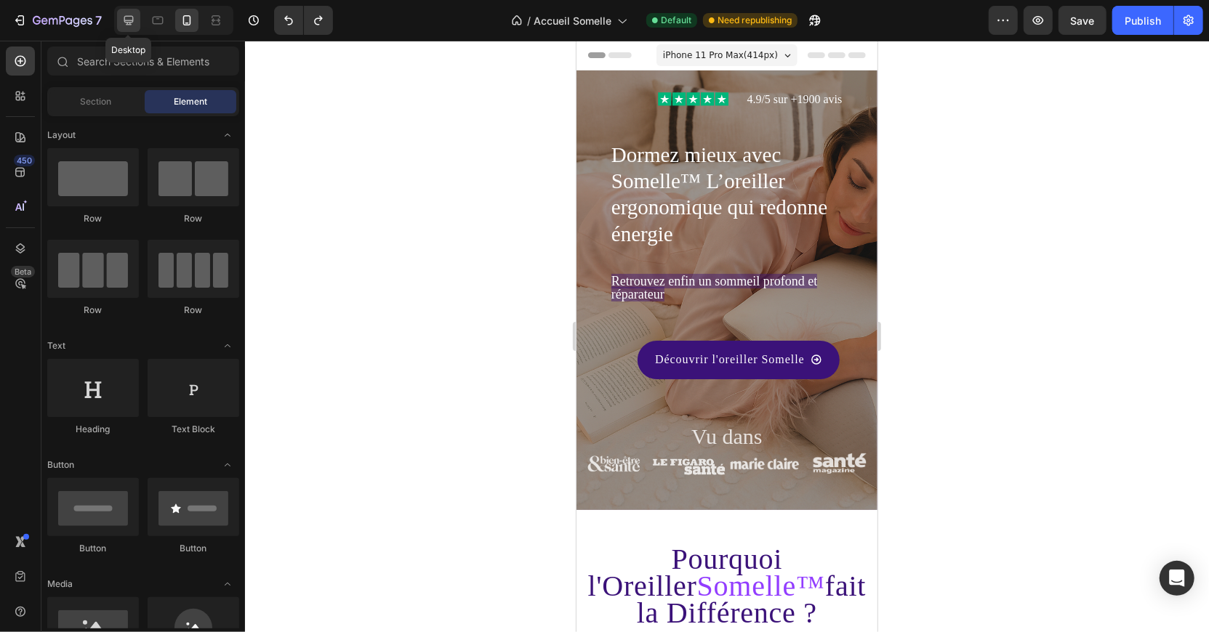
click at [124, 25] on icon at bounding box center [128, 20] width 15 height 15
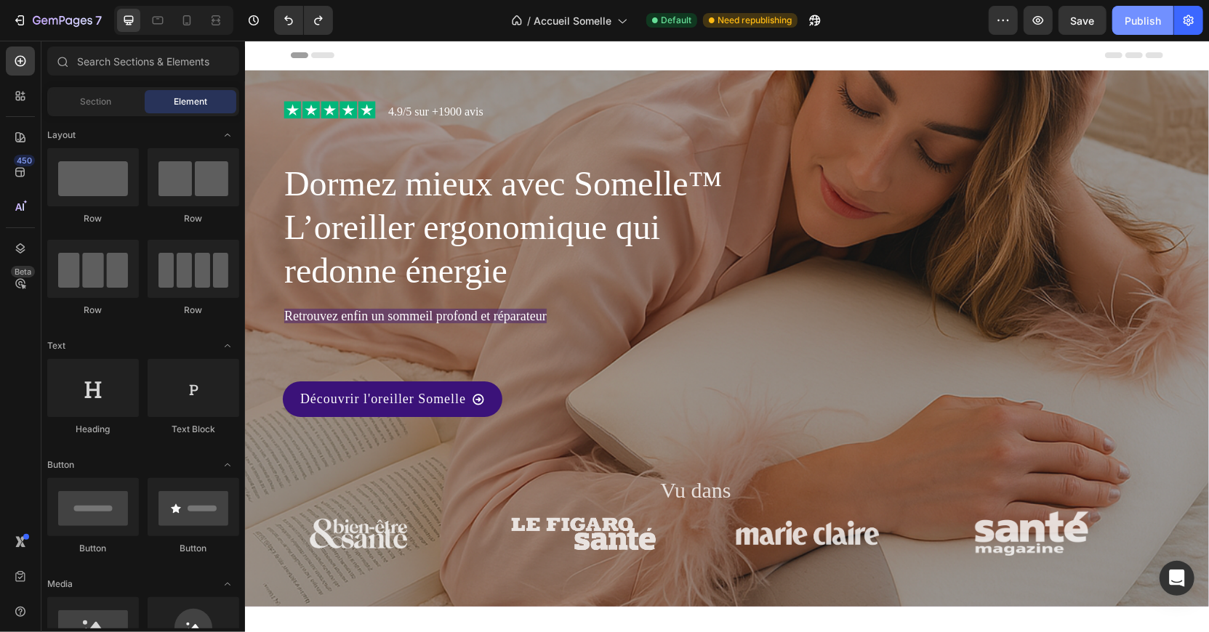
click at [1138, 23] on div "Publish" at bounding box center [1143, 20] width 36 height 15
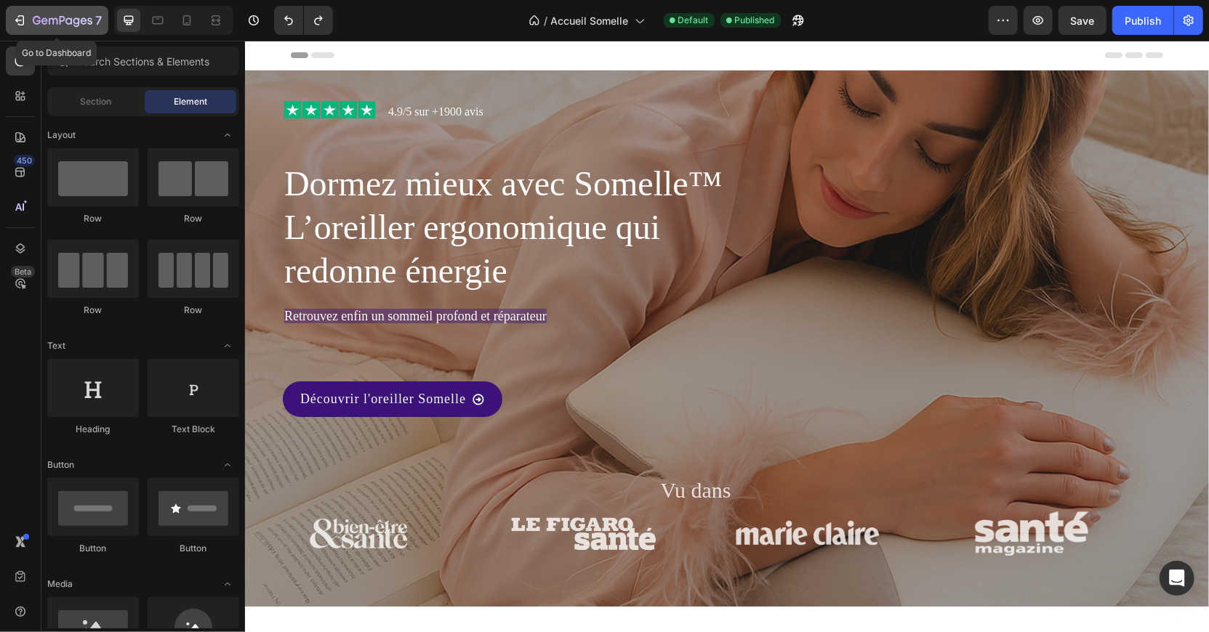
click at [46, 14] on div "7" at bounding box center [67, 20] width 69 height 17
